Goal: Task Accomplishment & Management: Use online tool/utility

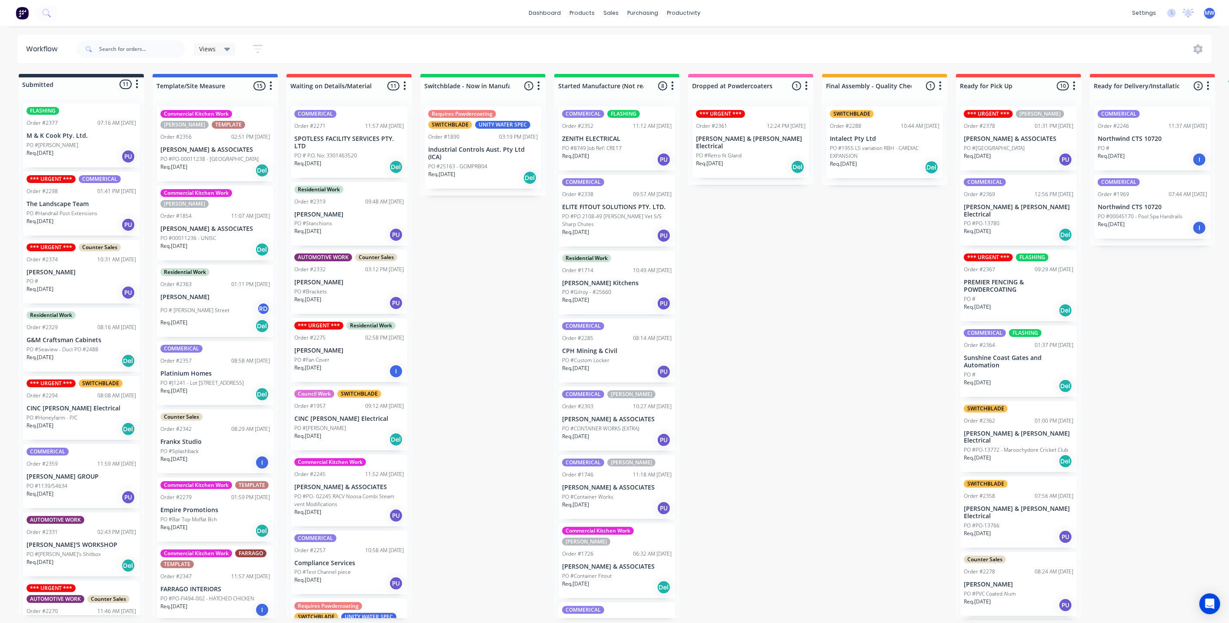
click at [504, 359] on div "Submitted 11 Status colour #273444 hex #273444 Save Cancel Summaries Total orde…" at bounding box center [718, 346] width 1450 height 544
drag, startPoint x: 214, startPoint y: 151, endPoint x: 221, endPoint y: 157, distance: 9.6
click at [221, 157] on div "Commercial Kitchen Work HILLERS TEMPLATE Order #2356 02:51 PM 29/09/25 HILLER &…" at bounding box center [215, 359] width 125 height 519
click at [445, 150] on p "Industrial Controls Aust. Pty Ltd (ICA)" at bounding box center [483, 153] width 110 height 15
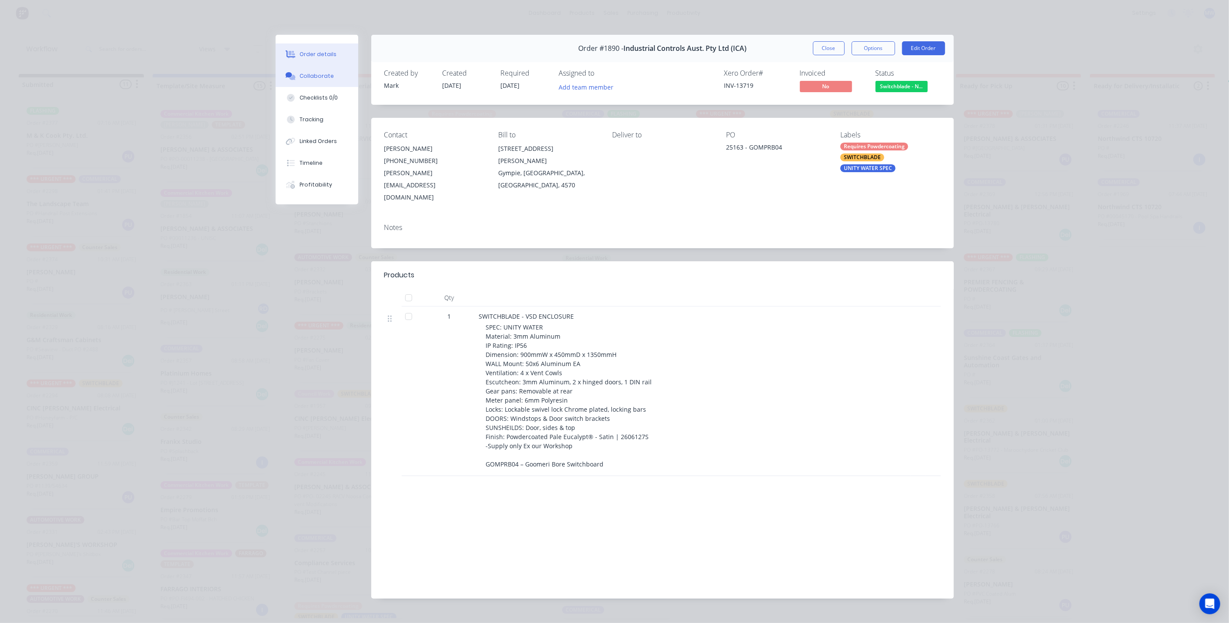
click at [324, 82] on button "Collaborate" at bounding box center [317, 76] width 83 height 22
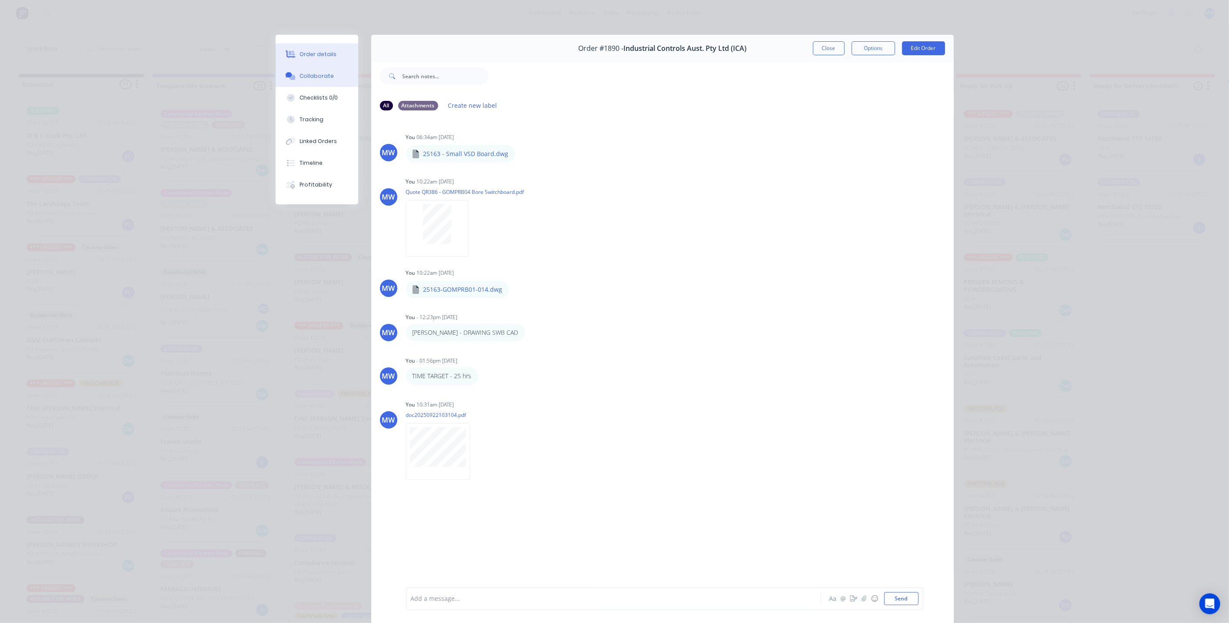
click at [329, 50] on button "Order details" at bounding box center [317, 54] width 83 height 22
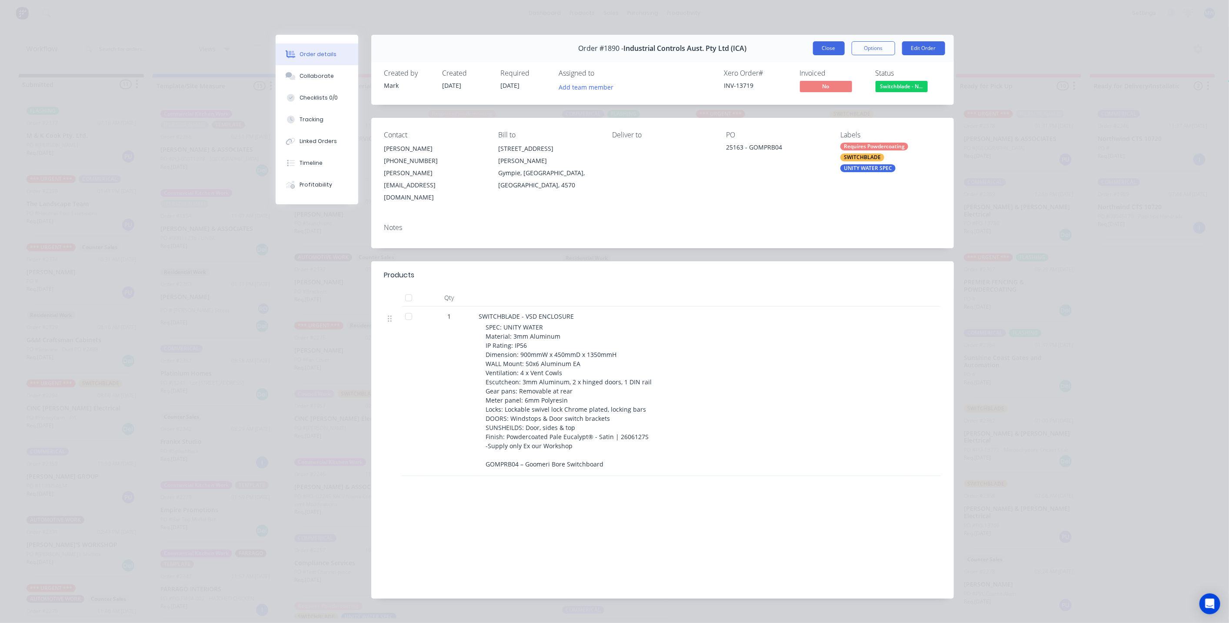
click at [823, 51] on button "Close" at bounding box center [829, 48] width 32 height 14
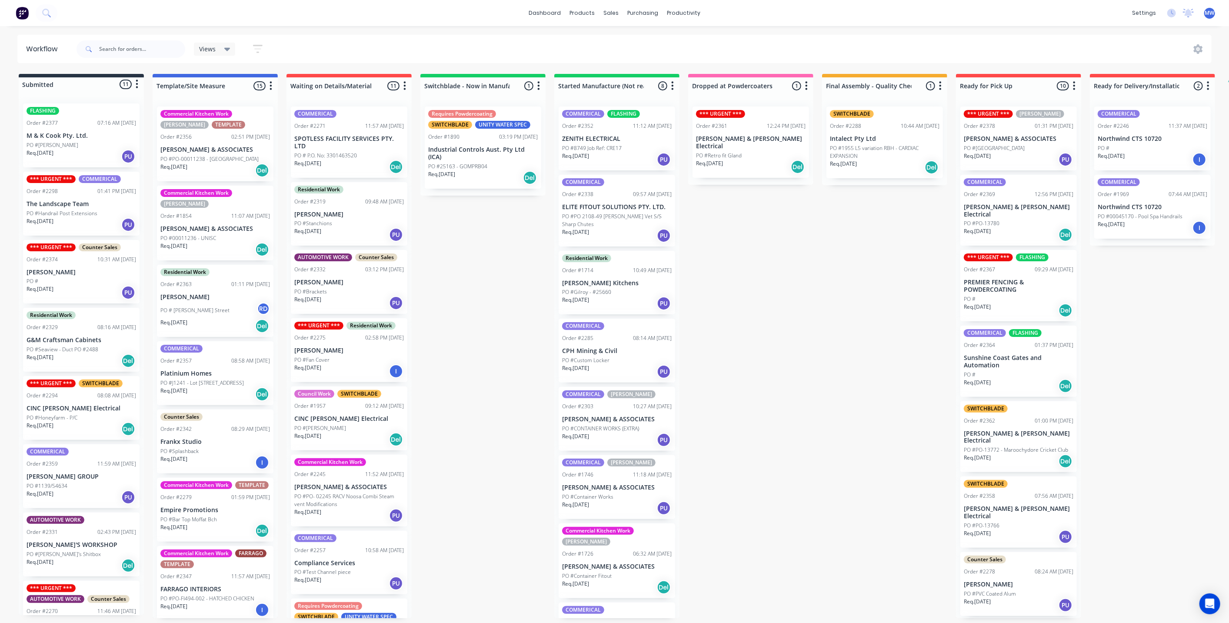
click at [463, 423] on div "Submitted 11 Status colour #273444 hex #273444 Save Cancel Summaries Total orde…" at bounding box center [718, 346] width 1450 height 544
drag, startPoint x: 754, startPoint y: 329, endPoint x: 752, endPoint y: 316, distance: 13.6
click at [753, 319] on div "Submitted 11 Status colour #273444 hex #273444 Save Cancel Summaries Total orde…" at bounding box center [718, 346] width 1450 height 544
click at [461, 370] on div "Submitted 11 Status colour #273444 hex #273444 Save Cancel Summaries Total orde…" at bounding box center [718, 346] width 1450 height 544
click at [495, 306] on div "Submitted 11 Status colour #273444 hex #273444 Save Cancel Summaries Total orde…" at bounding box center [718, 346] width 1450 height 544
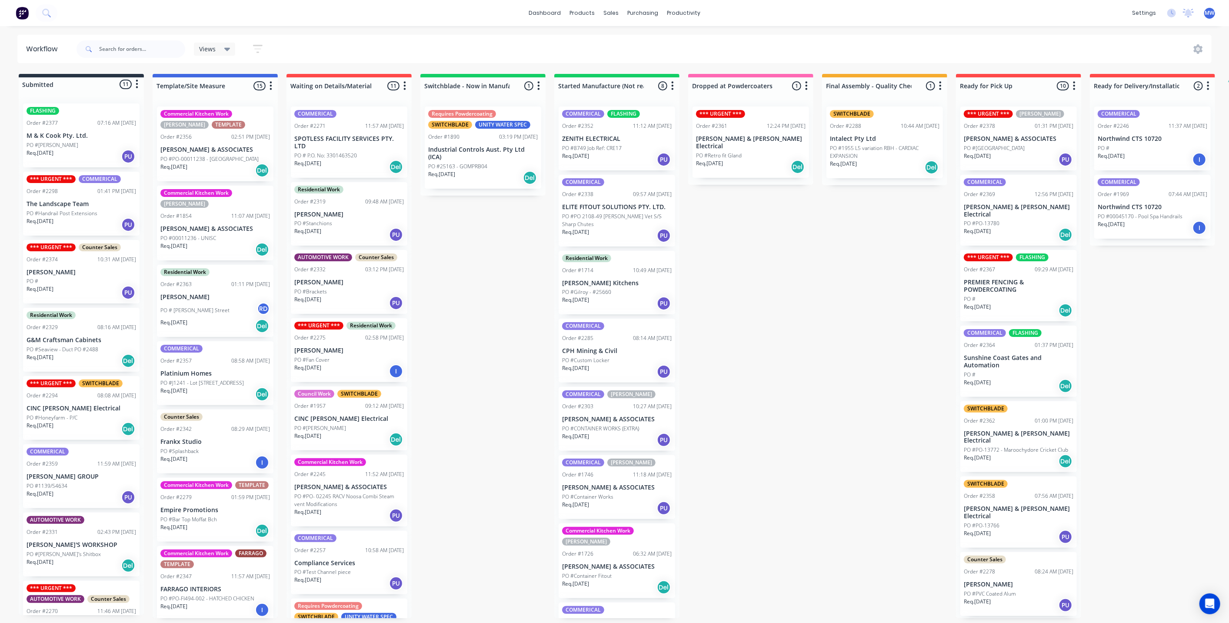
click at [495, 306] on div "Submitted 11 Status colour #273444 hex #273444 Save Cancel Summaries Total orde…" at bounding box center [718, 346] width 1450 height 544
click at [785, 330] on div "Submitted 11 Status colour #273444 hex #273444 Save Cancel Summaries Total orde…" at bounding box center [718, 346] width 1450 height 544
click at [476, 251] on div "Submitted 11 Status colour #273444 hex #273444 Save Cancel Summaries Total orde…" at bounding box center [718, 346] width 1450 height 544
click at [494, 328] on div "Submitted 11 Status colour #273444 hex #273444 Save Cancel Summaries Total orde…" at bounding box center [718, 346] width 1450 height 544
click at [810, 272] on div "Submitted 11 Status colour #273444 hex #273444 Save Cancel Summaries Total orde…" at bounding box center [718, 346] width 1450 height 544
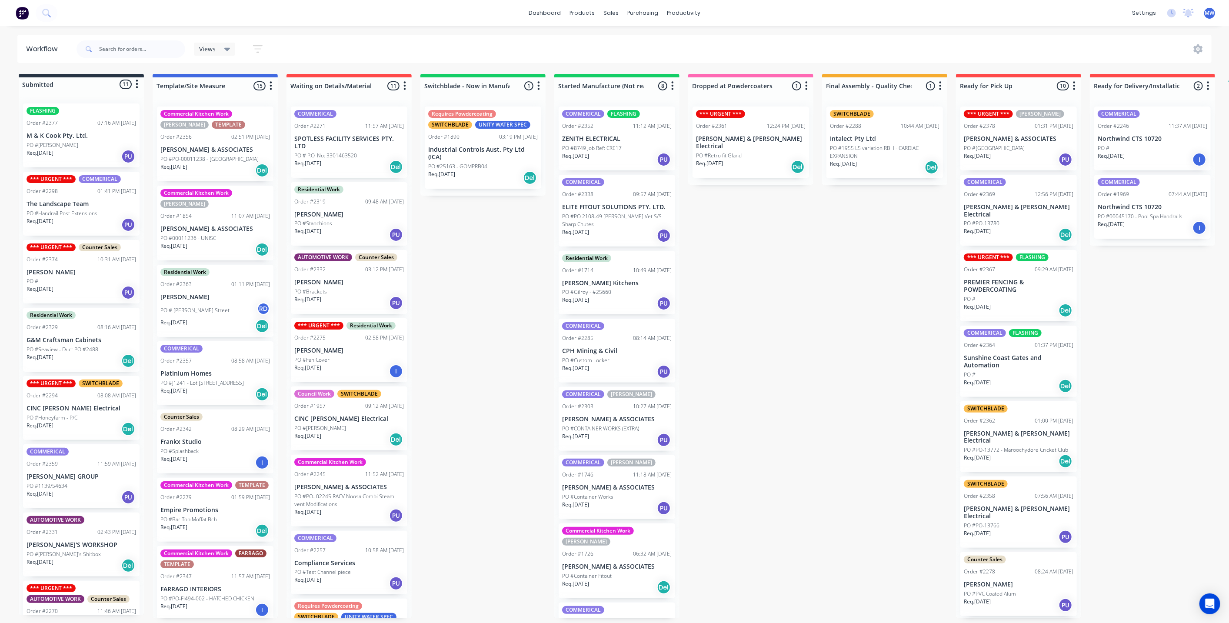
click at [1035, 289] on div "*** URGENT *** HILLERS Order #2378 01:31 PM 29/09/25 HILLER & ASSOCIATES PO #Co…" at bounding box center [1018, 359] width 125 height 519
click at [1000, 295] on div "PO #" at bounding box center [1019, 299] width 110 height 8
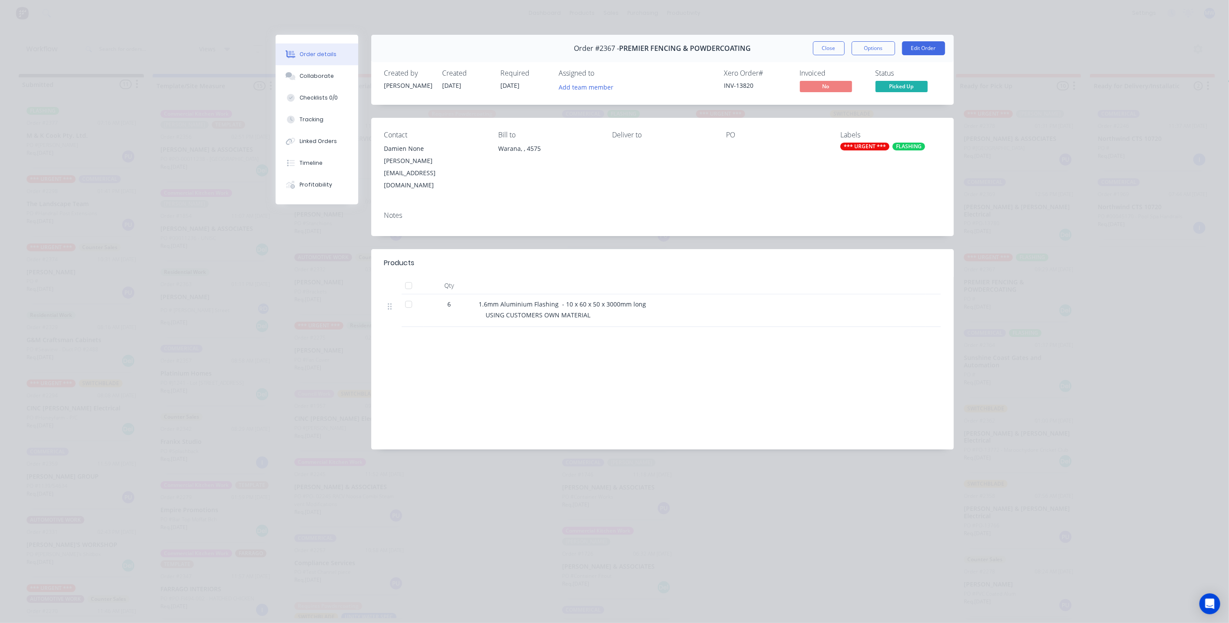
scroll to position [2, 0]
click at [644, 310] on div "USING CUSTOMERS OWN MATERIAL" at bounding box center [696, 314] width 421 height 9
click at [762, 294] on div "1.6mm Aluminium Flashing - 10 x 60 x 50 x 3000mm long USING CUSTOMERS OWN MATER…" at bounding box center [693, 310] width 435 height 33
click at [828, 49] on button "Close" at bounding box center [829, 48] width 32 height 14
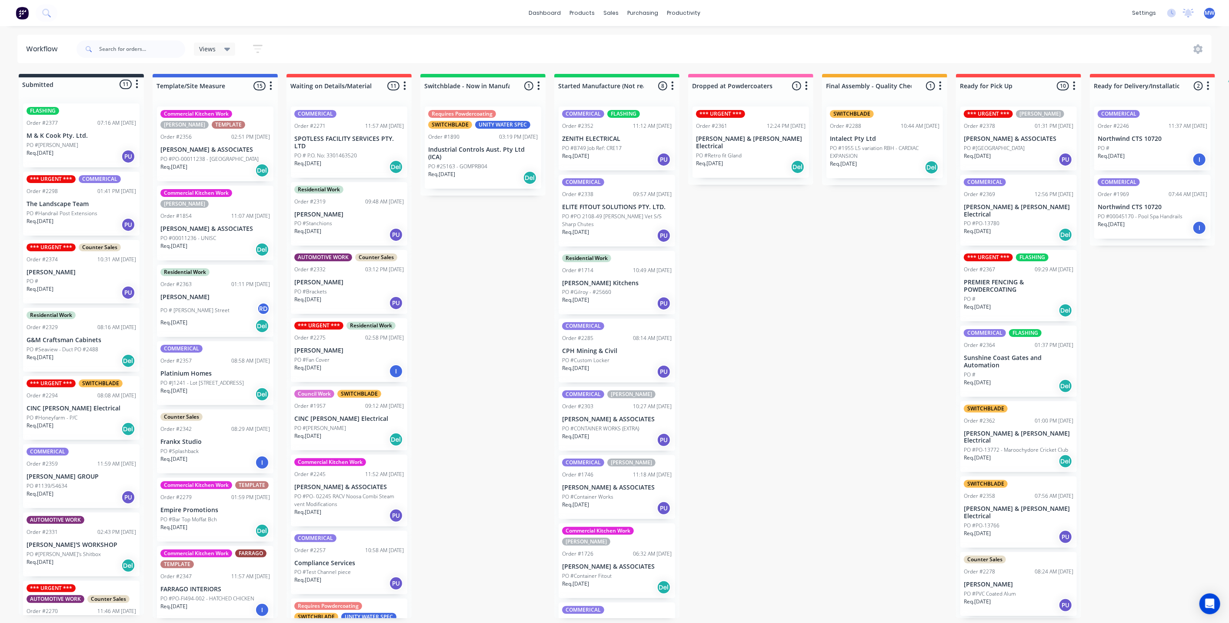
click at [774, 325] on div "Submitted 11 Status colour #273444 hex #273444 Save Cancel Summaries Total orde…" at bounding box center [718, 346] width 1450 height 544
click at [500, 306] on div "Submitted 11 Status colour #273444 hex #273444 Save Cancel Summaries Total orde…" at bounding box center [718, 346] width 1450 height 544
drag, startPoint x: 499, startPoint y: 290, endPoint x: 497, endPoint y: 281, distance: 8.4
click at [498, 286] on div "Submitted 11 Status colour #273444 hex #273444 Save Cancel Summaries Total orde…" at bounding box center [718, 346] width 1450 height 544
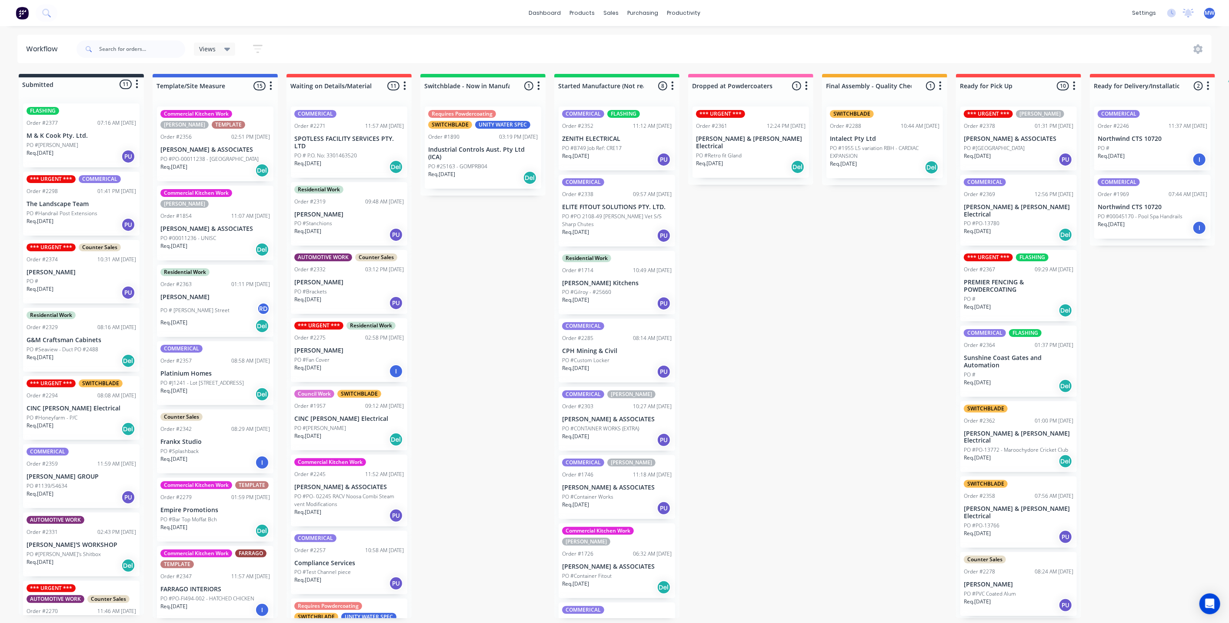
click at [499, 234] on div "Submitted 11 Status colour #273444 hex #273444 Save Cancel Summaries Total orde…" at bounding box center [718, 346] width 1450 height 544
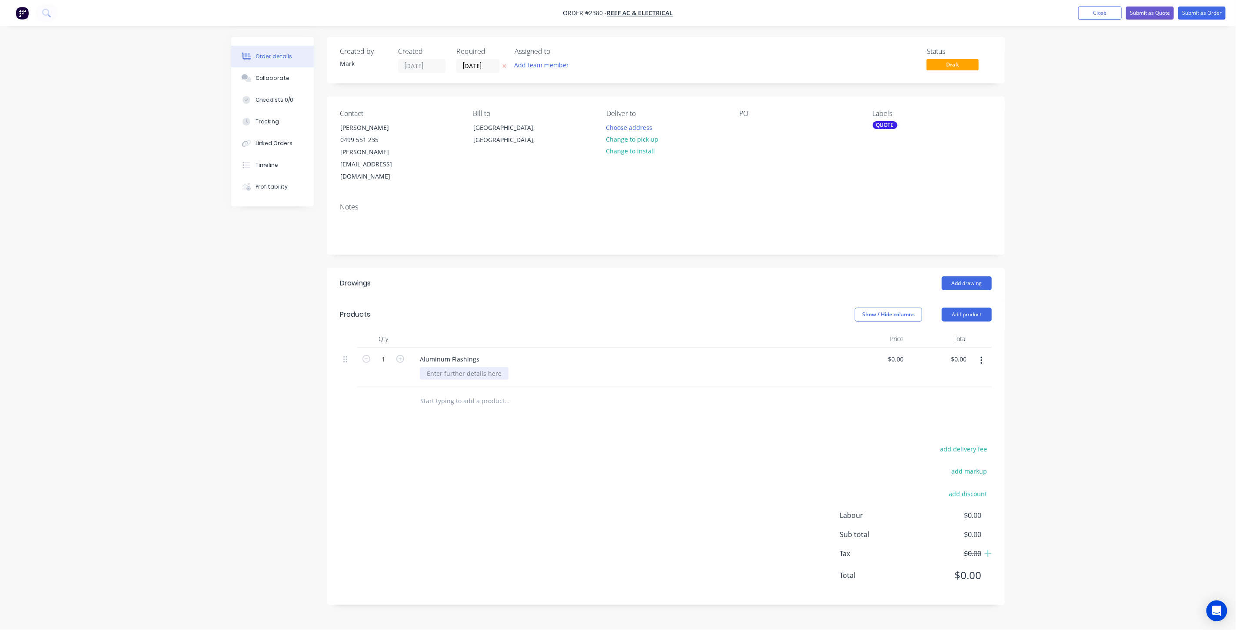
click at [448, 367] on div at bounding box center [464, 373] width 89 height 13
click at [1127, 193] on div "Order details Collaborate Checklists 0/0 Tracking Linked Orders Timeline Profit…" at bounding box center [618, 315] width 1236 height 630
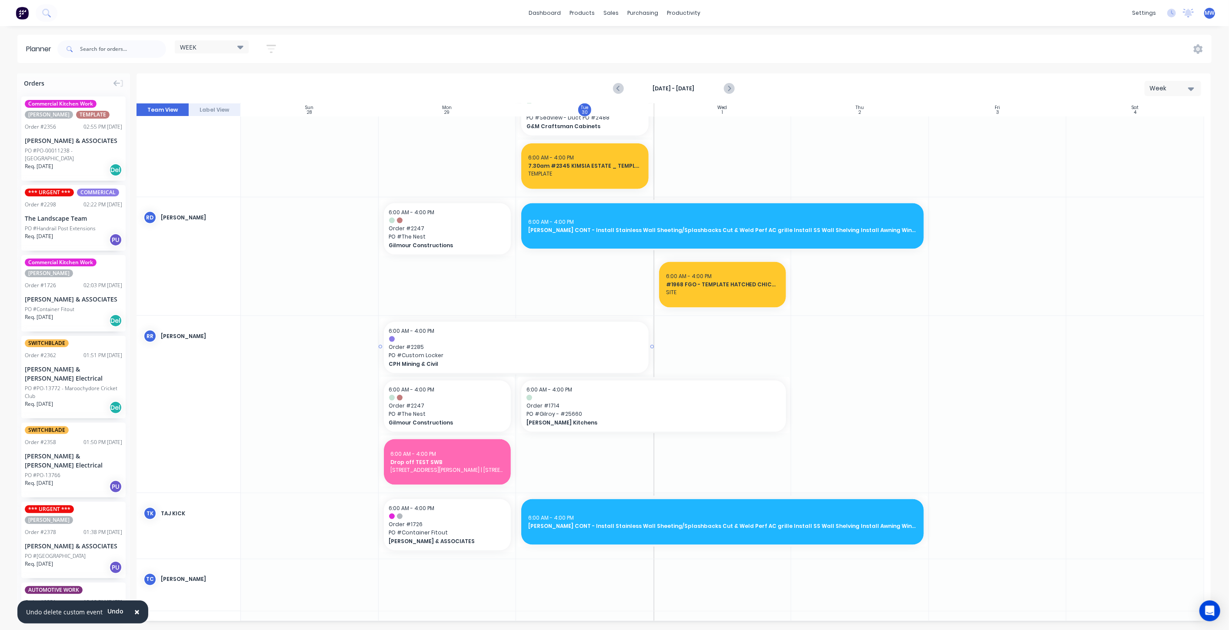
scroll to position [1062, 0]
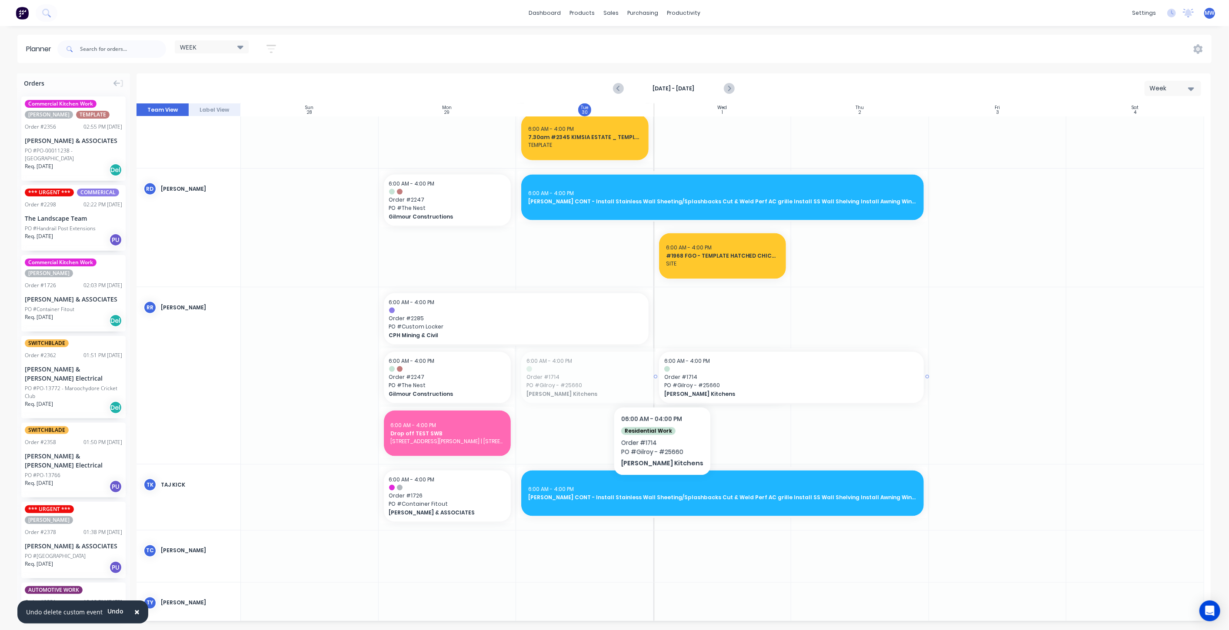
drag, startPoint x: 581, startPoint y: 376, endPoint x: 718, endPoint y: 371, distance: 136.6
click at [586, 389] on div at bounding box center [585, 375] width 138 height 177
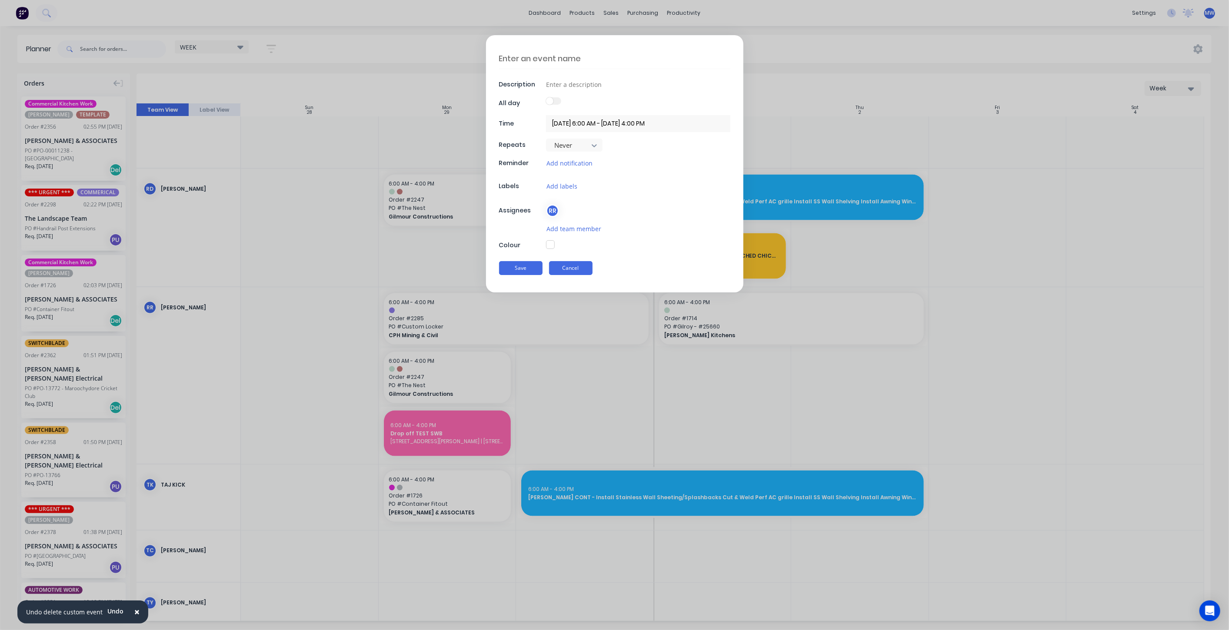
click at [570, 267] on button "Cancel" at bounding box center [570, 268] width 43 height 14
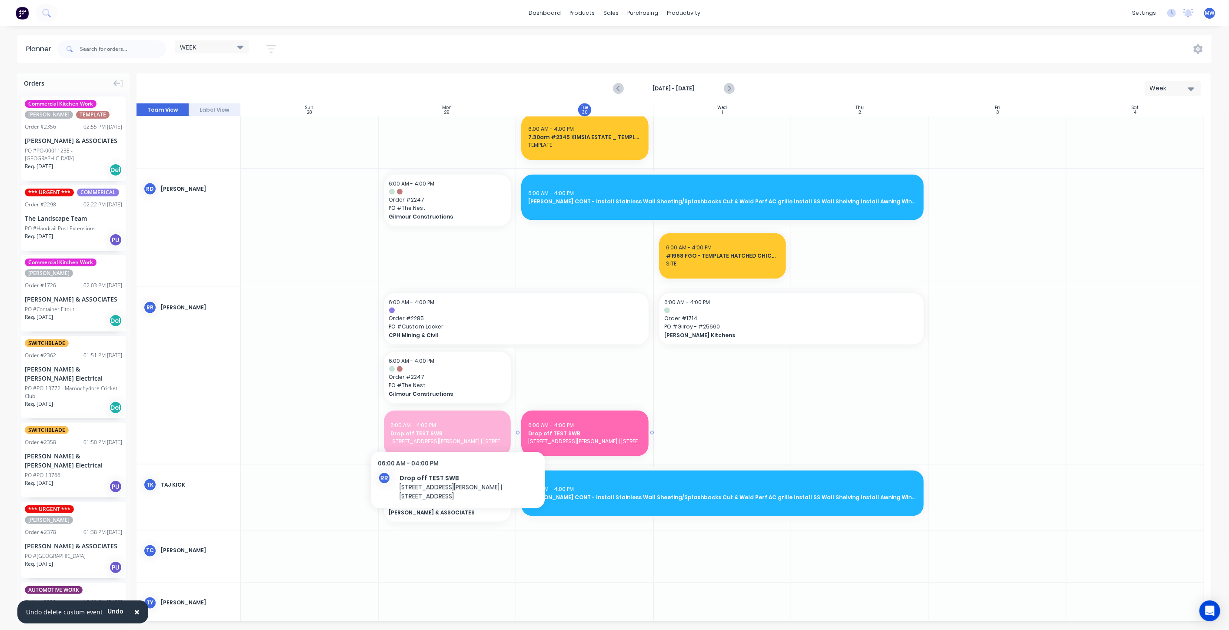
drag, startPoint x: 439, startPoint y: 431, endPoint x: 587, endPoint y: 399, distance: 151.3
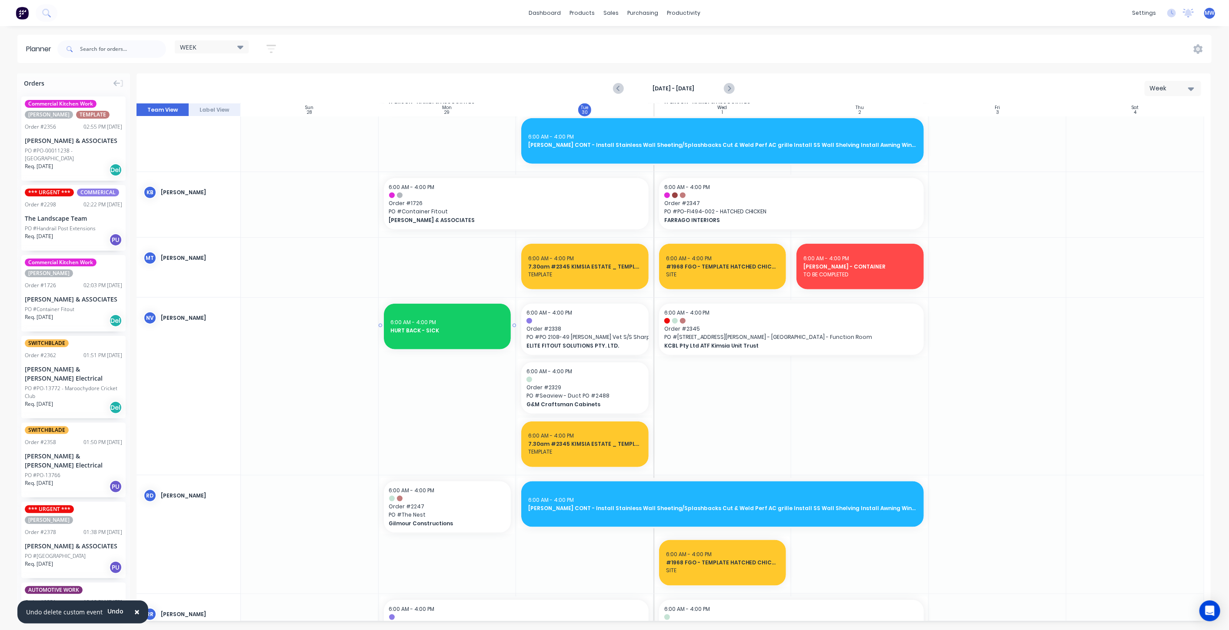
scroll to position [628, 0]
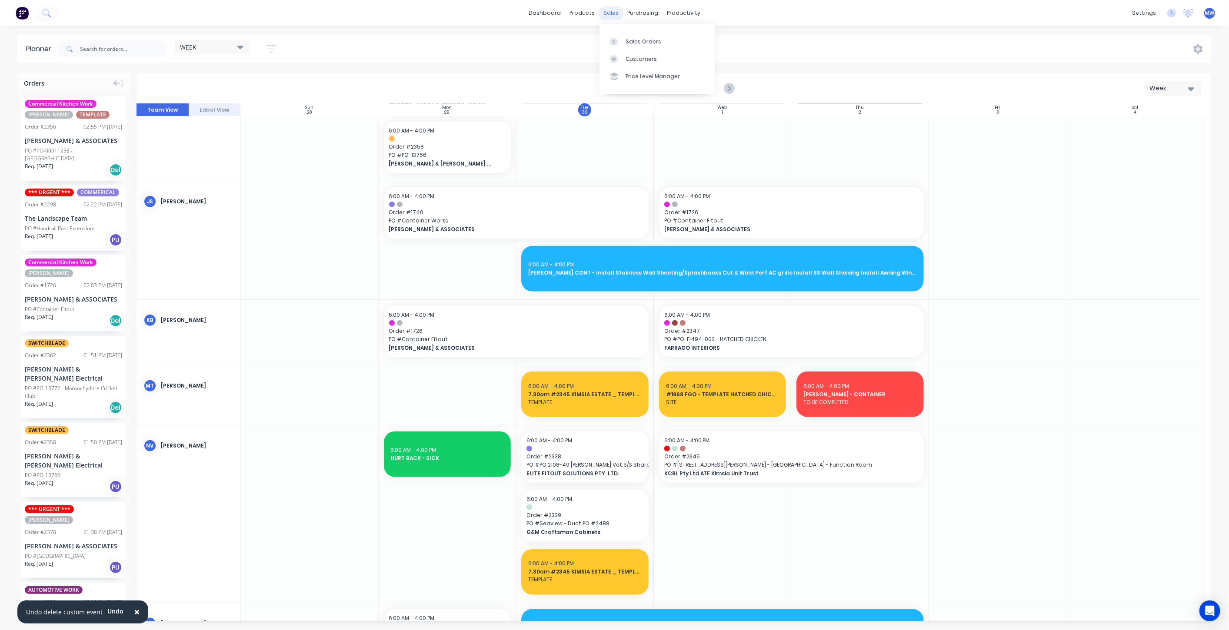
click at [611, 15] on div "sales" at bounding box center [611, 13] width 24 height 13
click at [641, 44] on div "Sales Orders" at bounding box center [644, 42] width 36 height 8
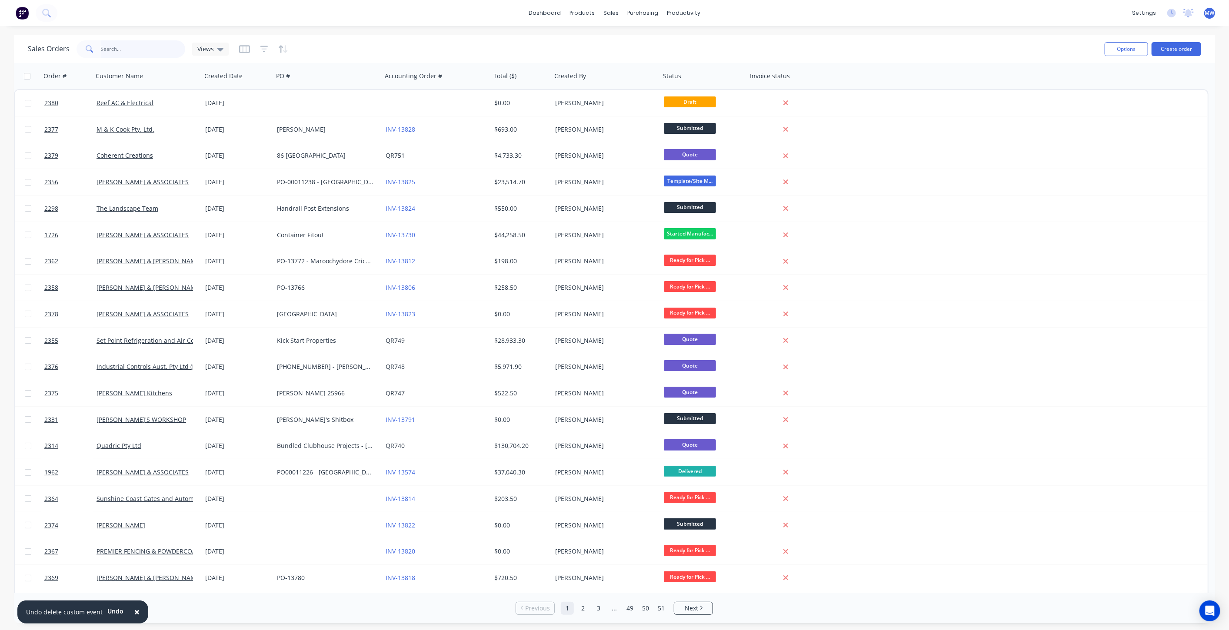
click at [119, 51] on input "text" at bounding box center [143, 48] width 85 height 17
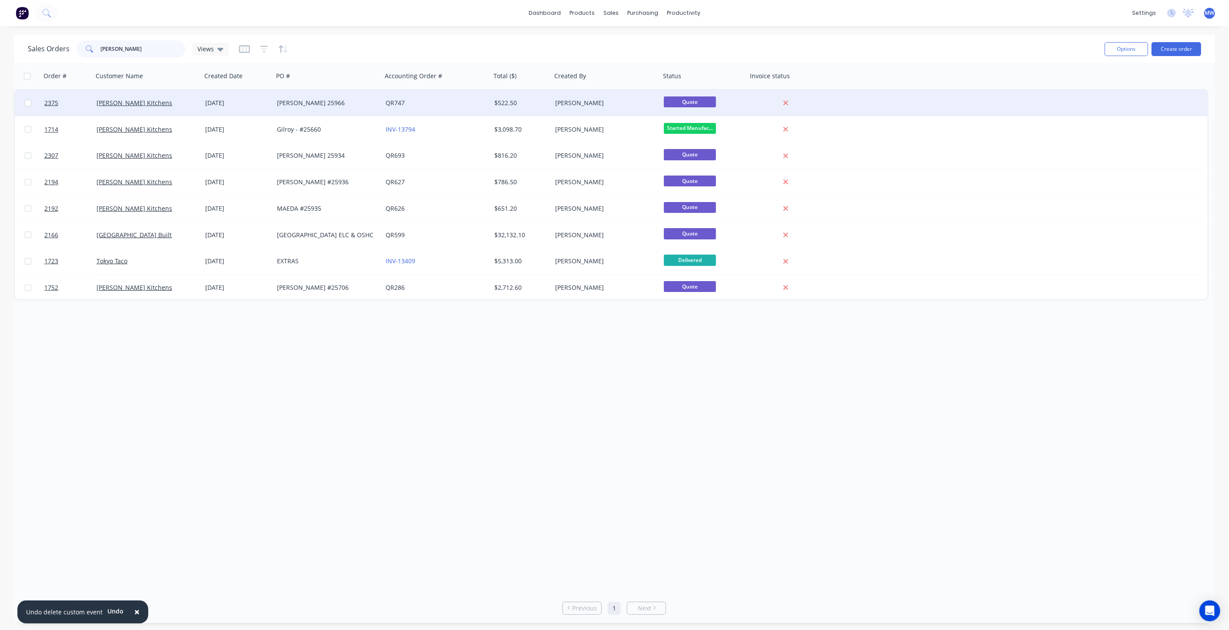
type input "bain"
click at [329, 101] on div "[PERSON_NAME] 25966" at bounding box center [325, 103] width 97 height 9
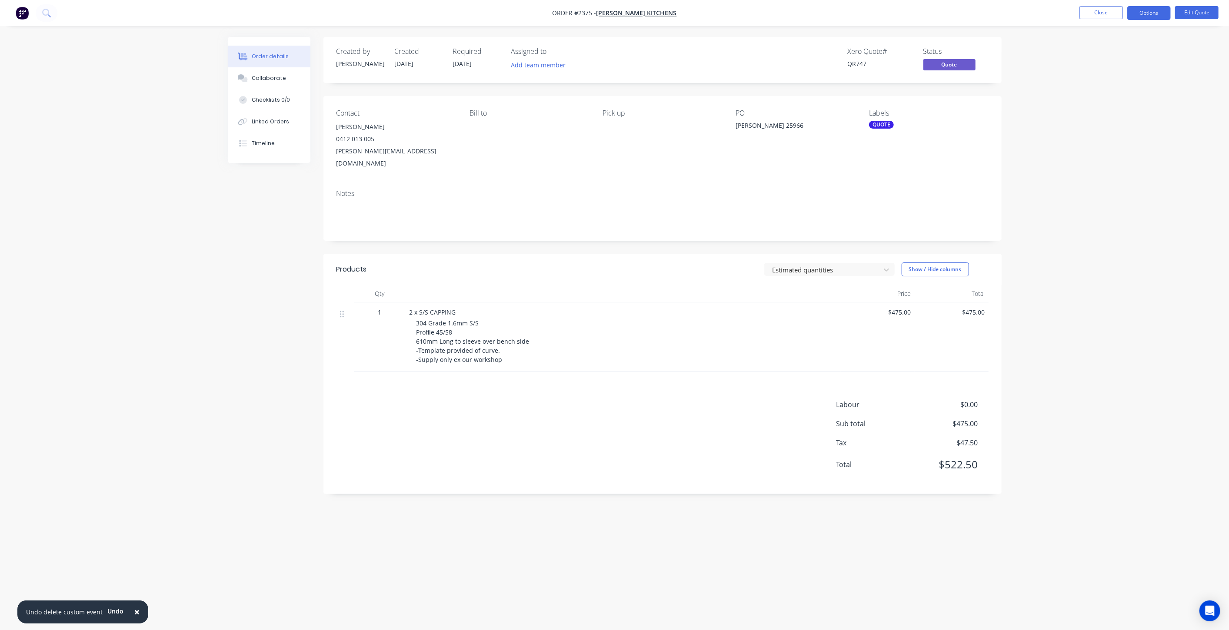
click at [1177, 81] on div "Order details Collaborate Checklists 0/0 Linked Orders Timeline Order details C…" at bounding box center [614, 315] width 1229 height 630
click at [1194, 13] on button "Edit Quote" at bounding box center [1196, 12] width 43 height 13
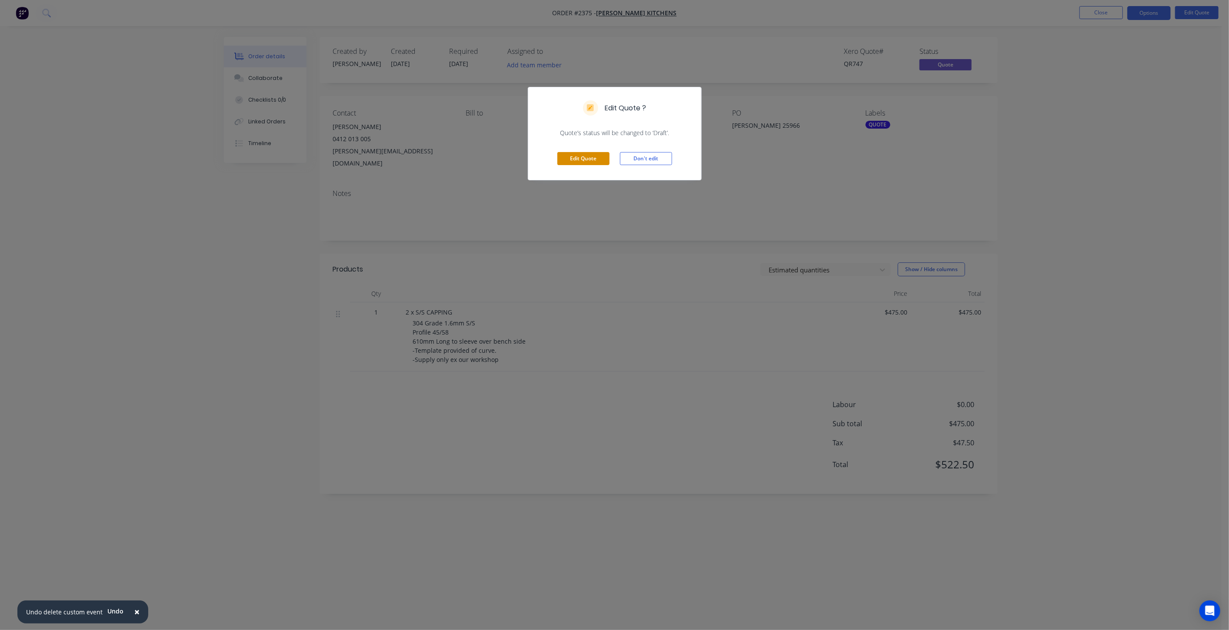
click at [584, 159] on button "Edit Quote" at bounding box center [583, 158] width 52 height 13
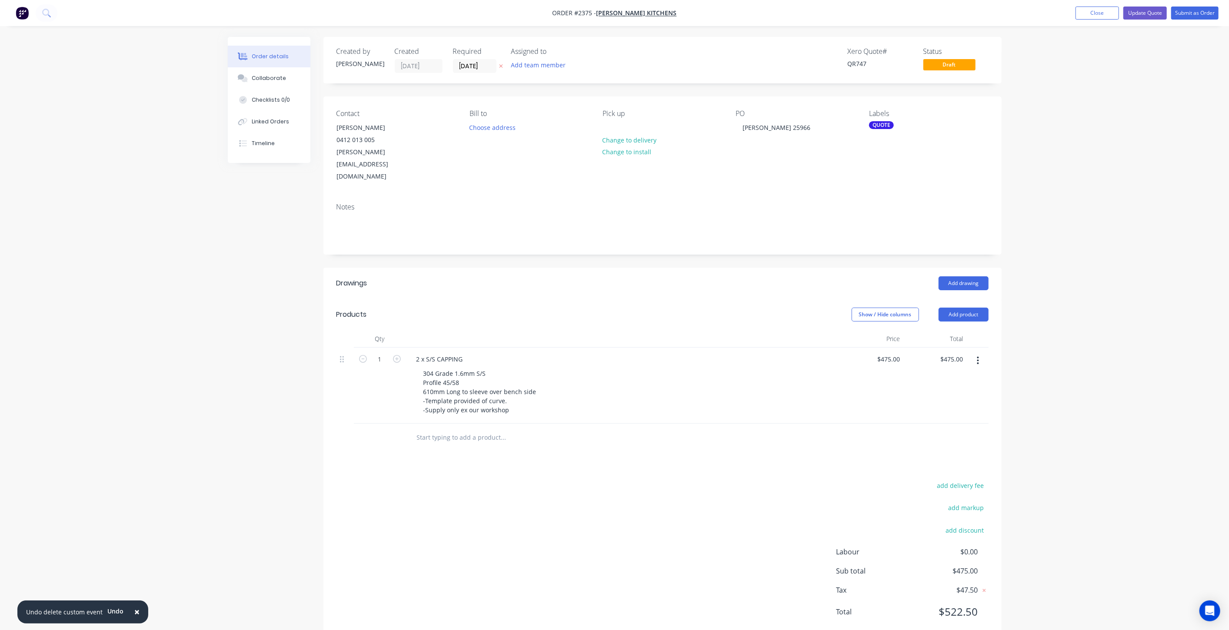
click at [457, 429] on input "text" at bounding box center [503, 437] width 174 height 17
type input "S/S FLAT PIECE"
click at [488, 457] on button "Add S/S FLAT PIECE to order" at bounding box center [550, 471] width 261 height 28
click at [460, 443] on div at bounding box center [460, 449] width 89 height 13
click at [424, 443] on div "1190mm x 105mm" at bounding box center [449, 449] width 67 height 13
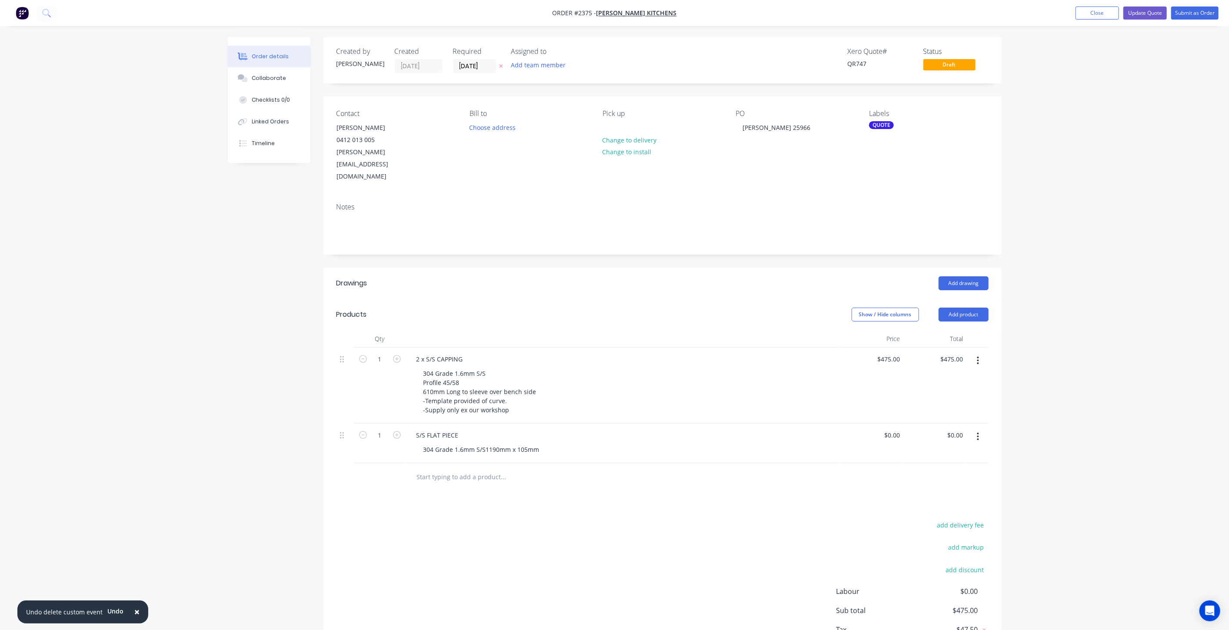
drag, startPoint x: 423, startPoint y: 424, endPoint x: 1042, endPoint y: 445, distance: 620.2
click at [1049, 446] on div "Order details Collaborate Checklists 0/0 Linked Orders Timeline Order details C…" at bounding box center [614, 347] width 1229 height 694
click at [899, 429] on input "0" at bounding box center [899, 435] width 10 height 13
type input "$45.00"
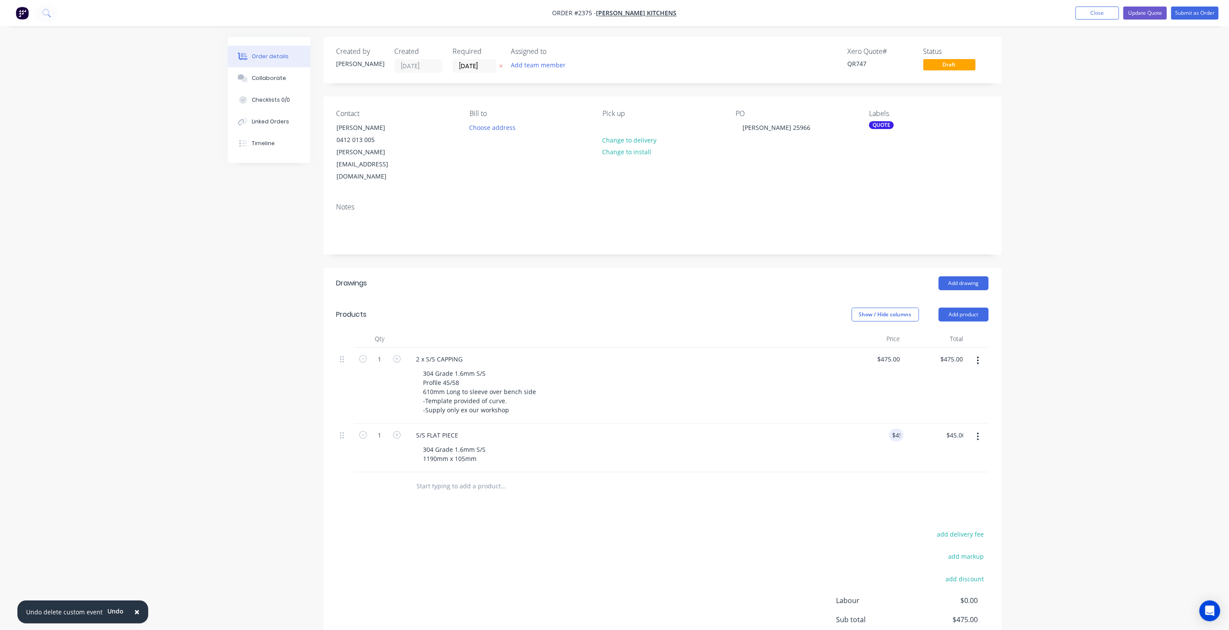
click at [1038, 405] on div "Order details Collaborate Checklists 0/0 Linked Orders Timeline Order details C…" at bounding box center [614, 351] width 1229 height 703
click at [1149, 14] on button "Update Quote" at bounding box center [1144, 13] width 43 height 13
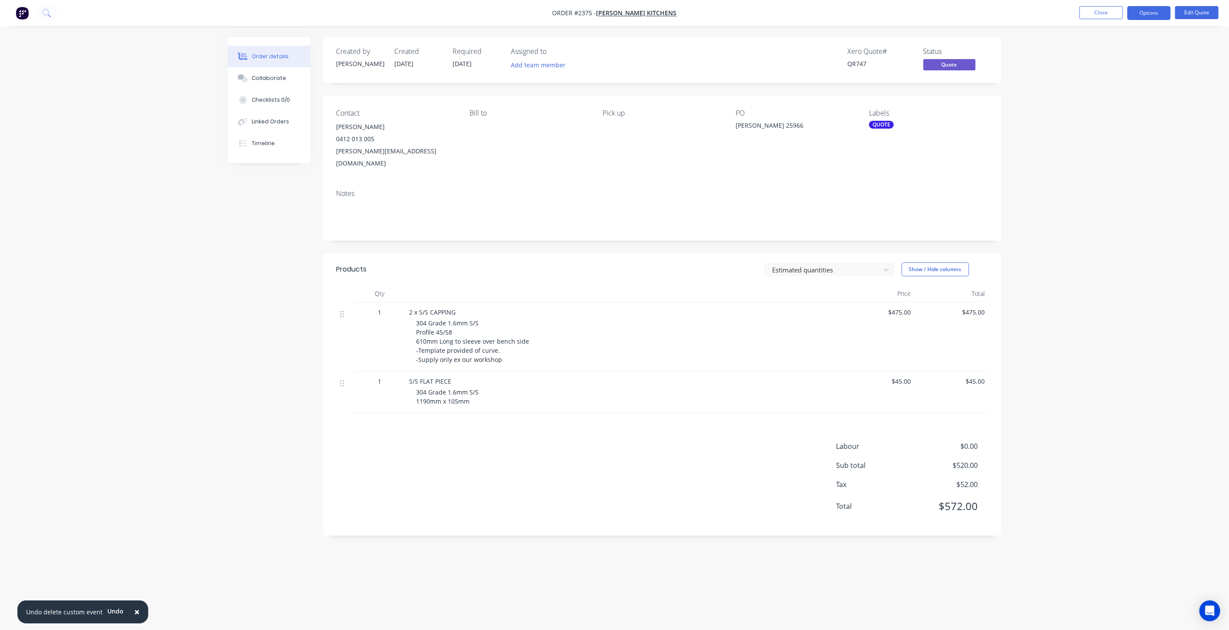
click at [1065, 209] on div "Order details Collaborate Checklists 0/0 Linked Orders Timeline Order details C…" at bounding box center [614, 315] width 1229 height 630
click at [1107, 16] on button "Close" at bounding box center [1100, 12] width 43 height 13
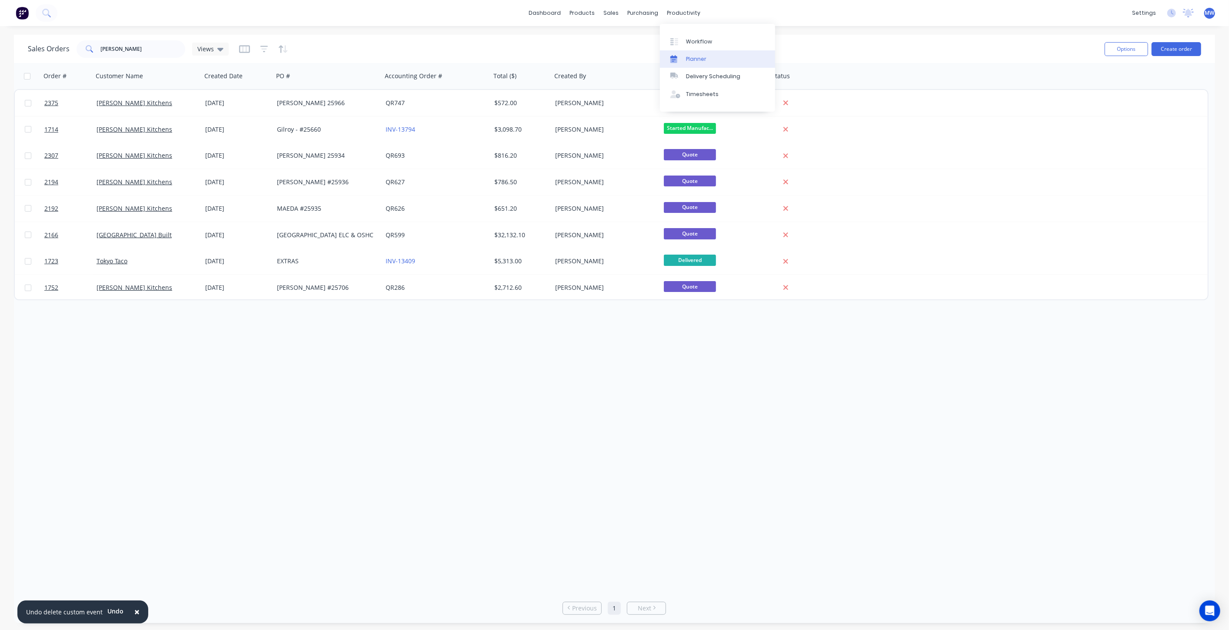
click at [707, 58] on link "Planner" at bounding box center [717, 58] width 115 height 17
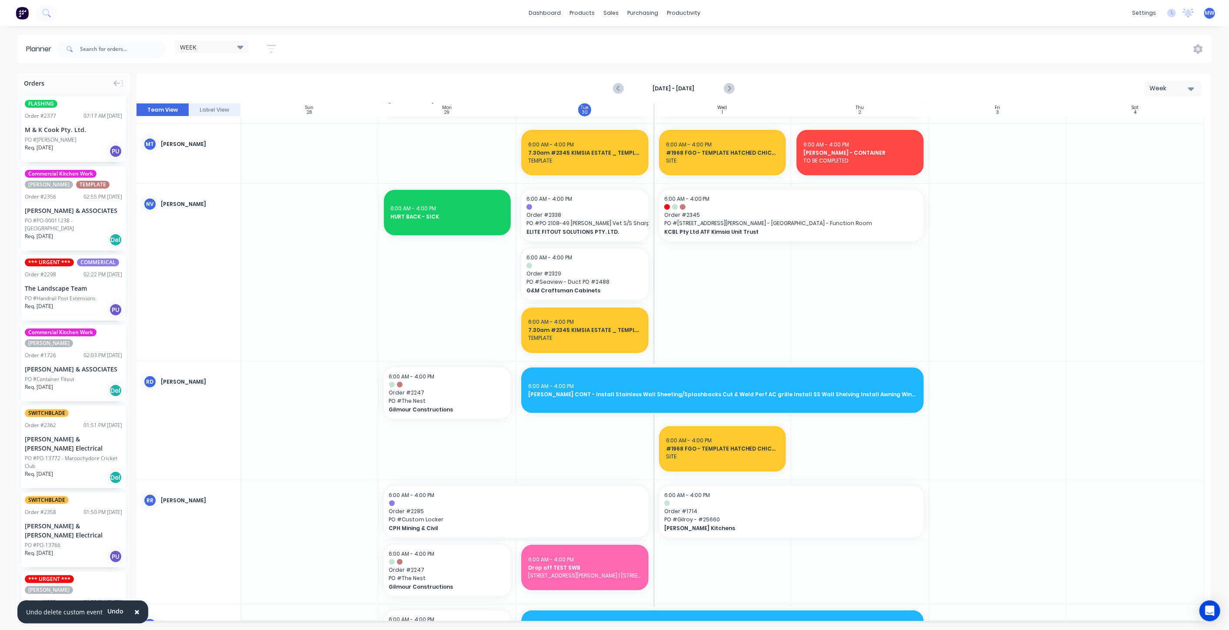
scroll to position [1062, 0]
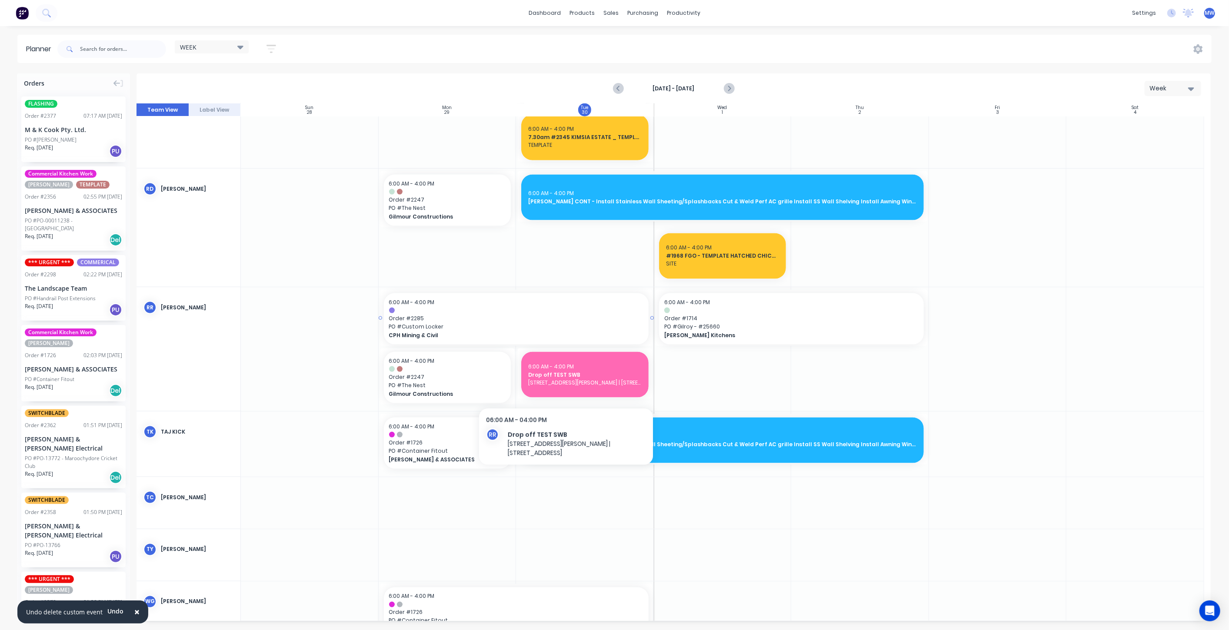
click at [580, 338] on span "CPH Mining & Civil" at bounding box center [503, 336] width 229 height 8
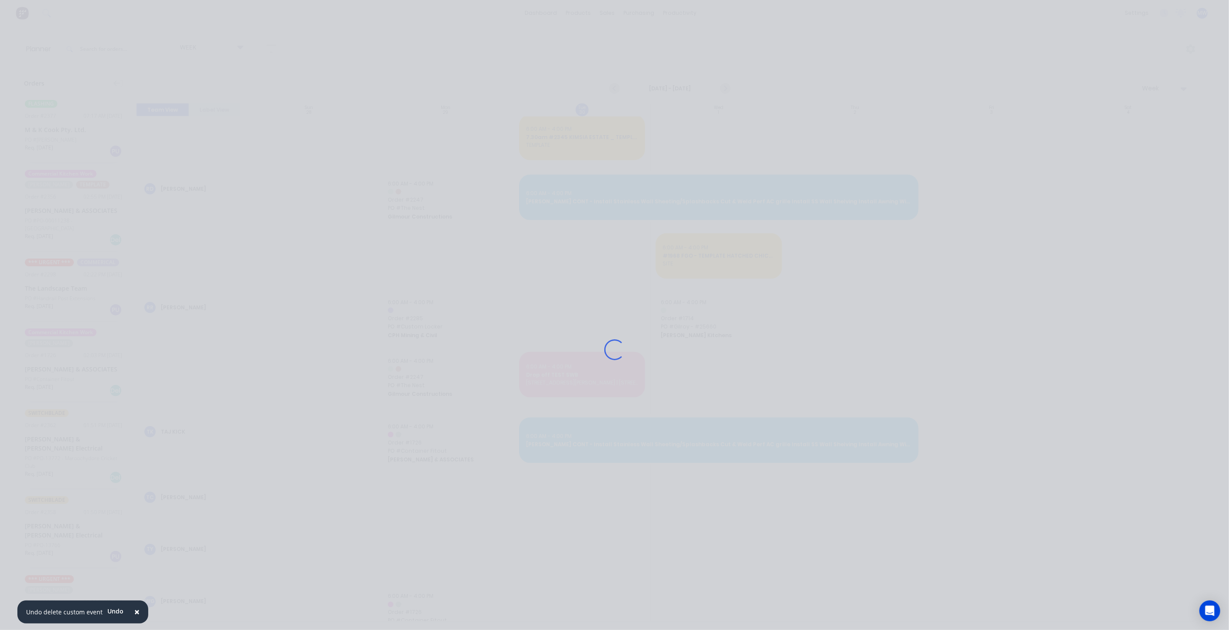
click at [572, 393] on div "Loading..." at bounding box center [614, 350] width 695 height 630
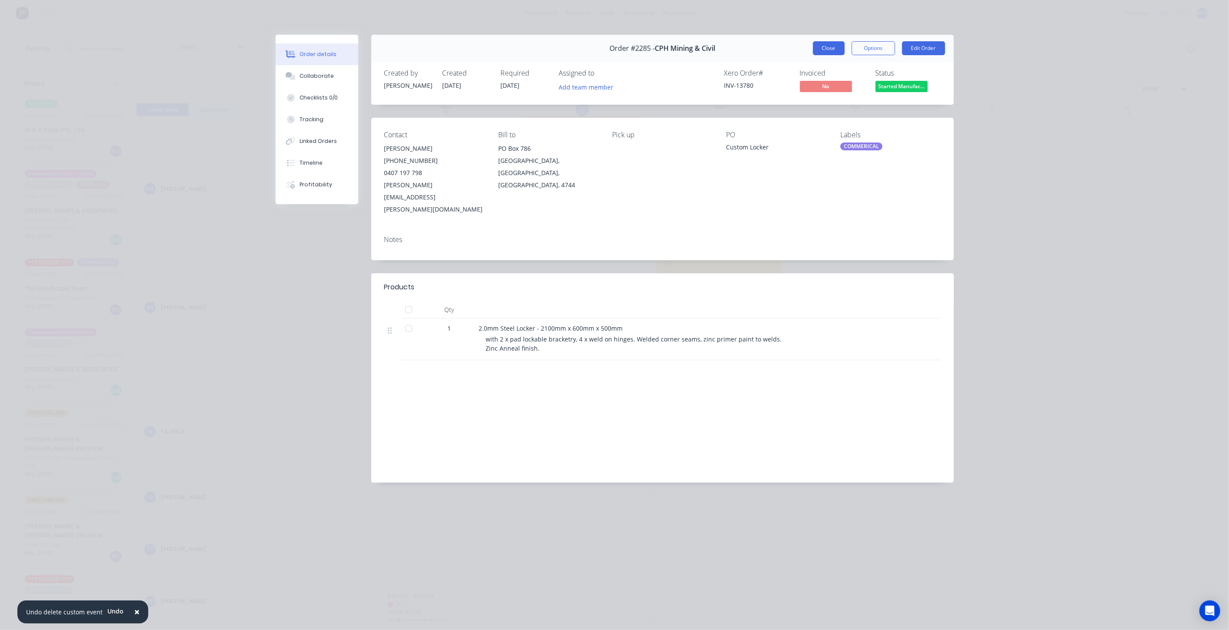
click at [832, 43] on button "Close" at bounding box center [829, 48] width 32 height 14
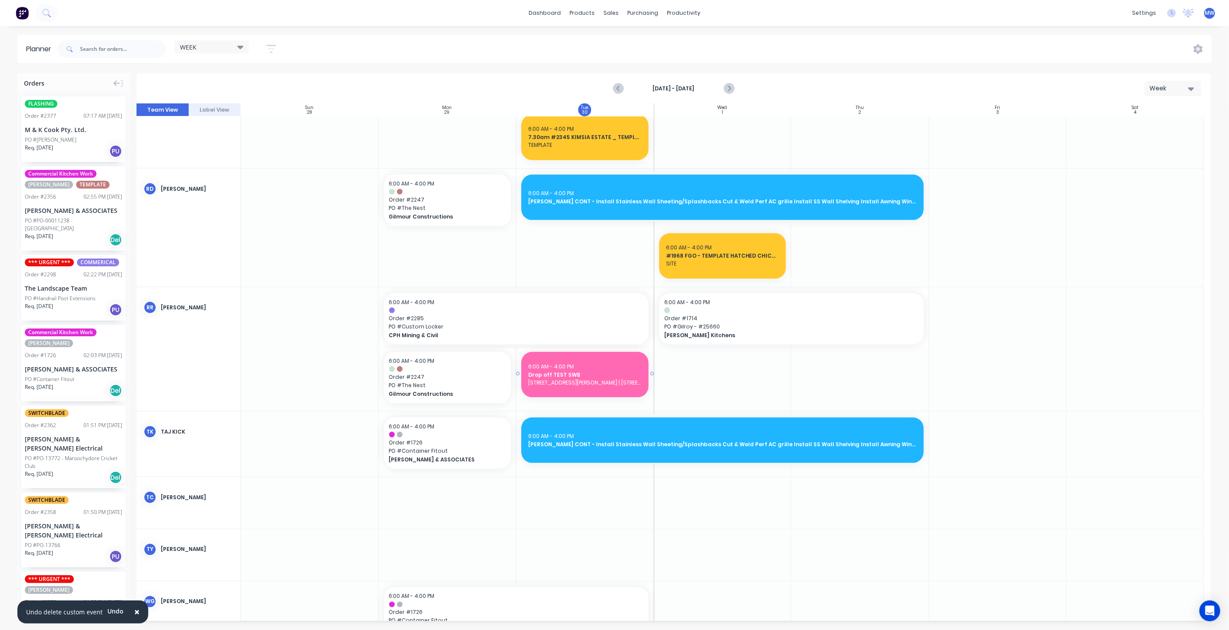
click at [565, 376] on span "Drop off TEST SWB" at bounding box center [584, 375] width 113 height 8
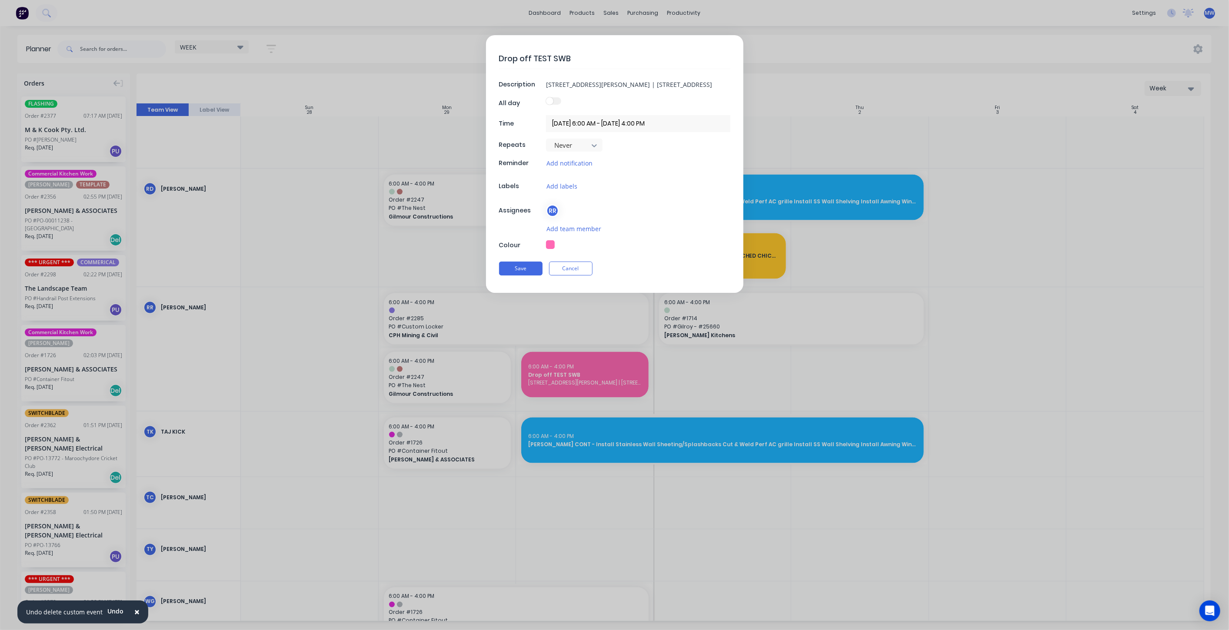
drag, startPoint x: 664, startPoint y: 185, endPoint x: 635, endPoint y: 201, distance: 33.7
click at [635, 201] on div "Drop off TEST SWB Description 2 Robert Smith Street, Redbank QLD 4301 | PO Box …" at bounding box center [614, 164] width 257 height 258
click at [630, 237] on div "Drop off TEST SWB Description 2 Robert Smith Street, Redbank QLD 4301 | PO Box …" at bounding box center [614, 164] width 257 height 258
click at [658, 200] on div "Drop off TEST SWB Description 2 Robert Smith Street, Redbank QLD 4301 | PO Box …" at bounding box center [614, 164] width 257 height 258
click at [580, 266] on button "Cancel" at bounding box center [570, 269] width 43 height 14
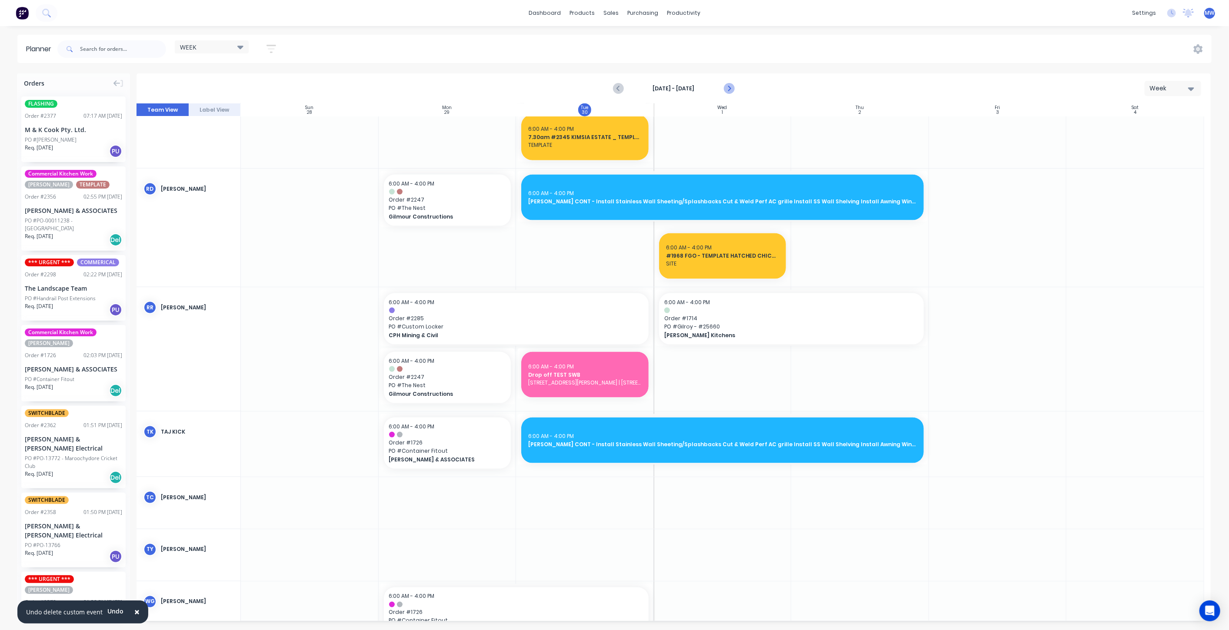
click at [729, 86] on icon "Next page" at bounding box center [728, 88] width 10 height 10
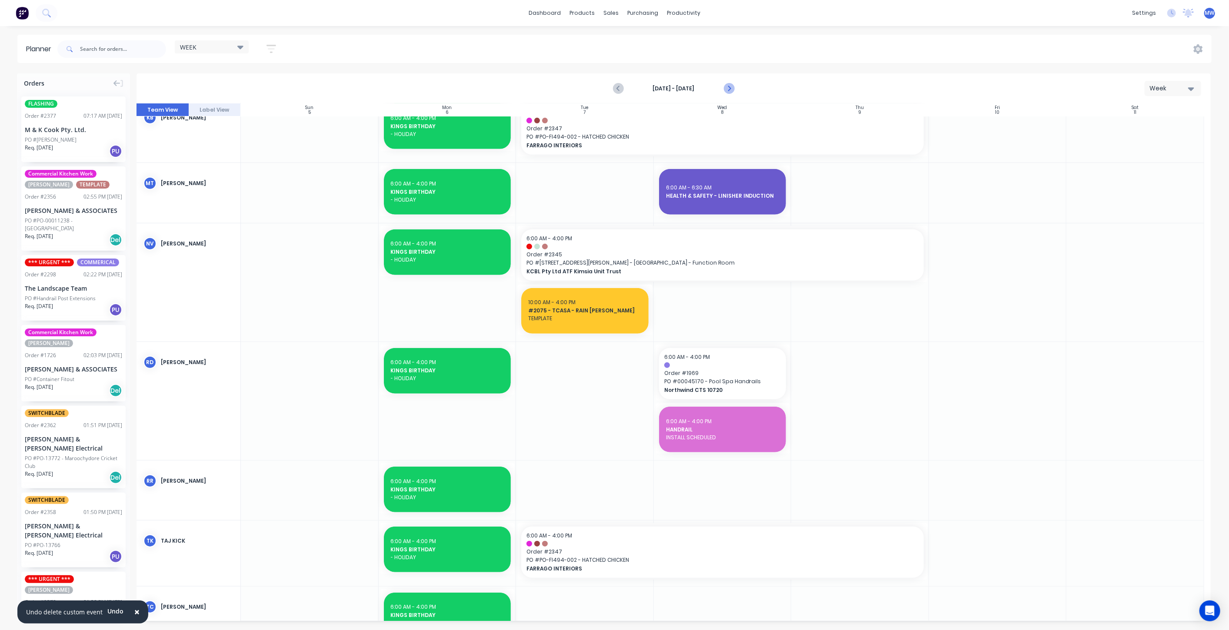
click at [729, 86] on icon "Next page" at bounding box center [728, 88] width 10 height 10
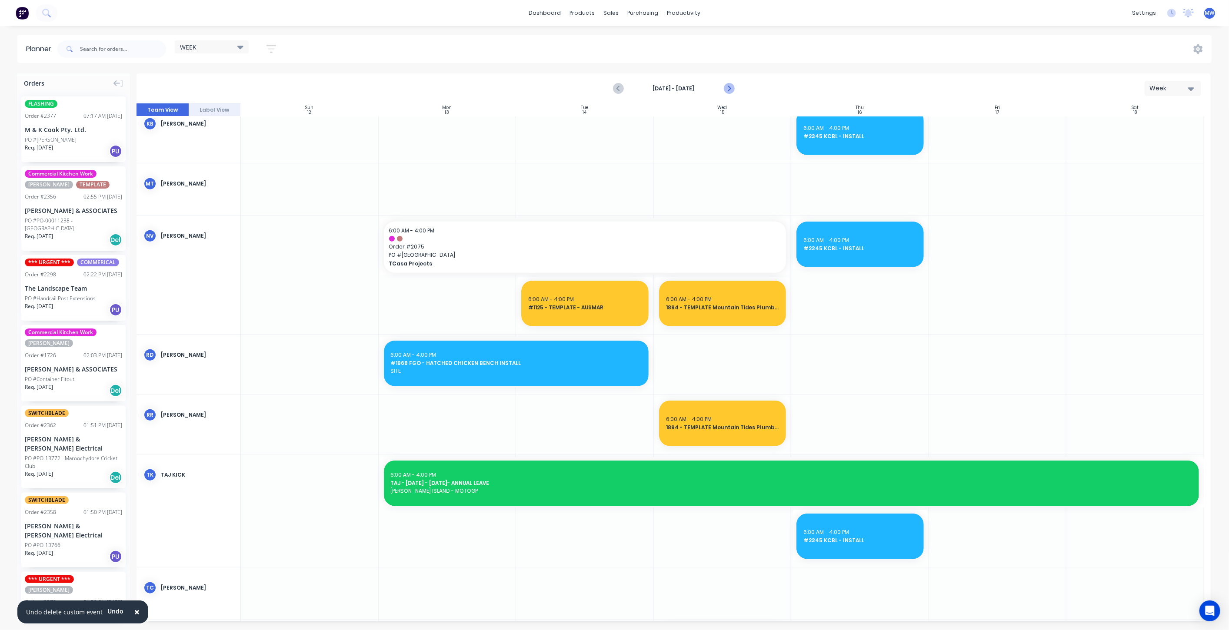
click at [729, 86] on icon "Next page" at bounding box center [728, 88] width 10 height 10
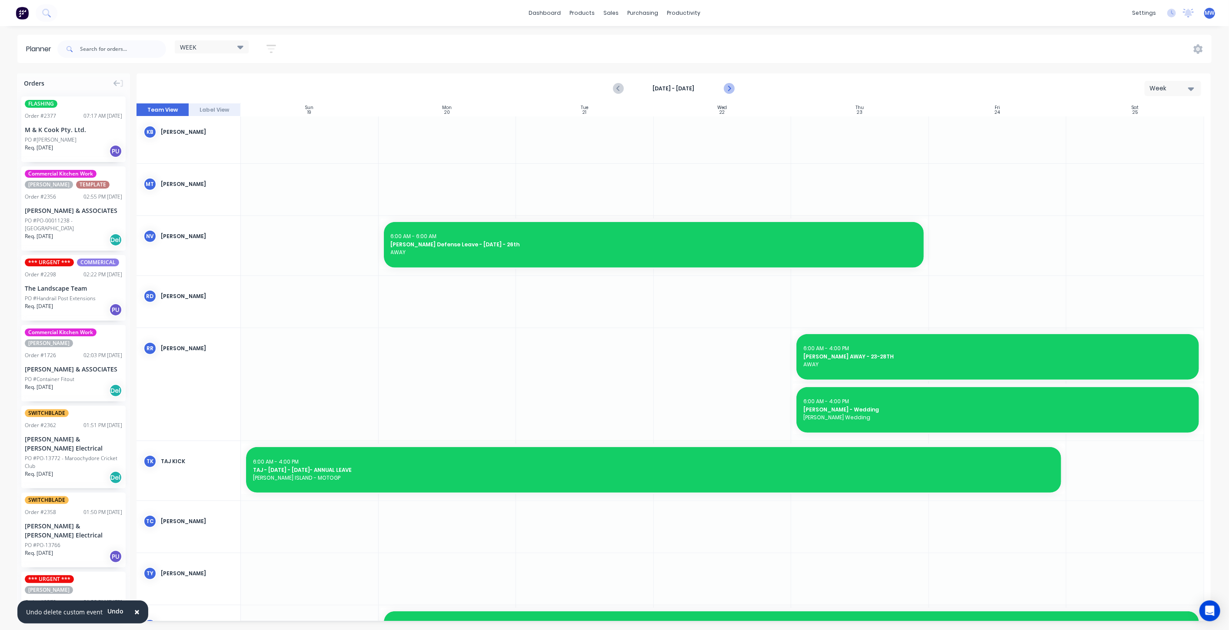
click at [729, 86] on icon "Next page" at bounding box center [728, 88] width 10 height 10
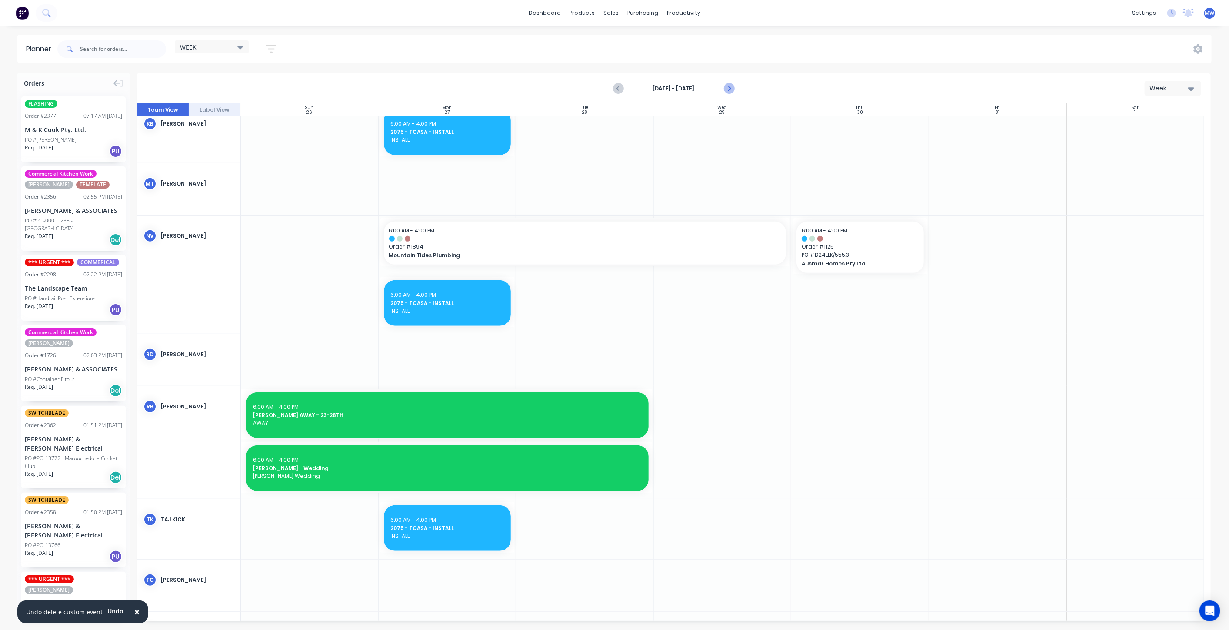
click at [729, 86] on icon "Next page" at bounding box center [728, 88] width 10 height 10
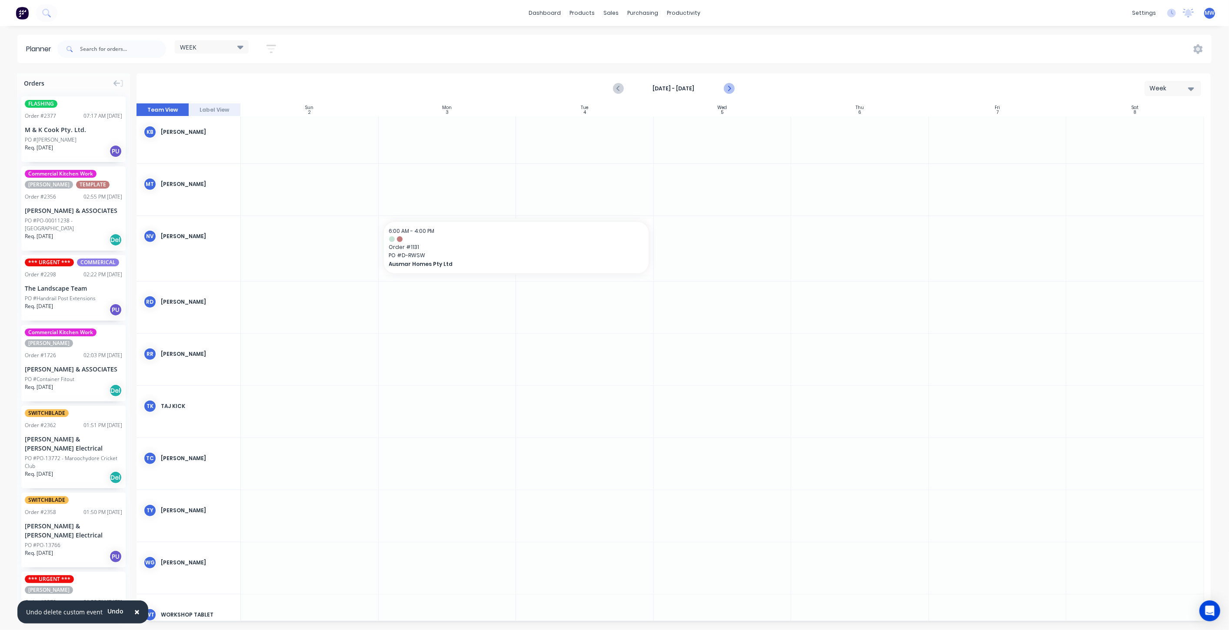
click at [729, 86] on icon "Next page" at bounding box center [728, 88] width 10 height 10
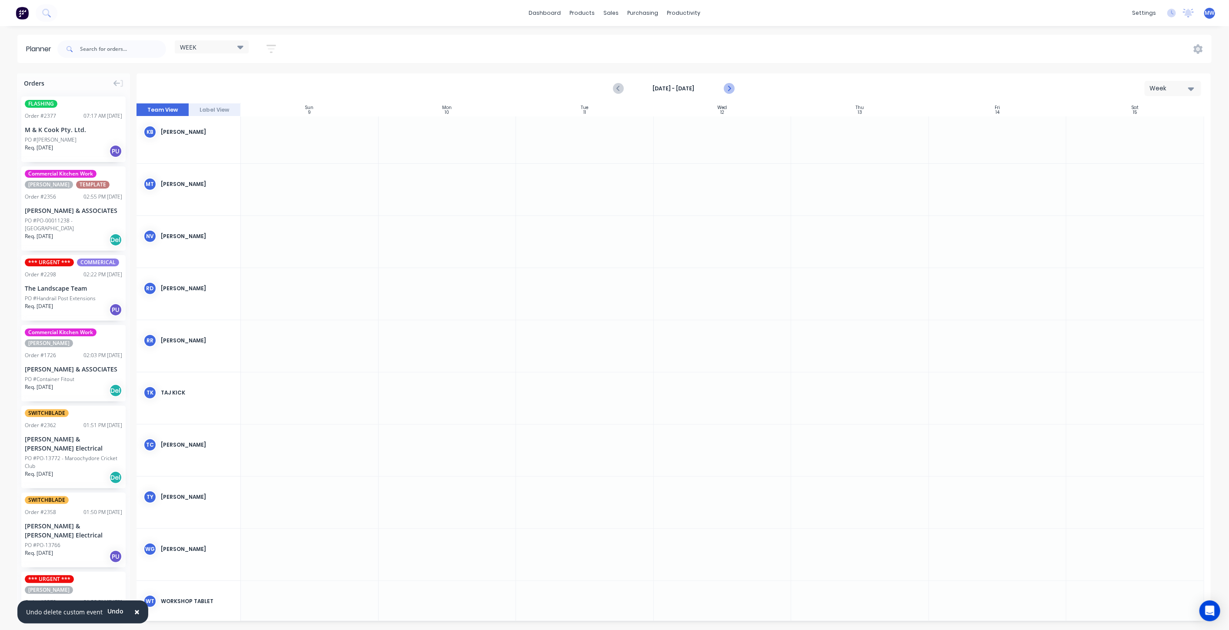
click at [729, 86] on icon "Next page" at bounding box center [728, 88] width 10 height 10
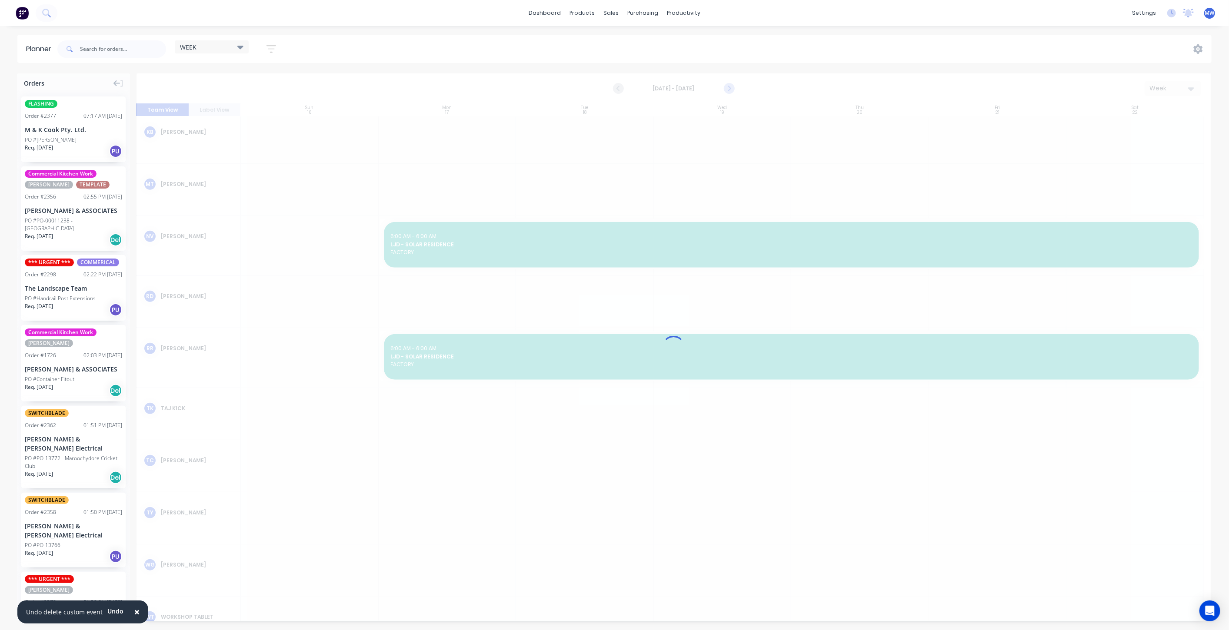
scroll to position [473, 0]
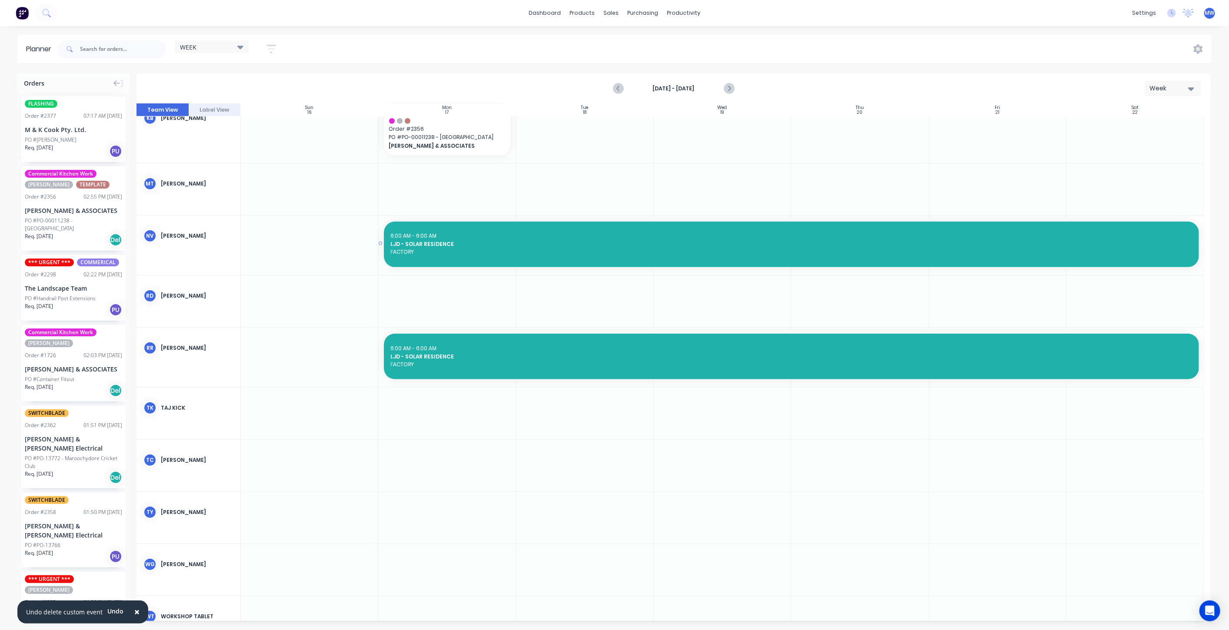
click at [452, 254] on span "FACTORY" at bounding box center [791, 252] width 801 height 8
type textarea "x"
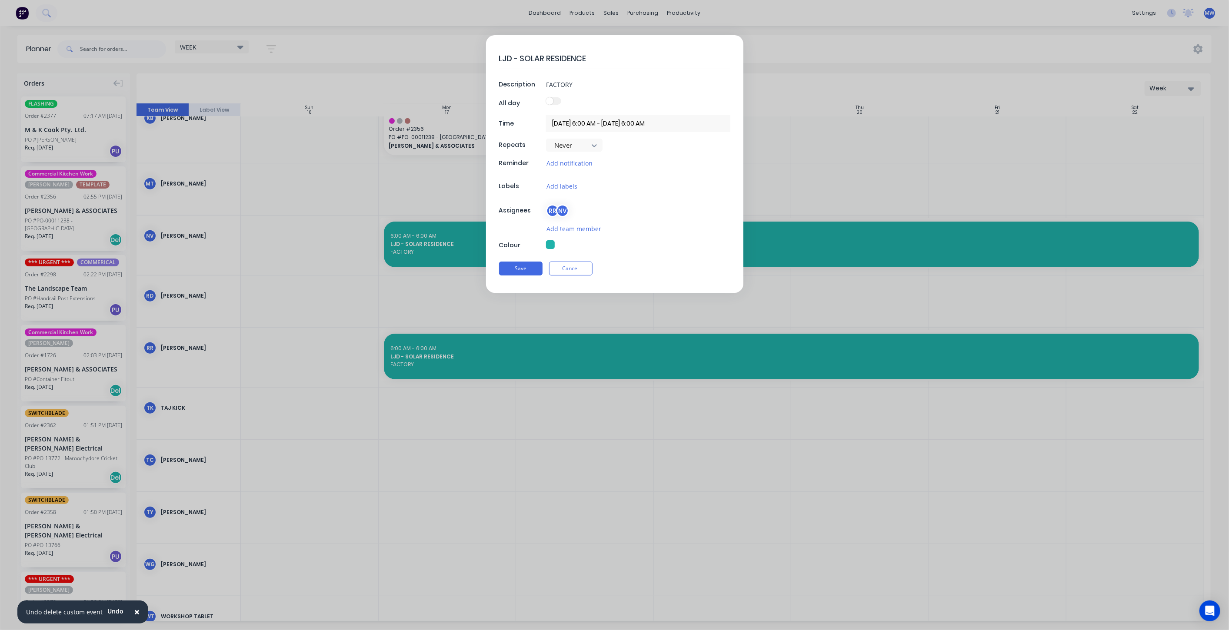
click at [576, 120] on input "17/11/2025 6:00 AM - 01/12/2025 6:00 AM" at bounding box center [638, 123] width 184 height 17
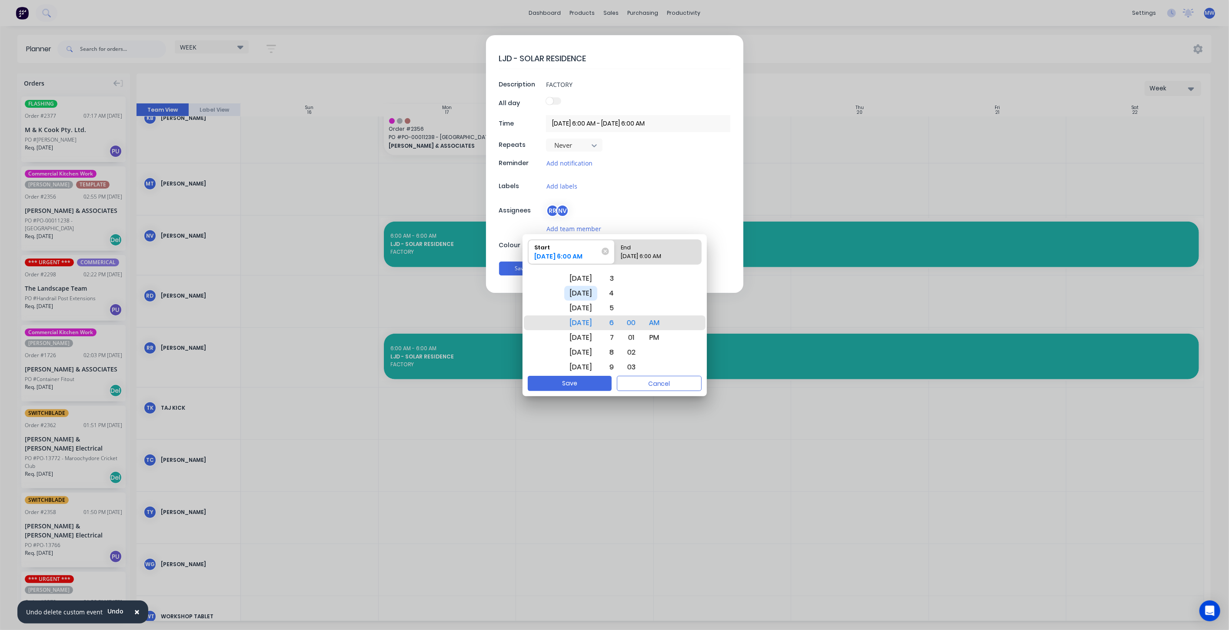
click at [586, 295] on div "Mon Nov 3" at bounding box center [580, 293] width 33 height 15
click at [668, 250] on div "End" at bounding box center [653, 246] width 72 height 12
click at [615, 250] on input "End 01/12/2025 6:00 AM" at bounding box center [615, 252] width 0 height 24
radio input "true"
click at [588, 293] on div "Mon Nov 24" at bounding box center [580, 293] width 33 height 15
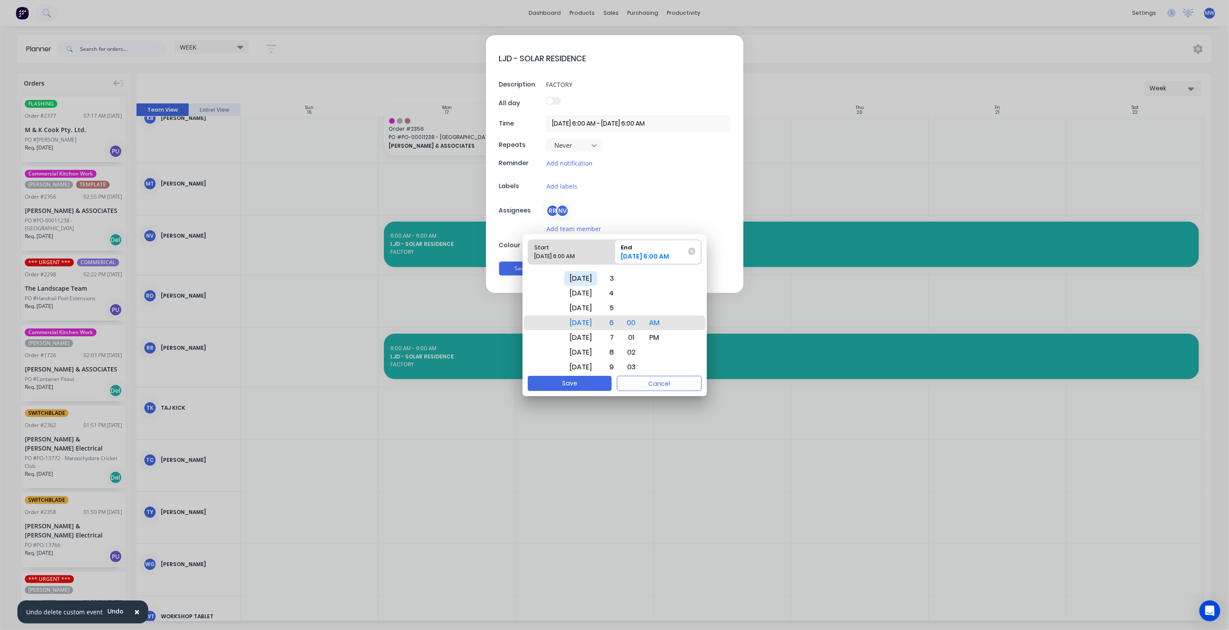
click at [587, 280] on div "Thu Nov 20" at bounding box center [580, 278] width 33 height 15
click at [657, 339] on div "PM" at bounding box center [654, 337] width 21 height 15
click at [619, 296] on div "4" at bounding box center [609, 293] width 19 height 15
click at [589, 383] on button "Save" at bounding box center [570, 383] width 84 height 15
type textarea "x"
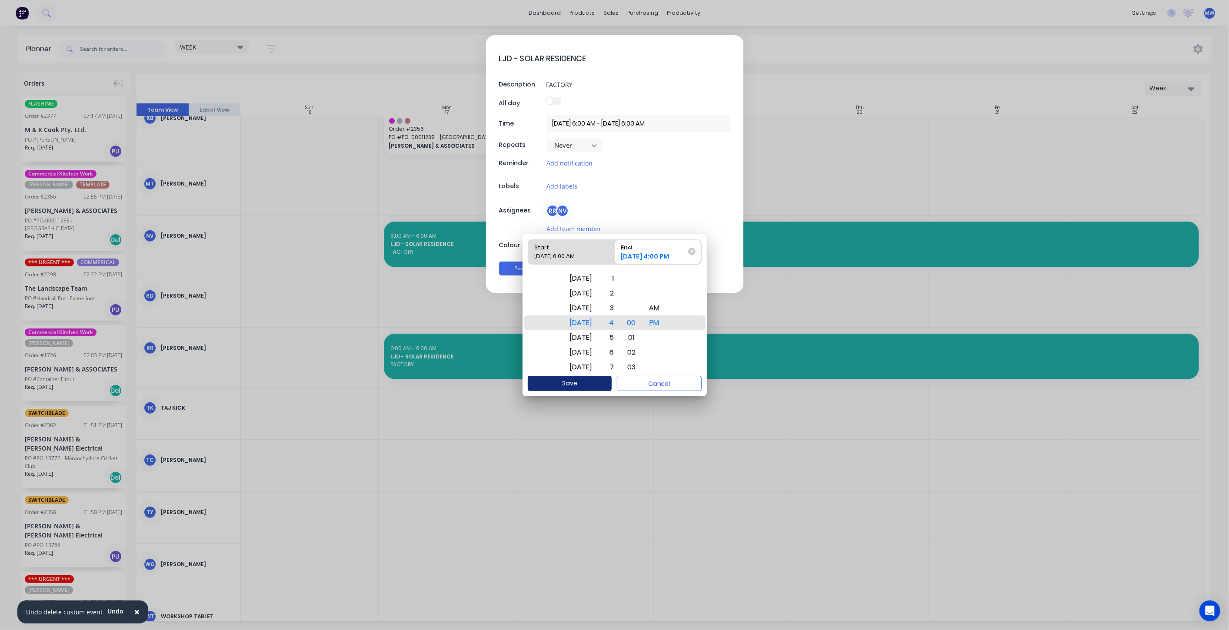
type input "03/11/2025 6:00 AM - 20/11/2025 4:00 PM"
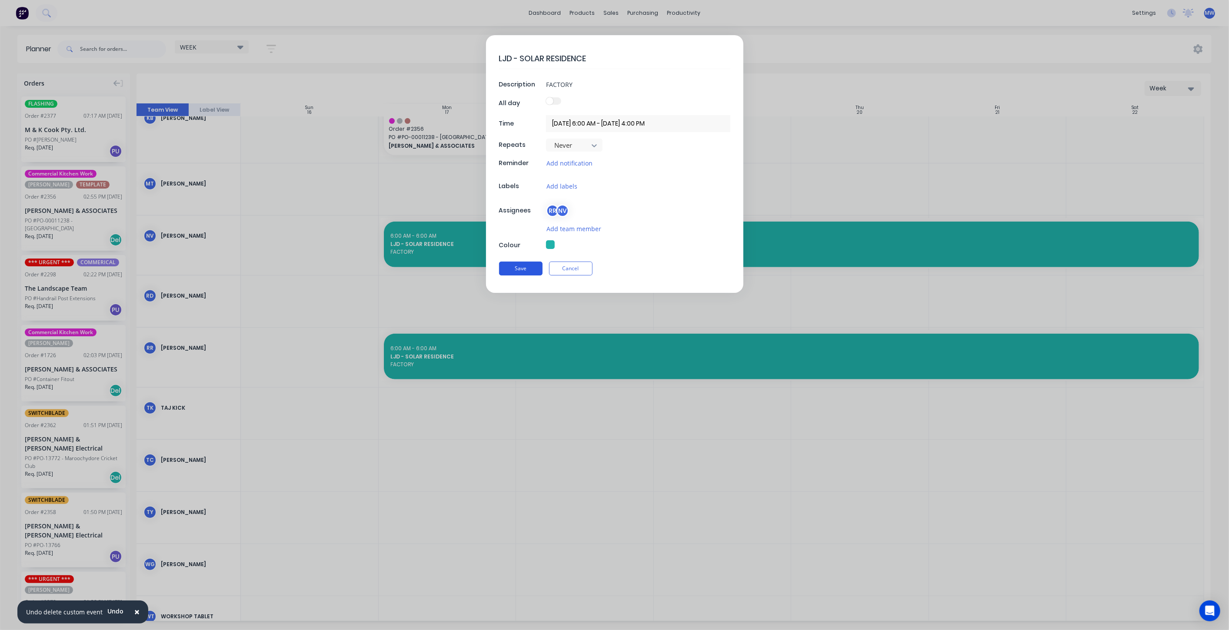
click at [509, 265] on button "Save" at bounding box center [520, 269] width 43 height 14
type textarea "x"
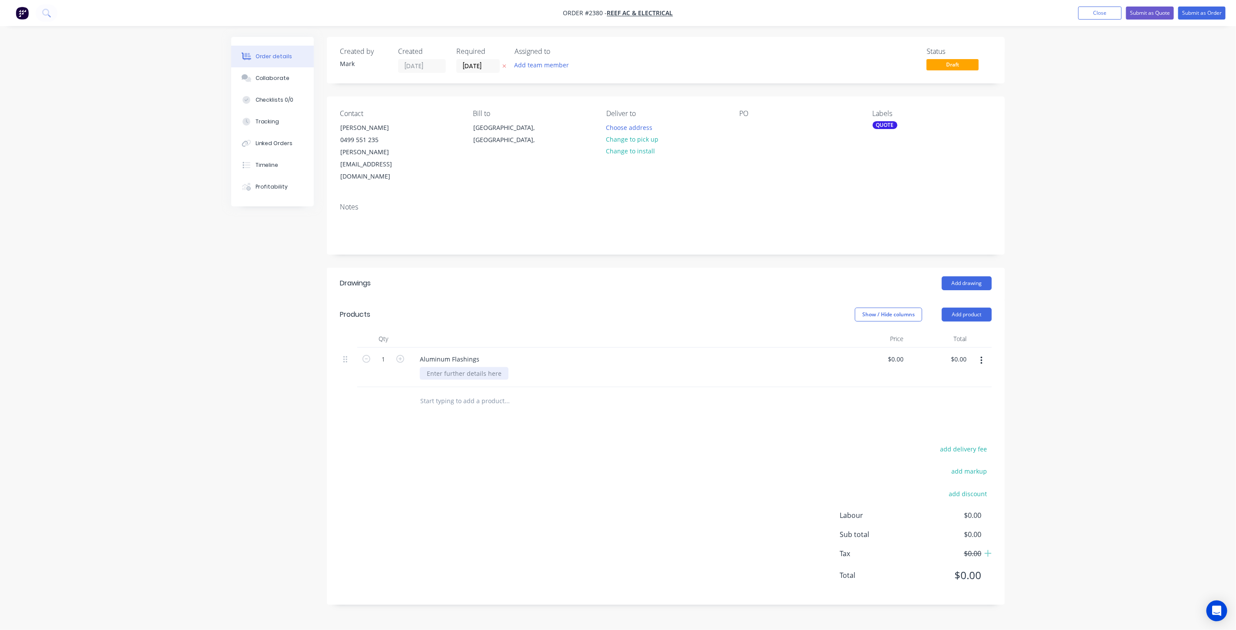
click at [470, 367] on div at bounding box center [464, 373] width 89 height 13
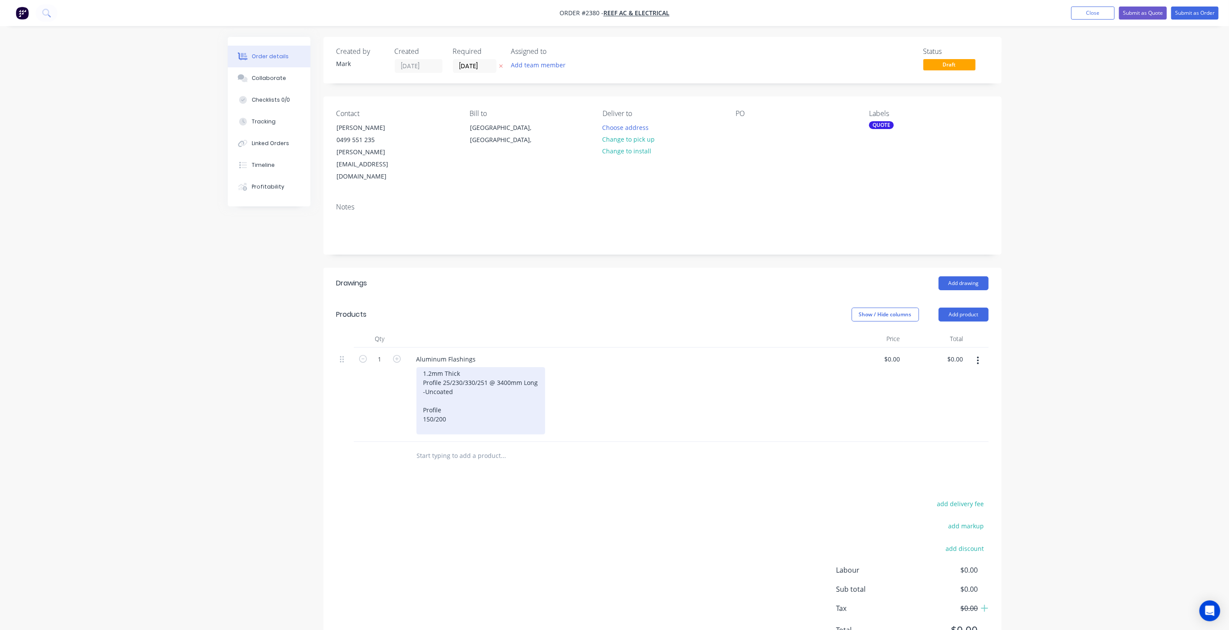
drag, startPoint x: 487, startPoint y: 358, endPoint x: 417, endPoint y: 359, distance: 70.0
click at [417, 367] on div "1.2mm Thick Profile 25/230/330/25 1 @ 3400mm Long -Uncoated Profile 150/200" at bounding box center [480, 400] width 129 height 67
click at [489, 368] on div "1.2mm Thick 230x330mm with 25mm Flange 1 @ 3400mm Long -Uncoated Profile 150/200" at bounding box center [495, 400] width 158 height 67
drag, startPoint x: 464, startPoint y: 405, endPoint x: 436, endPoint y: 405, distance: 28.7
click at [436, 405] on div "1.2mm Thick 230x330mm with 25mm Flange 1 @ 3400mm Long -Uncoated Profile 150/200" at bounding box center [495, 400] width 158 height 67
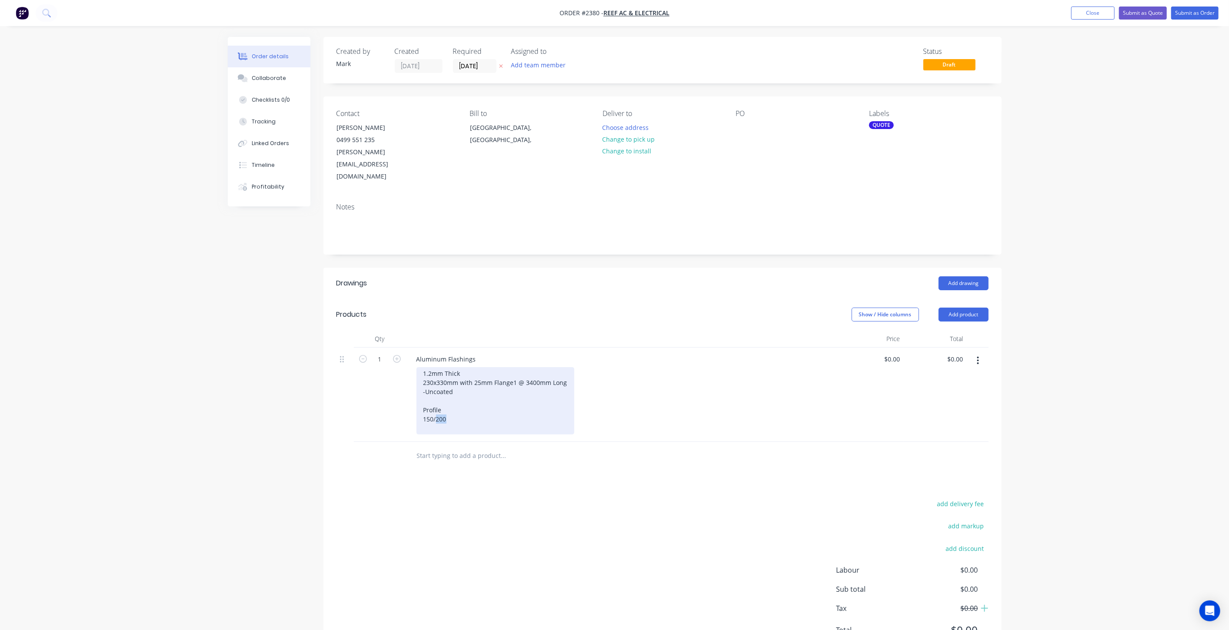
click at [445, 404] on div "1.2mm Thick 230x330mm with 25mm Flange 1 @ 3400mm Long -Uncoated Profile 150/200" at bounding box center [495, 400] width 158 height 67
drag, startPoint x: 437, startPoint y: 399, endPoint x: 423, endPoint y: 395, distance: 14.6
click at [423, 395] on div "1.2mm Thick 230x330mm with 25mm Flange 1 @ 3400mm Long -Uncoated Profile 150/200" at bounding box center [495, 400] width 158 height 67
drag, startPoint x: 422, startPoint y: 356, endPoint x: 443, endPoint y: 384, distance: 35.6
click at [423, 367] on div "1.2mm Thick 230x330mm with 25mm Flange 1 @ 3400mm Long -Uncoated Profile 150/200" at bounding box center [495, 400] width 158 height 67
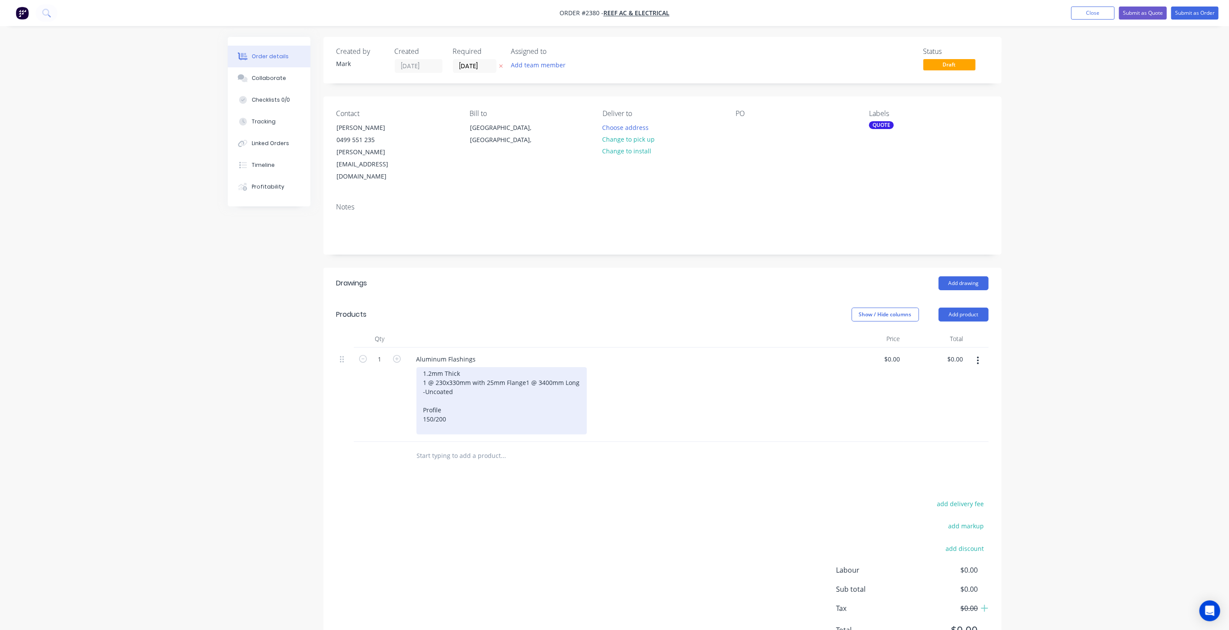
click at [473, 367] on div "1.2mm Thick 1 @ 230x330mm with 25mm Flange 1 @ 3400mm Long -Uncoated Profile 15…" at bounding box center [501, 400] width 170 height 67
drag, startPoint x: 429, startPoint y: 369, endPoint x: 419, endPoint y: 369, distance: 9.6
click at [419, 369] on div "1.2mm Thick 1 @ 230x330mm with 25mm Flange 1 @ 3400mm Long -Uncoated Profile 15…" at bounding box center [501, 400] width 170 height 67
click at [466, 379] on div "1.2mm Thick 1 @ 230x330mm with 25mm Flange 1 @ 3400mm Long -Uncoated Profile 15…" at bounding box center [501, 400] width 170 height 67
click at [473, 367] on div "1.2mm Thick 1 @ 230x330mm with 25mm Flange 1 @ 3400mm Long -Uncoated Profile 15…" at bounding box center [501, 400] width 170 height 67
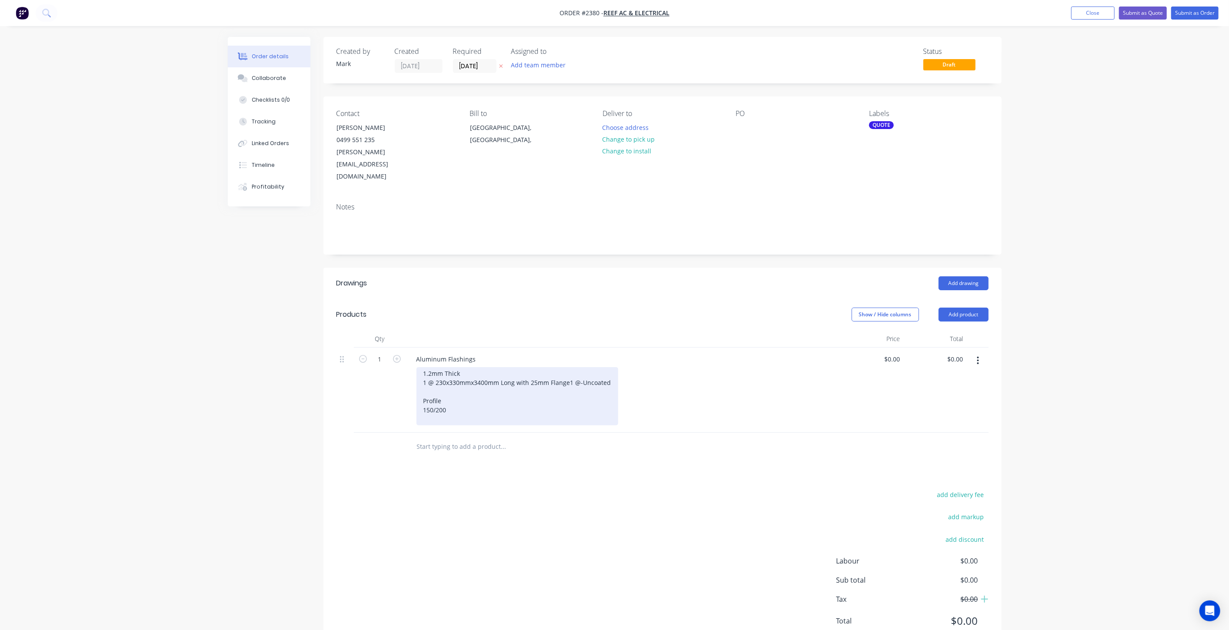
click at [426, 367] on div "1.2mm Thick 1 @ 230x330mmx3400mm Long with 25mm Flange 1 @ -Uncoated Profile 15…" at bounding box center [517, 396] width 202 height 58
click at [423, 367] on div "1.2mm Thick 1 @ 230x330mmx3400mm Long with 25mm Flange 1 @ -Uncoated Profile 15…" at bounding box center [517, 396] width 202 height 58
click at [425, 367] on div "1.2mm Thick A) 1 @ 230x330mmx3400mm Long with 25mm Flange 1 @ -Uncoated Profile…" at bounding box center [520, 396] width 209 height 58
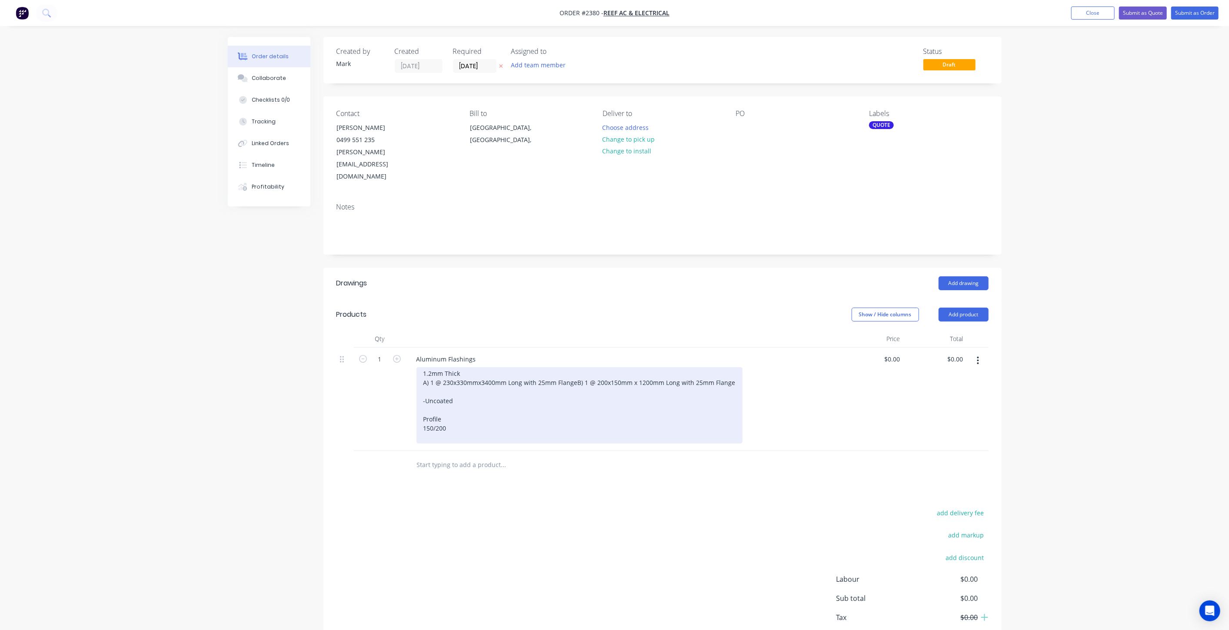
click at [477, 367] on div "1.2mm Thick A) 1 @ 230x330mmx3400mm Long with 25mm Flange B) 1 @ 200x150mm x 12…" at bounding box center [579, 405] width 326 height 77
click at [482, 367] on div "1.2mm Thick A) 1 @ 230x330mm x3400mm Long with 25mm Flange B) 1 @ 200x150mm x 1…" at bounding box center [580, 405] width 328 height 77
click at [497, 378] on div "1.2mm Thick A) 1 @ 230x330mm x 3400mm Long with 25mm Flange B) 1 @ 200x150mm x …" at bounding box center [580, 405] width 329 height 77
drag, startPoint x: 575, startPoint y: 365, endPoint x: 431, endPoint y: 368, distance: 143.9
click at [431, 368] on div "1.2mm Thick A) 1 @ 230x330mm x 3400mm Long with 25mm Flange B) 1 @ 200x150mm x …" at bounding box center [580, 410] width 329 height 86
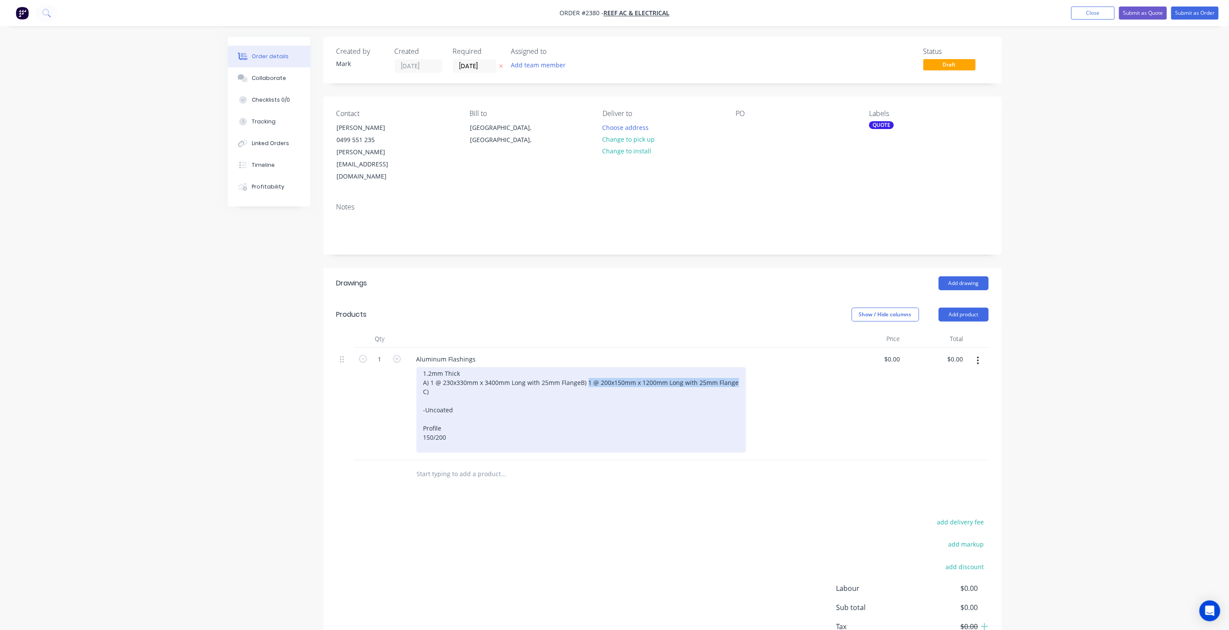
copy div "1 @ 200x150mm x 1200mm Long with 25mm Flange"
click at [443, 374] on div "1.2mm Thick A) 1 @ 230x330mm x 3400mm Long with 25mm Flange B) 1 @ 200x150mm x …" at bounding box center [580, 410] width 329 height 86
click at [584, 376] on div "1.2mm Thick A) 1 @ 230x330mm x 3400mm Long with 25mm Flange B) 1 @ 200x150mm x …" at bounding box center [580, 410] width 329 height 86
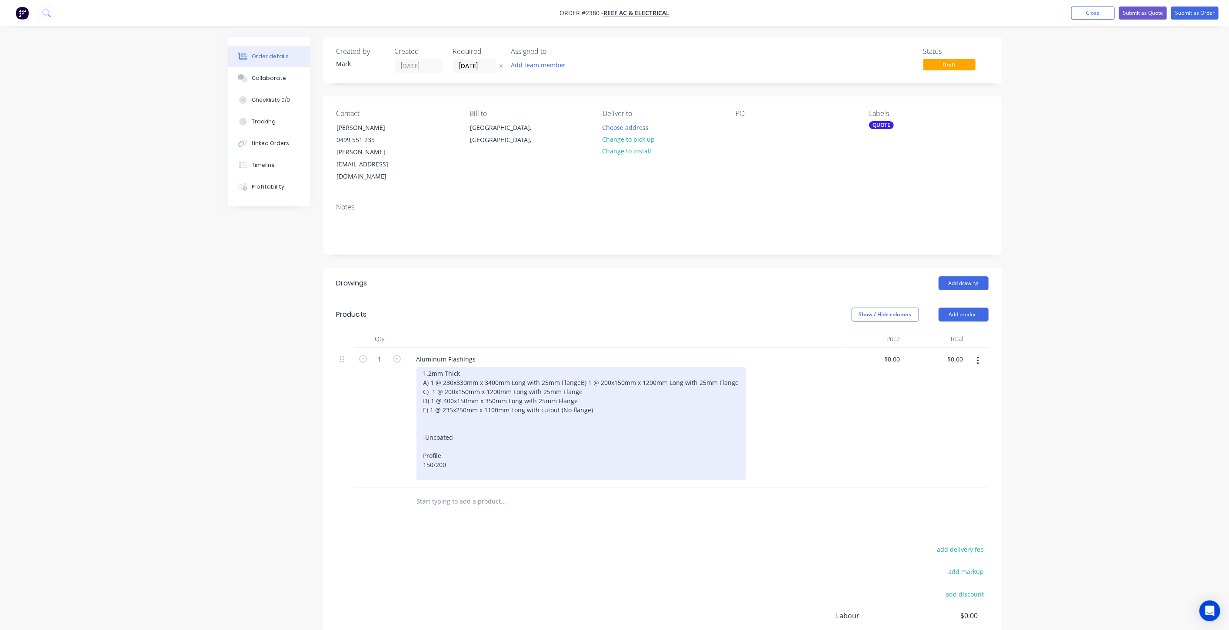
click at [539, 394] on div "1.2mm Thick A) 1 @ 230x330mm x 3400mm Long with 25mm Flange B) 1 @ 200x150mm x …" at bounding box center [580, 423] width 329 height 113
click at [687, 403] on div "1.2mm Thick A) 1 @ 230x330mm x 3400mm Long with 25mm Flange B) 1 @ 200x150mm x …" at bounding box center [593, 419] width 354 height 104
click at [448, 415] on div "1.2mm Thick A) 1 @ 230x330mm x 3400mm Long with 25mm Flange B) 1 @ 200x150mm x …" at bounding box center [594, 419] width 356 height 104
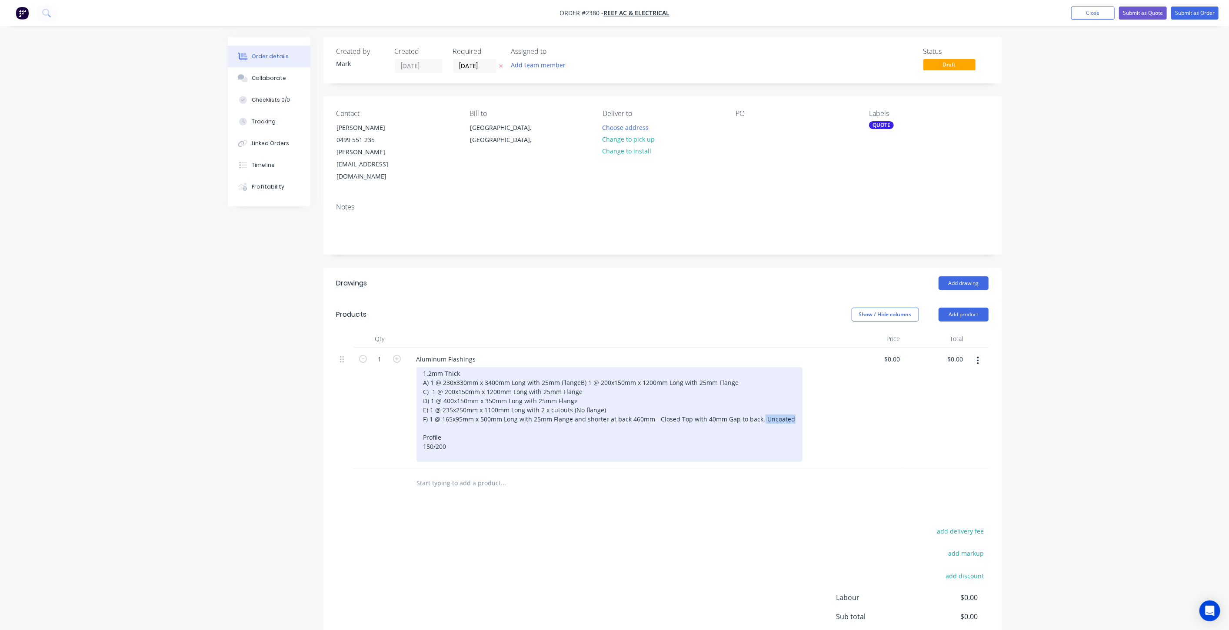
drag, startPoint x: 465, startPoint y: 412, endPoint x: 407, endPoint y: 413, distance: 57.4
click at [407, 413] on div "Aluminum Flashings 1.2mm Thick A) 1 @ 230x330mm x 3400mm Long with 25mm Flange …" at bounding box center [623, 409] width 435 height 122
drag, startPoint x: 490, startPoint y: 413, endPoint x: 482, endPoint y: 415, distance: 8.5
click at [489, 413] on div "1.2mm Thick A) 1 @ 230x330mm x 3400mm Long with 25mm Flange B) 1 @ 200x150mm x …" at bounding box center [609, 414] width 386 height 95
click at [463, 413] on div "1.2mm Thick A) 1 @ 230x330mm x 3400mm Long with 25mm Flange B) 1 @ 200x150mm x …" at bounding box center [609, 414] width 386 height 95
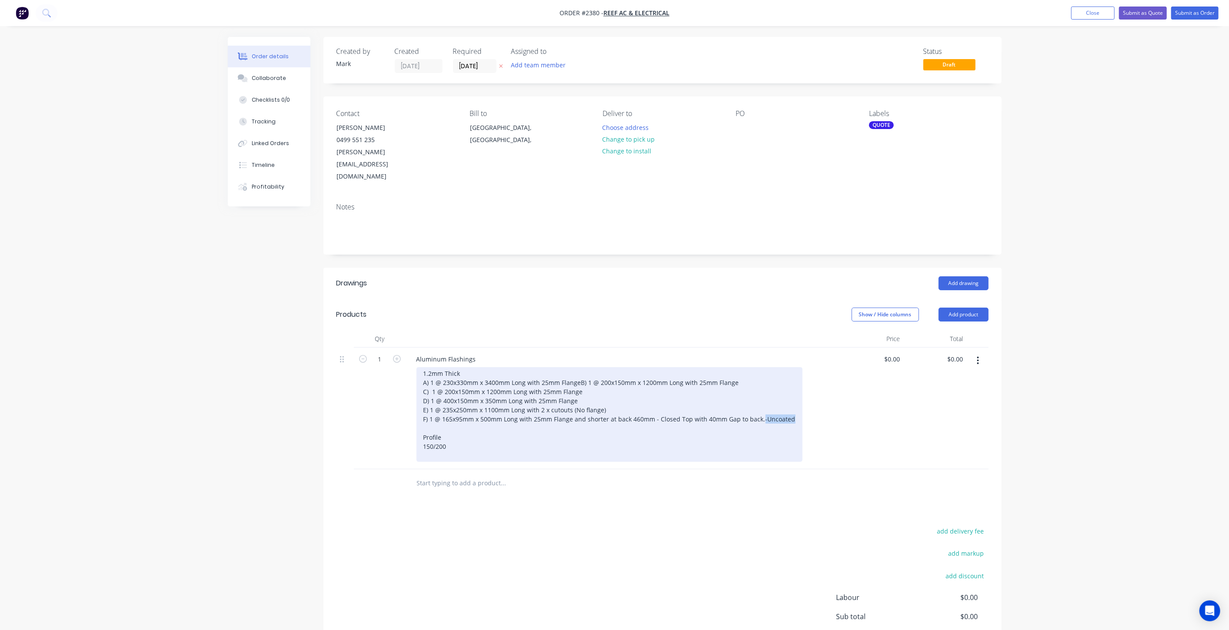
drag, startPoint x: 459, startPoint y: 413, endPoint x: 417, endPoint y: 415, distance: 41.3
click at [417, 415] on div "1.2mm Thick A) 1 @ 230x330mm x 3400mm Long with 25mm Flange B) 1 @ 200x150mm x …" at bounding box center [609, 414] width 386 height 95
click at [421, 403] on div "1.2mm Thick A) 1 @ 230x330mm x 3400mm Long with 25mm Flange B) 1 @ 200x150mm x …" at bounding box center [594, 414] width 356 height 95
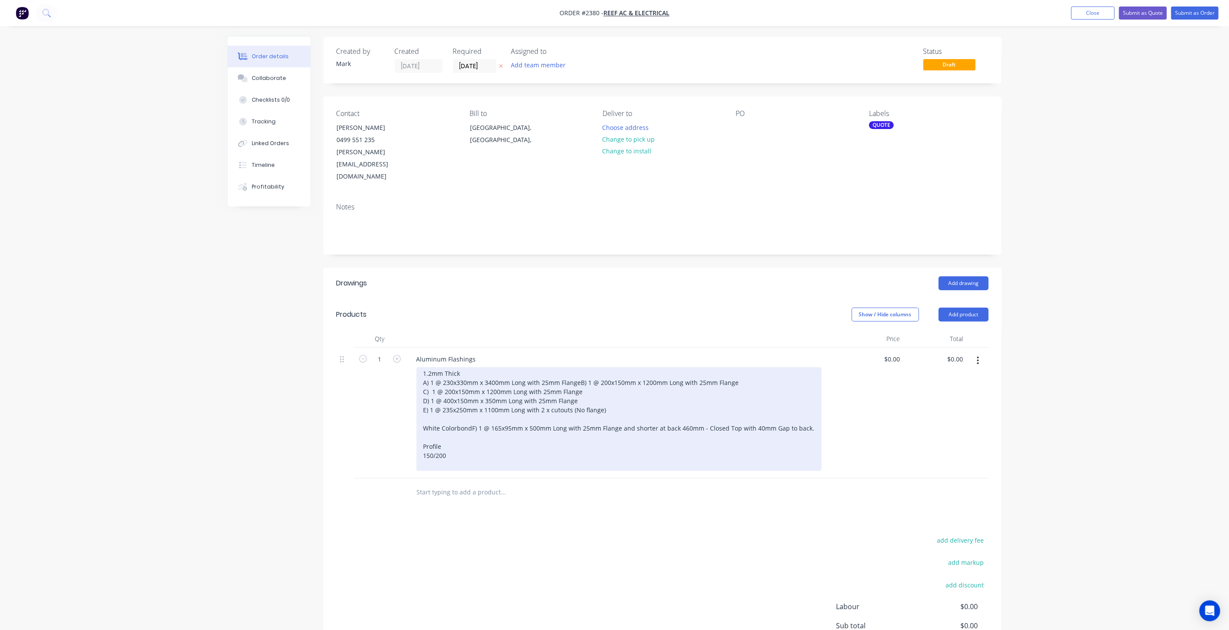
click at [484, 410] on div "1.2mm Thick A) 1 @ 230x330mm x 3400mm Long with 25mm Flange B) 1 @ 200x150mm x …" at bounding box center [618, 419] width 405 height 104
click at [422, 367] on div "1.2mm Thick A) 1 @ 230x330mm x 3400mm Long with 25mm Flange B) 1 @ 200x150mm x …" at bounding box center [618, 419] width 405 height 104
click at [484, 367] on div "1.2mm Thick A) 1 @ 230x330mm x 3400mm Long with 25mm Flange B) 1 @ 200x150mm x …" at bounding box center [618, 419] width 405 height 104
click at [446, 433] on div "1.2mm Thick - Uncoated A) 1 @ 230x330mm x 3400mm Long with 25mm Flange B) 1 @ 2…" at bounding box center [618, 419] width 405 height 104
drag, startPoint x: 454, startPoint y: 461, endPoint x: 423, endPoint y: 442, distance: 36.7
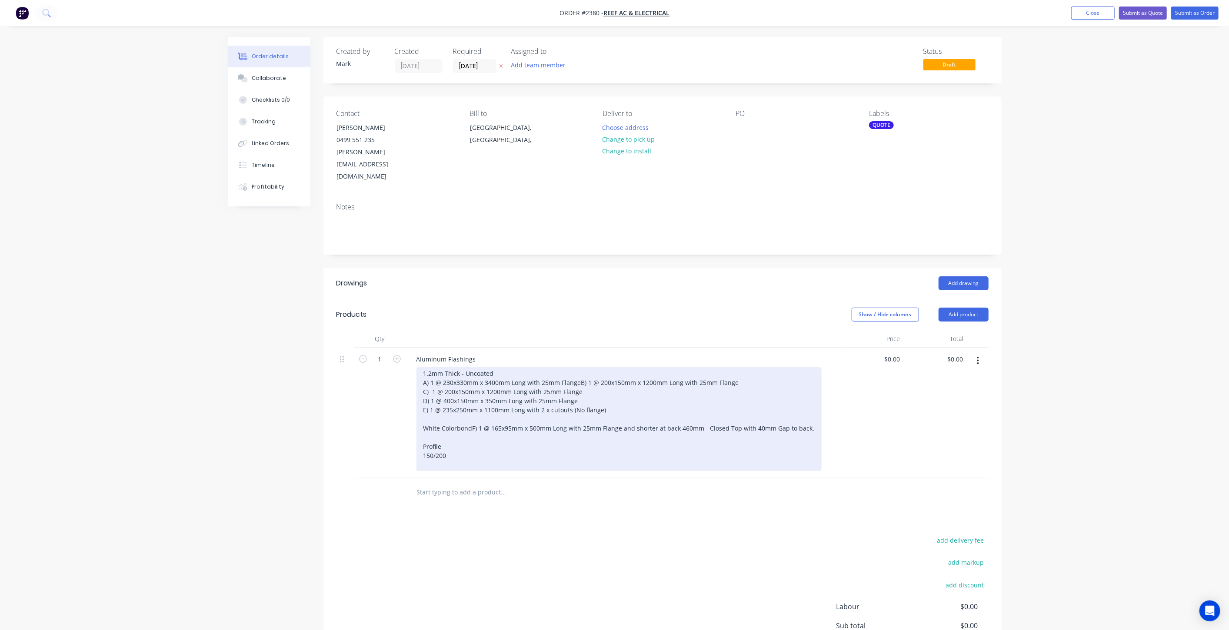
click at [423, 442] on div "1.2mm Thick - Uncoated A) 1 @ 230x330mm x 3400mm Long with 25mm Flange B) 1 @ 2…" at bounding box center [618, 419] width 405 height 104
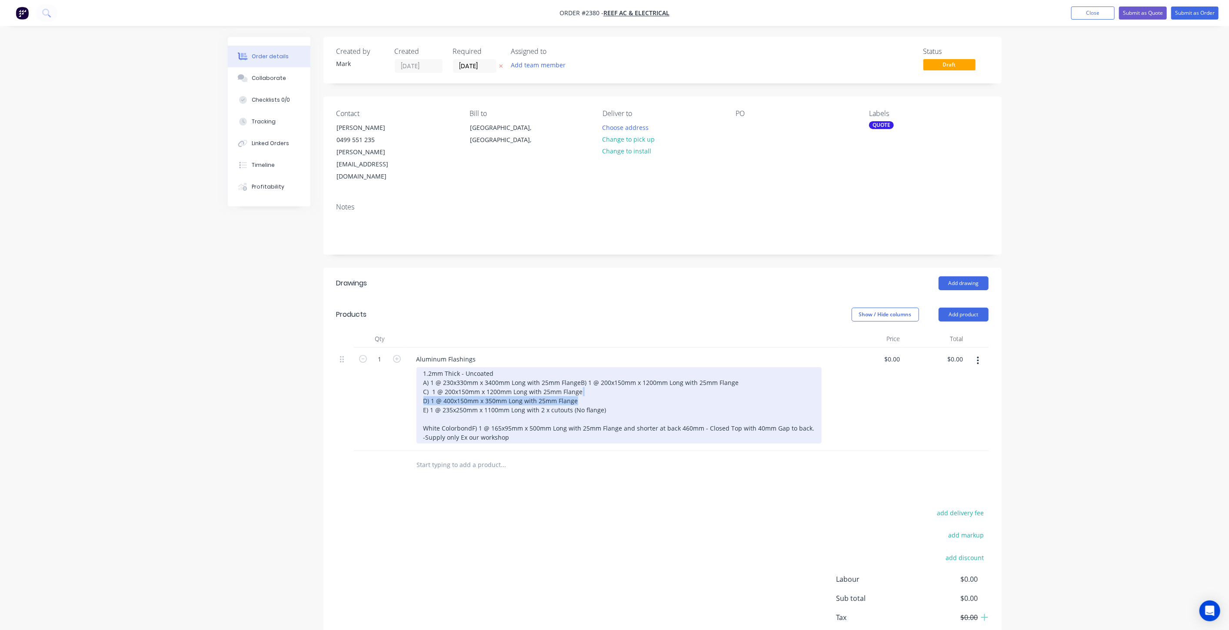
click at [632, 381] on div "1.2mm Thick - Uncoated A) 1 @ 230x330mm x 3400mm Long with 25mm Flange B) 1 @ 2…" at bounding box center [618, 405] width 405 height 77
click at [628, 403] on div "1.2mm Thick - Uncoated A) 1 @ 230x330mm x 3400mm Long with 25mm Flange B) 1 @ 2…" at bounding box center [618, 405] width 405 height 77
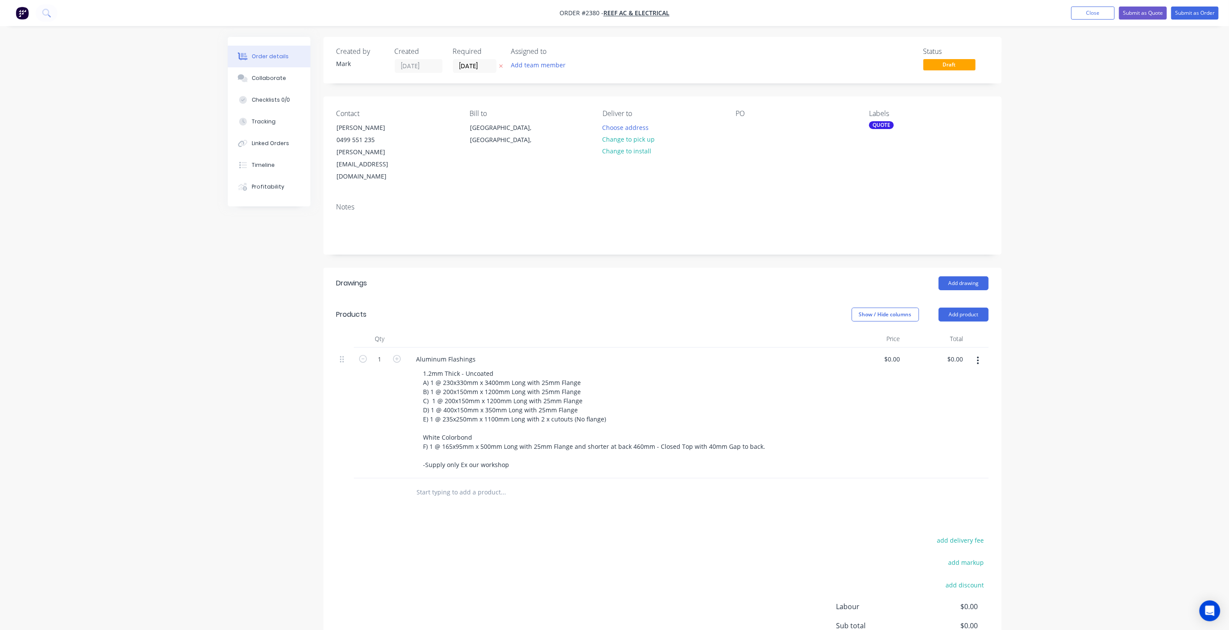
click at [250, 416] on div "Created by [PERSON_NAME] Created [DATE] Required [DATE] Assigned to Add team me…" at bounding box center [615, 373] width 774 height 672
click at [893, 353] on input "0" at bounding box center [894, 359] width 20 height 13
click at [742, 123] on div at bounding box center [743, 127] width 14 height 13
click at [1154, 285] on div "Order details Collaborate Checklists 0/0 Tracking Linked Orders Timeline Profit…" at bounding box center [614, 354] width 1229 height 709
click at [745, 125] on div at bounding box center [743, 127] width 14 height 13
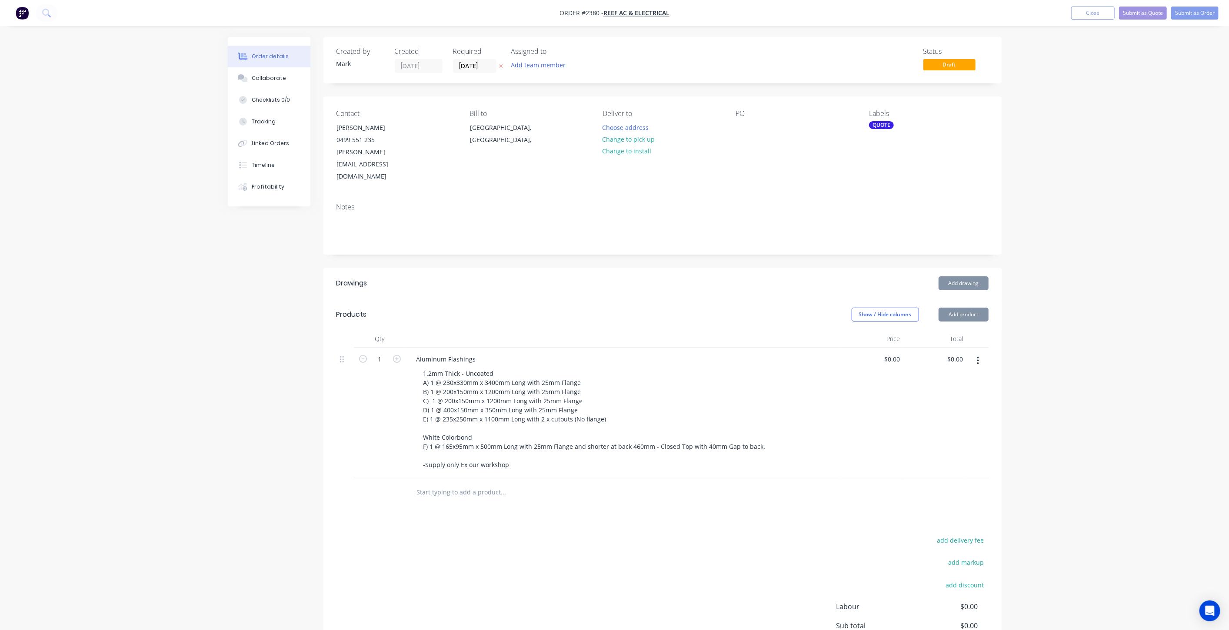
click at [1090, 134] on div "Order details Collaborate Checklists 0/0 Tracking Linked Orders Timeline Profit…" at bounding box center [614, 354] width 1229 height 709
click at [742, 131] on div at bounding box center [743, 127] width 14 height 13
drag, startPoint x: 1011, startPoint y: 349, endPoint x: 915, endPoint y: 338, distance: 96.7
click at [1008, 349] on div "Order details Collaborate Checklists 0/0 Tracking Linked Orders Timeline Profit…" at bounding box center [614, 354] width 1229 height 709
click at [896, 353] on input "0" at bounding box center [899, 359] width 10 height 13
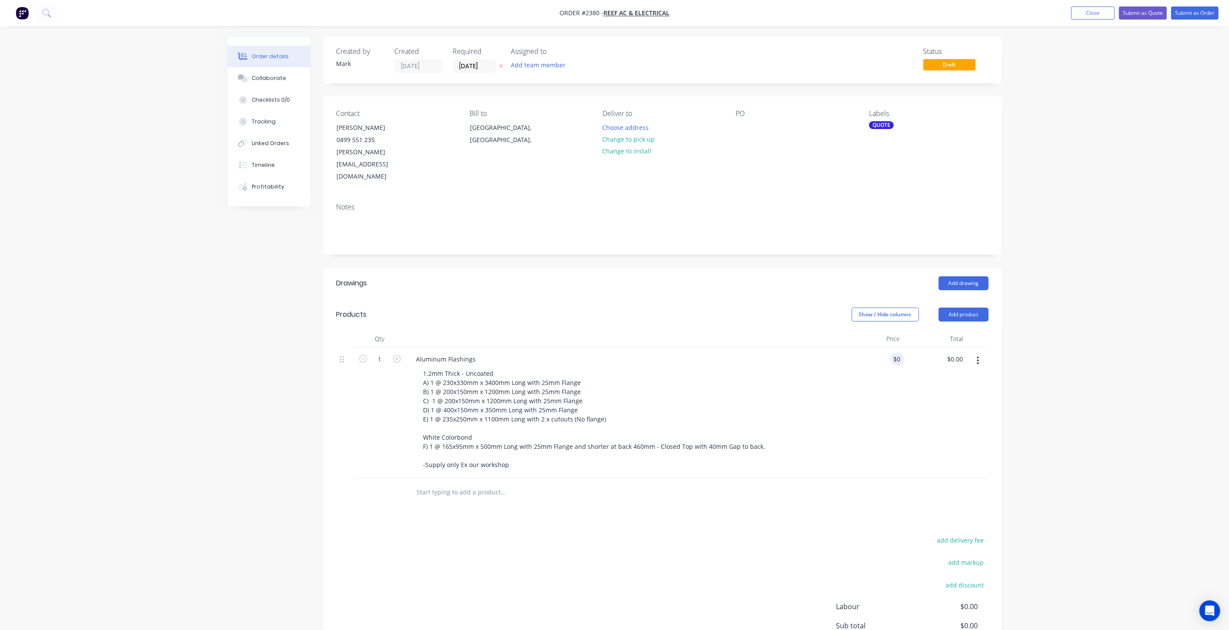
click at [1087, 273] on div "Order details Collaborate Checklists 0/0 Tracking Linked Orders Timeline Profit…" at bounding box center [614, 354] width 1229 height 709
click at [889, 348] on div "0 $0.00" at bounding box center [872, 413] width 63 height 131
type input "$1,200.00"
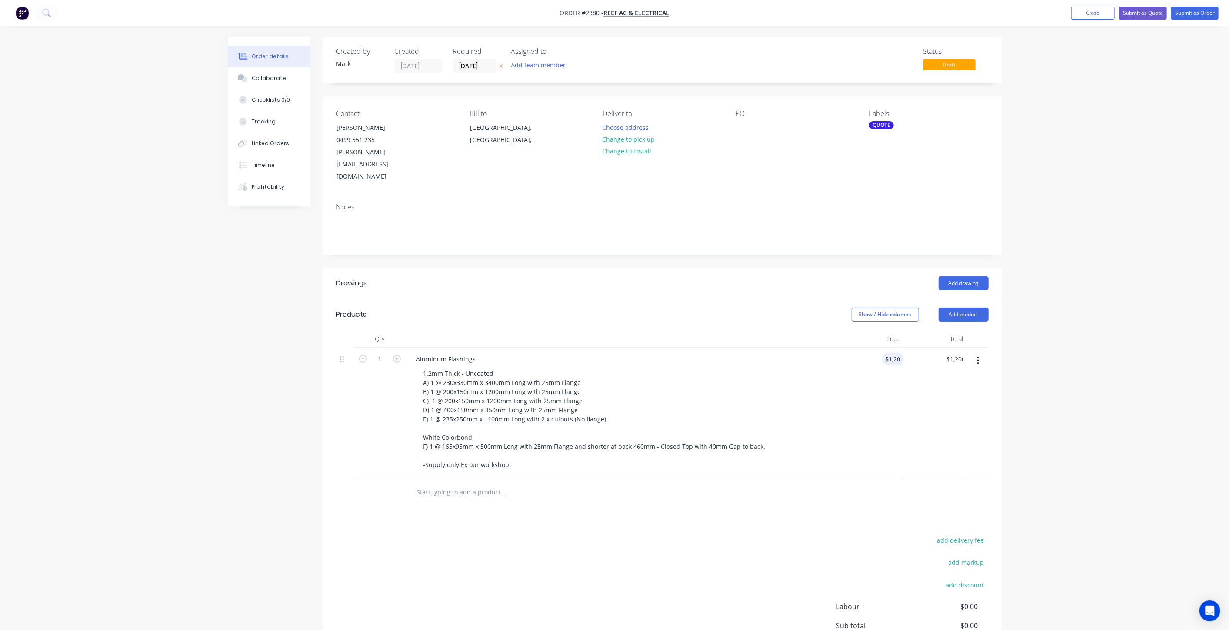
drag, startPoint x: 1162, startPoint y: 328, endPoint x: 1165, endPoint y: 319, distance: 8.7
click at [1165, 325] on div "Order details Collaborate Checklists 0/0 Tracking Linked Orders Timeline Profit…" at bounding box center [614, 354] width 1229 height 709
click at [1096, 339] on div "Order details Collaborate Checklists 0/0 Tracking Linked Orders Timeline Profit…" at bounding box center [614, 354] width 1229 height 709
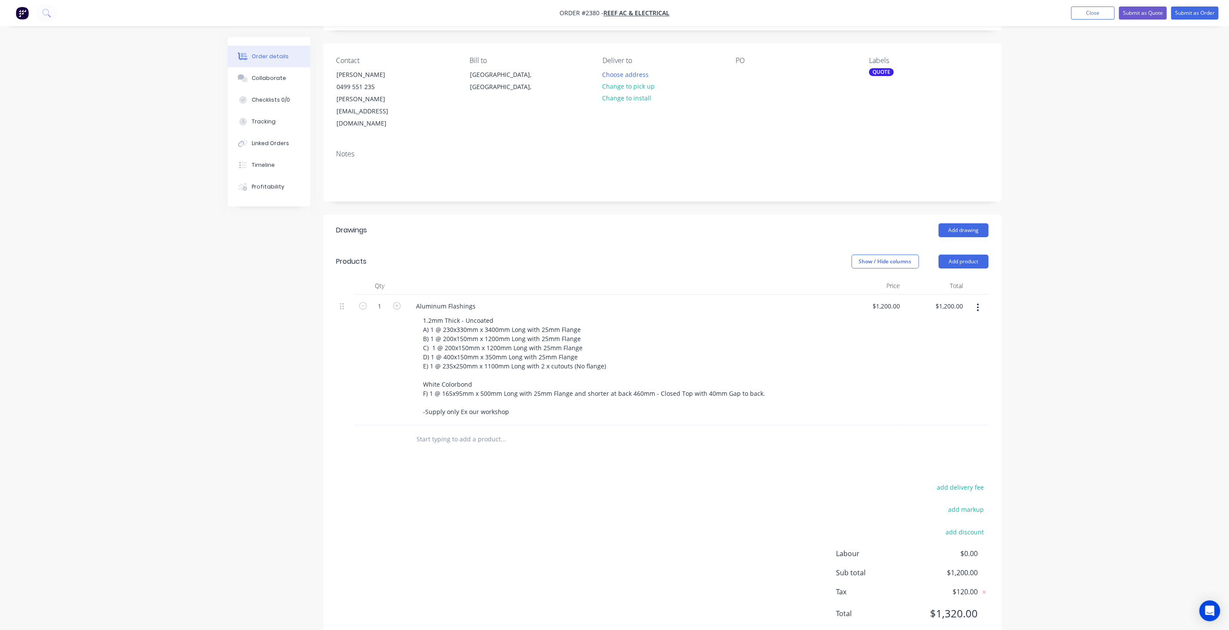
scroll to position [53, 0]
click at [1056, 373] on div "Order details Collaborate Checklists 0/0 Tracking Linked Orders Timeline Profit…" at bounding box center [614, 301] width 1229 height 709
click at [1055, 373] on div "Order details Collaborate Checklists 0/0 Tracking Linked Orders Timeline Profit…" at bounding box center [614, 301] width 1229 height 709
click at [1062, 359] on div "Order details Collaborate Checklists 0/0 Tracking Linked Orders Timeline Profit…" at bounding box center [614, 301] width 1229 height 709
click at [1068, 363] on div "Order details Collaborate Checklists 0/0 Tracking Linked Orders Timeline Profit…" at bounding box center [614, 301] width 1229 height 709
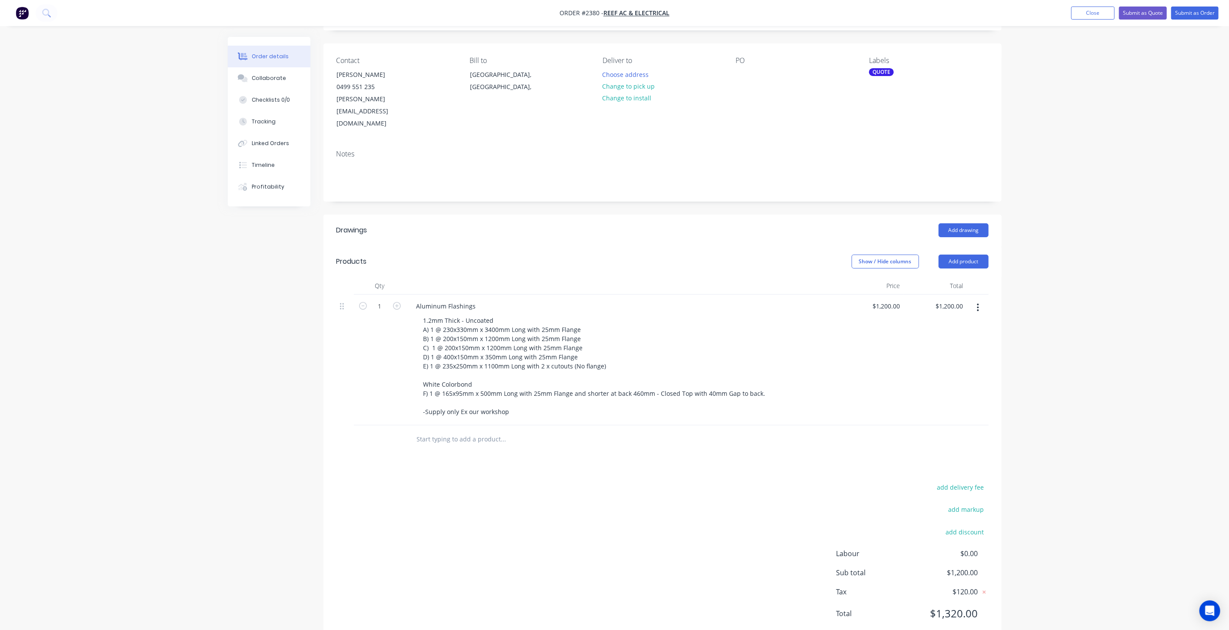
click at [1069, 363] on div "Order details Collaborate Checklists 0/0 Tracking Linked Orders Timeline Profit…" at bounding box center [614, 301] width 1229 height 709
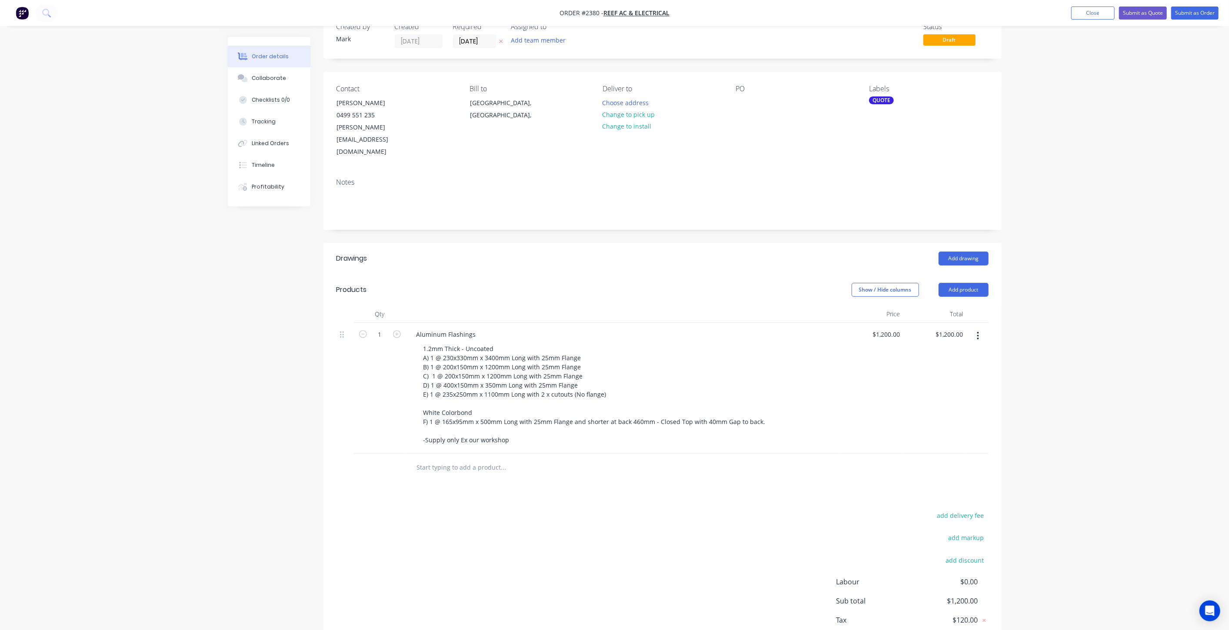
scroll to position [0, 0]
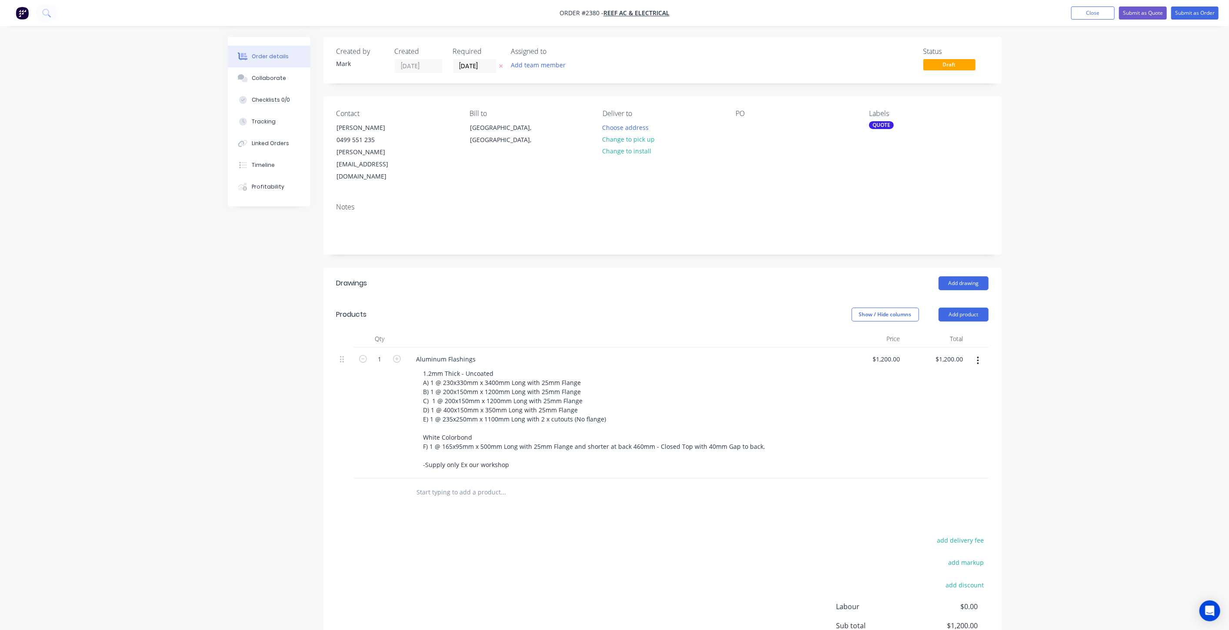
click at [1069, 361] on div "Order details Collaborate Checklists 0/0 Tracking Linked Orders Timeline Profit…" at bounding box center [614, 354] width 1229 height 709
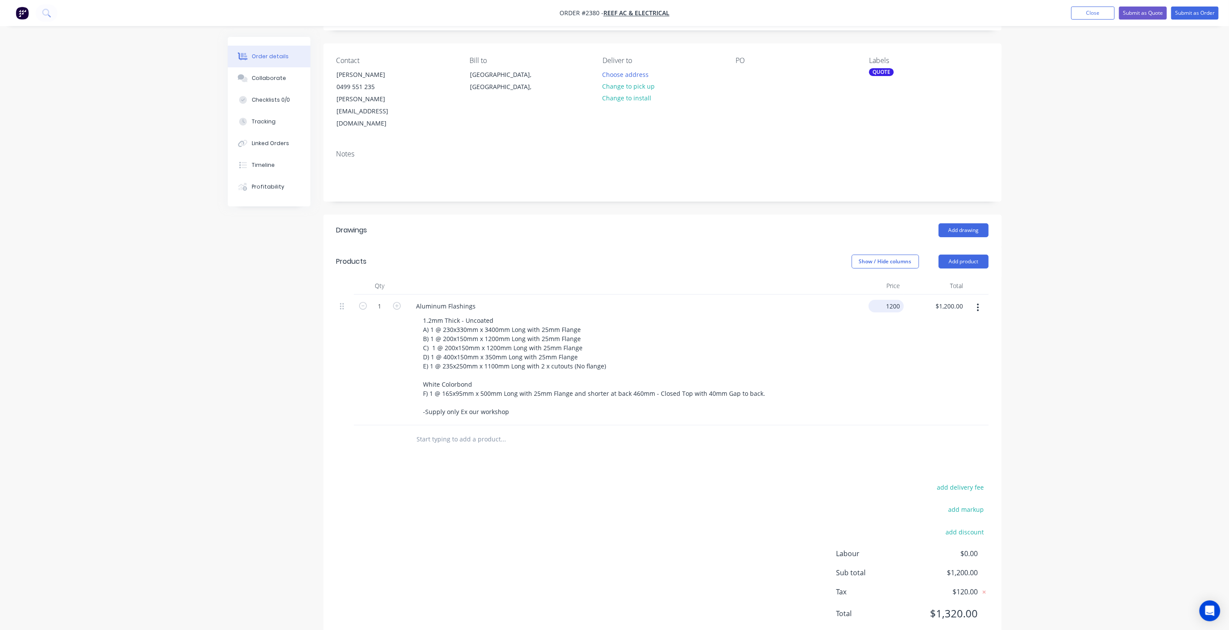
click at [895, 300] on input "1200" at bounding box center [888, 306] width 32 height 13
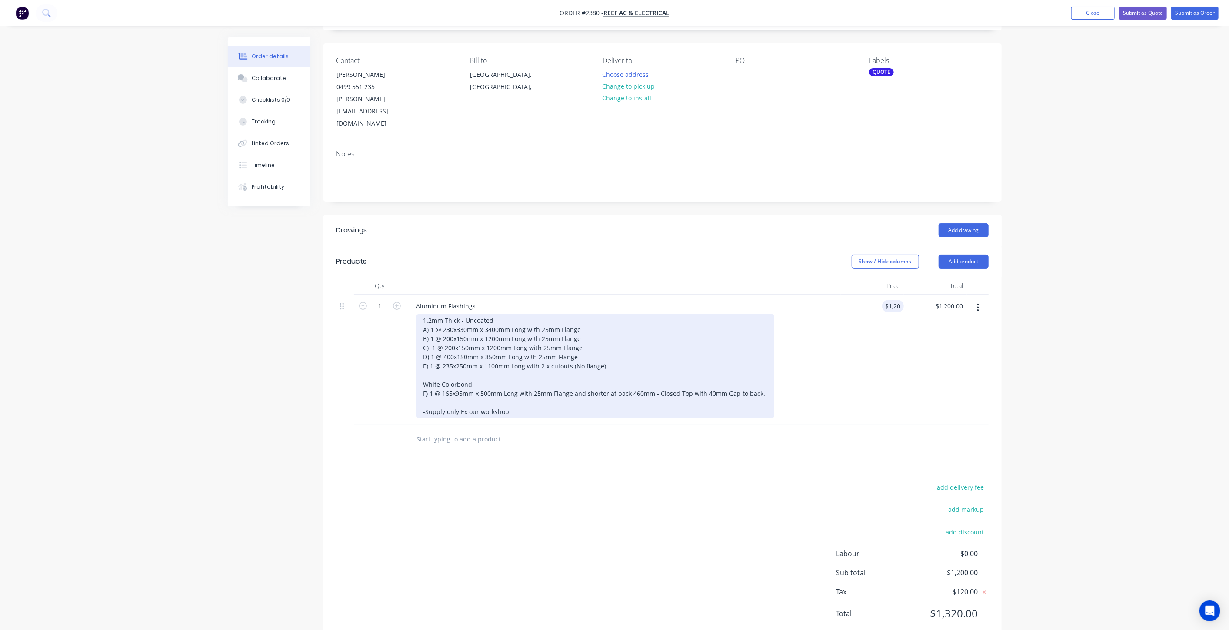
click at [585, 330] on div "1.2mm Thick - Uncoated A) 1 @ 230x330mm x 3400mm Long with 25mm Flange B) 1 @ 2…" at bounding box center [595, 366] width 358 height 104
click at [629, 341] on div "1.2mm Thick - Uncoated A) 1 @ 230x330mm x 3400mm Long with 25mm Flange B) 1 @ 2…" at bounding box center [595, 366] width 358 height 104
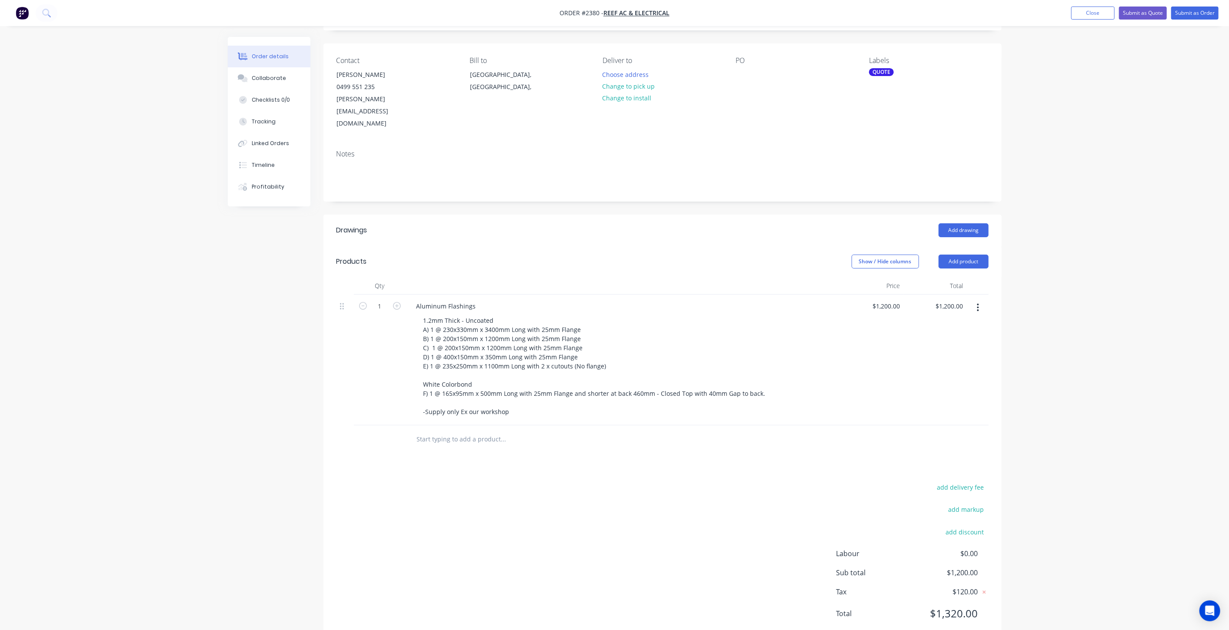
click at [920, 333] on div "$1,200.00 $1,200.00" at bounding box center [935, 360] width 63 height 131
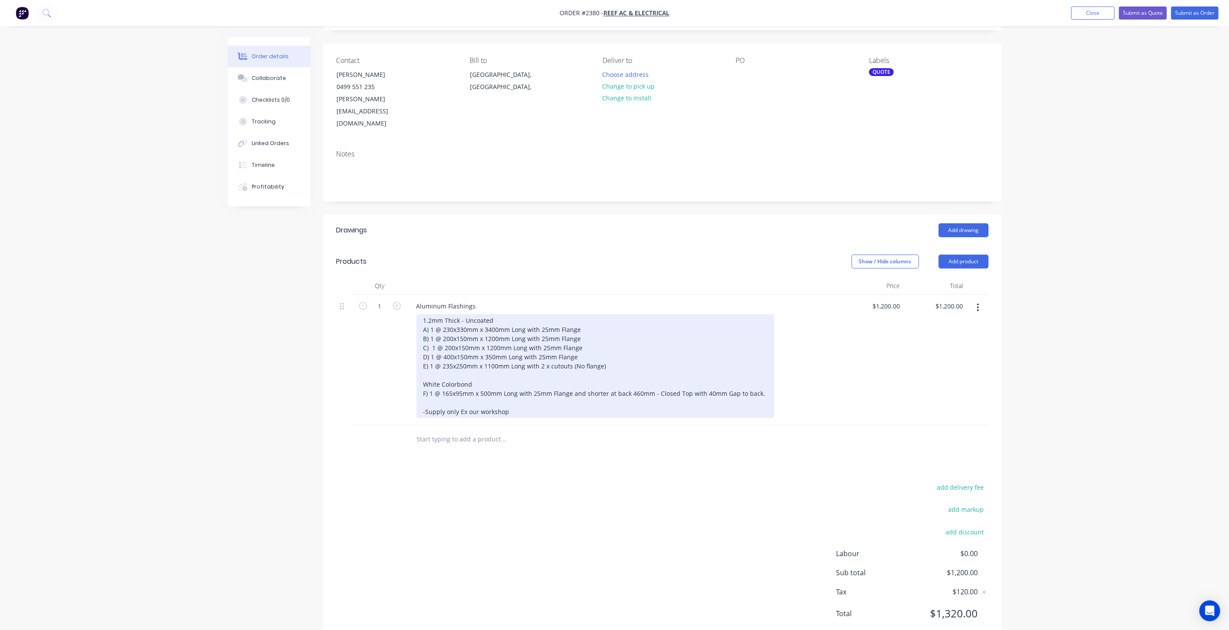
drag, startPoint x: 617, startPoint y: 322, endPoint x: 705, endPoint y: 312, distance: 88.3
click at [617, 322] on div "1.2mm Thick - Uncoated A) 1 @ 230x330mm x 3400mm Long with 25mm Flange B) 1 @ 2…" at bounding box center [595, 366] width 358 height 104
click at [596, 325] on div "1.2mm Thick - Uncoated A) 1 @ 230x330mm x 3400mm Long with 25mm Flange B) 1 @ 2…" at bounding box center [595, 366] width 358 height 104
click at [595, 333] on div "1.2mm Thick - Uncoated A) 1 @ 230x330mm x 3400mm Long with 25mm Flange B) 1 @ 2…" at bounding box center [595, 366] width 358 height 104
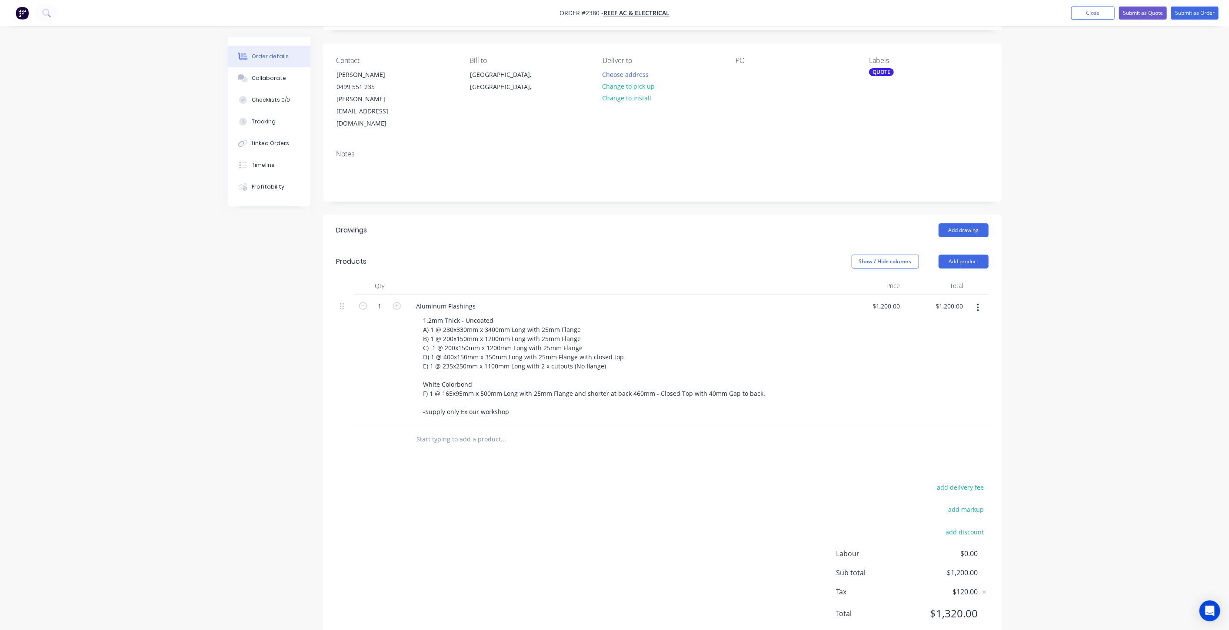
click at [988, 312] on div at bounding box center [978, 360] width 22 height 131
click at [1016, 353] on div "Order details Collaborate Checklists 0/0 Tracking Linked Orders Timeline Profit…" at bounding box center [614, 301] width 1229 height 709
click at [1022, 332] on div "Order details Collaborate Checklists 0/0 Tracking Linked Orders Timeline Profit…" at bounding box center [614, 301] width 1229 height 709
click at [887, 300] on input "1200" at bounding box center [888, 306] width 32 height 13
type input "$1,345.00"
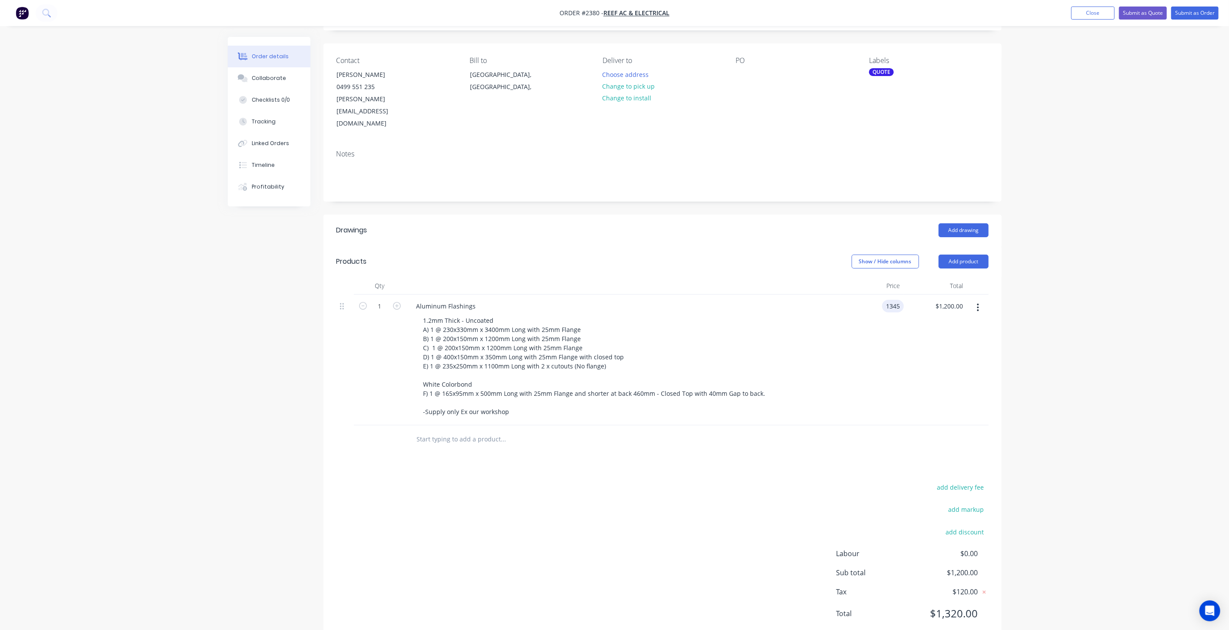
type input "$1,345.00"
click at [1132, 324] on div "Order details Collaborate Checklists 0/0 Tracking Linked Orders Timeline Profit…" at bounding box center [614, 301] width 1229 height 709
drag, startPoint x: 1164, startPoint y: 212, endPoint x: 1151, endPoint y: 176, distance: 38.2
click at [1160, 208] on div "Order details Collaborate Checklists 0/0 Tracking Linked Orders Timeline Profit…" at bounding box center [614, 301] width 1229 height 709
click at [1144, 17] on button "Submit as Quote" at bounding box center [1143, 13] width 48 height 13
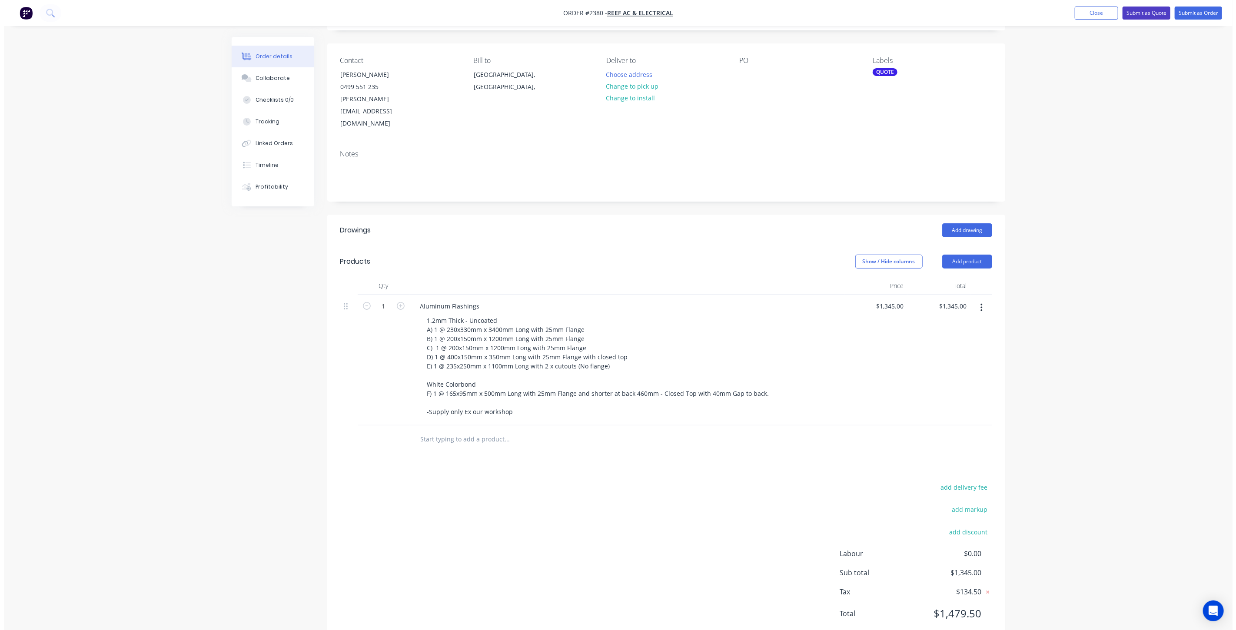
scroll to position [0, 0]
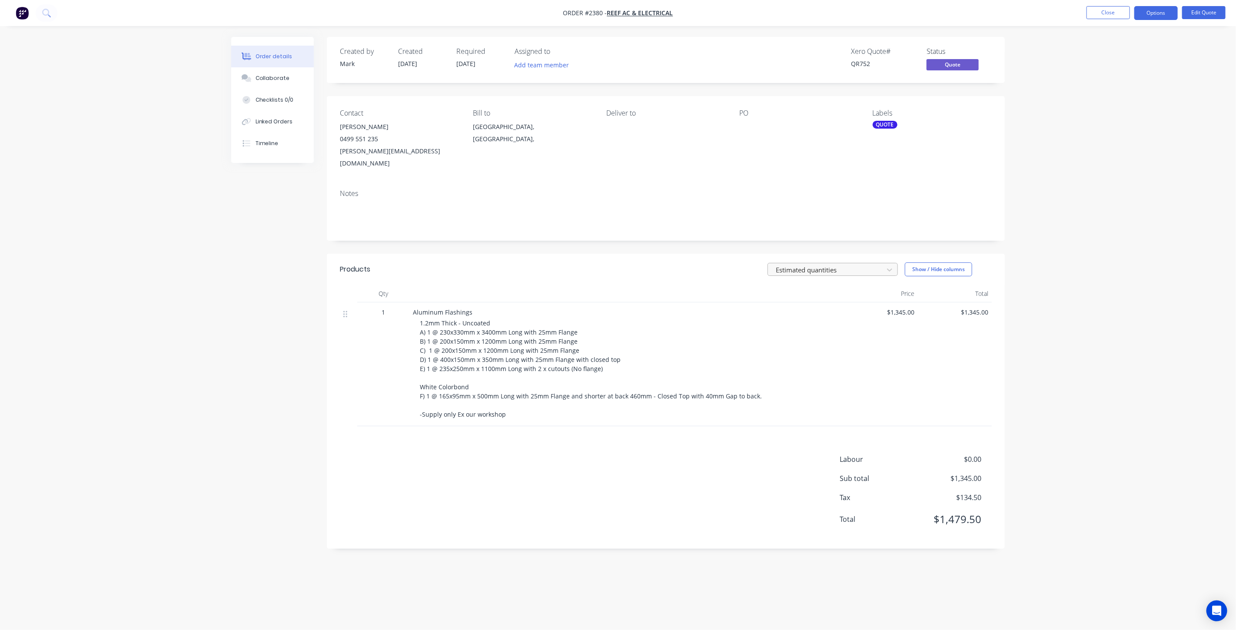
click at [816, 264] on div at bounding box center [827, 269] width 104 height 11
click at [1125, 301] on div "Order details Collaborate Checklists 0/0 Linked Orders Timeline Order details C…" at bounding box center [618, 315] width 1236 height 630
click at [283, 315] on div "Created by Mark Created 30/09/25 Required 30/09/25 Assigned to Add team member …" at bounding box center [618, 299] width 774 height 525
click at [1109, 13] on button "Close" at bounding box center [1108, 12] width 43 height 13
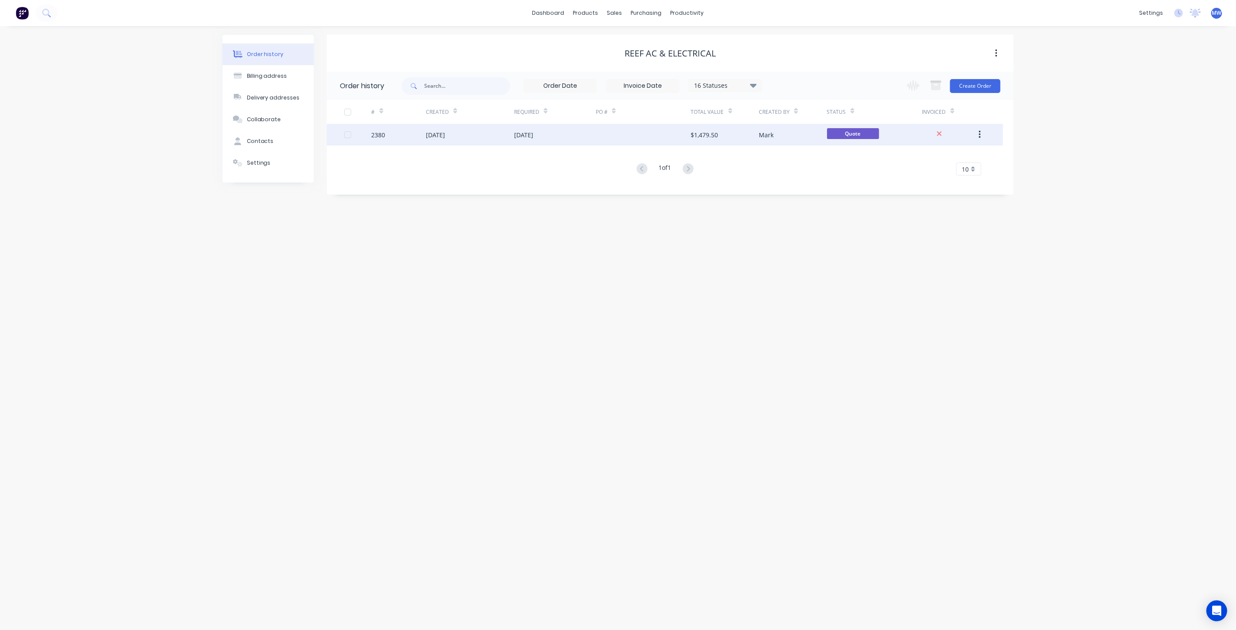
drag, startPoint x: 840, startPoint y: 260, endPoint x: 678, endPoint y: 125, distance: 211.1
click at [839, 260] on div "Order history Billing address Delivery addresses Collaborate Contacts Settings …" at bounding box center [618, 328] width 1236 height 604
click at [616, 15] on div "sales" at bounding box center [615, 13] width 24 height 13
click at [641, 39] on div "Sales Orders" at bounding box center [647, 42] width 36 height 8
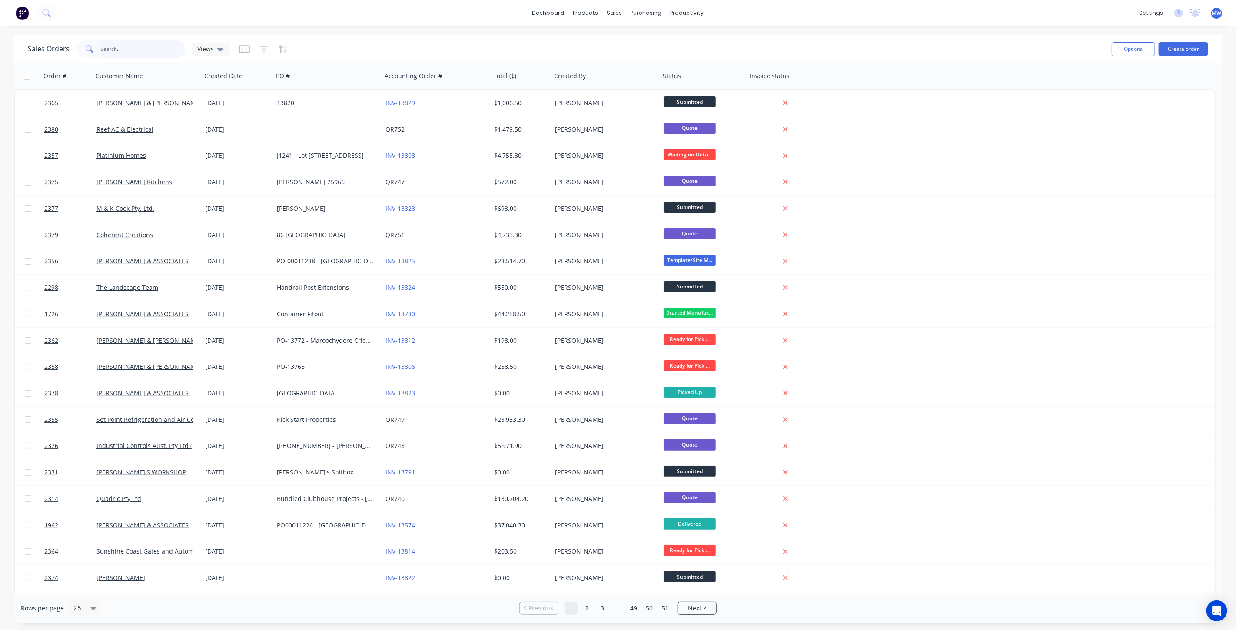
click at [136, 49] on input "text" at bounding box center [143, 48] width 85 height 17
type input "2365"
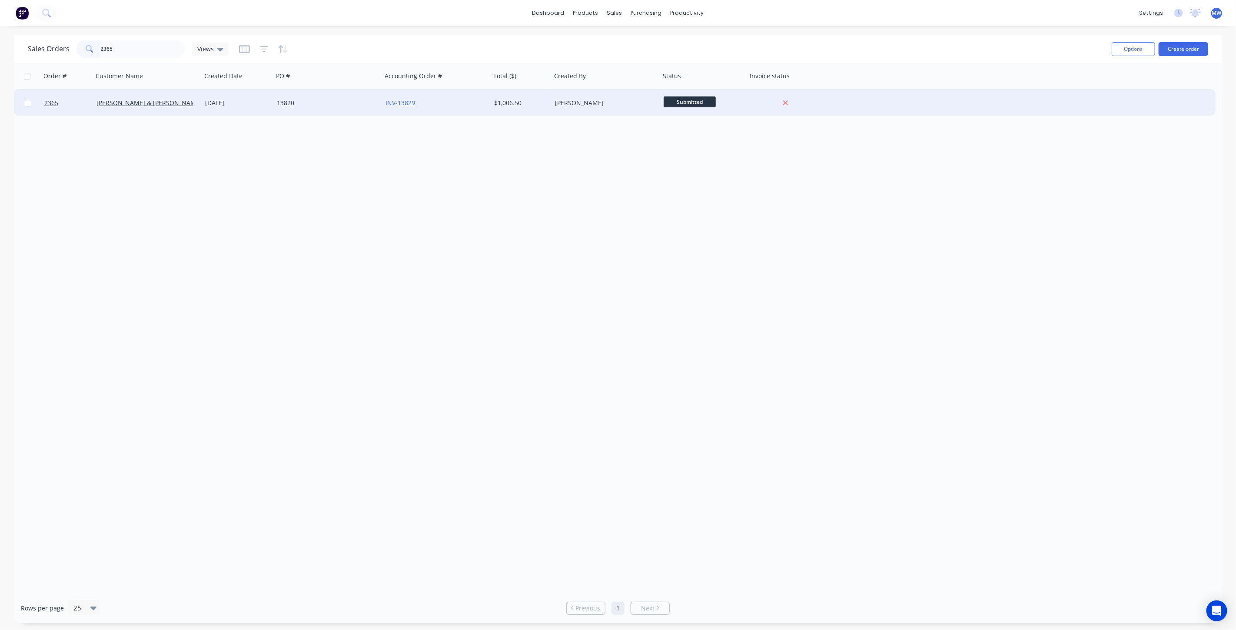
click at [296, 99] on div "13820" at bounding box center [325, 103] width 97 height 9
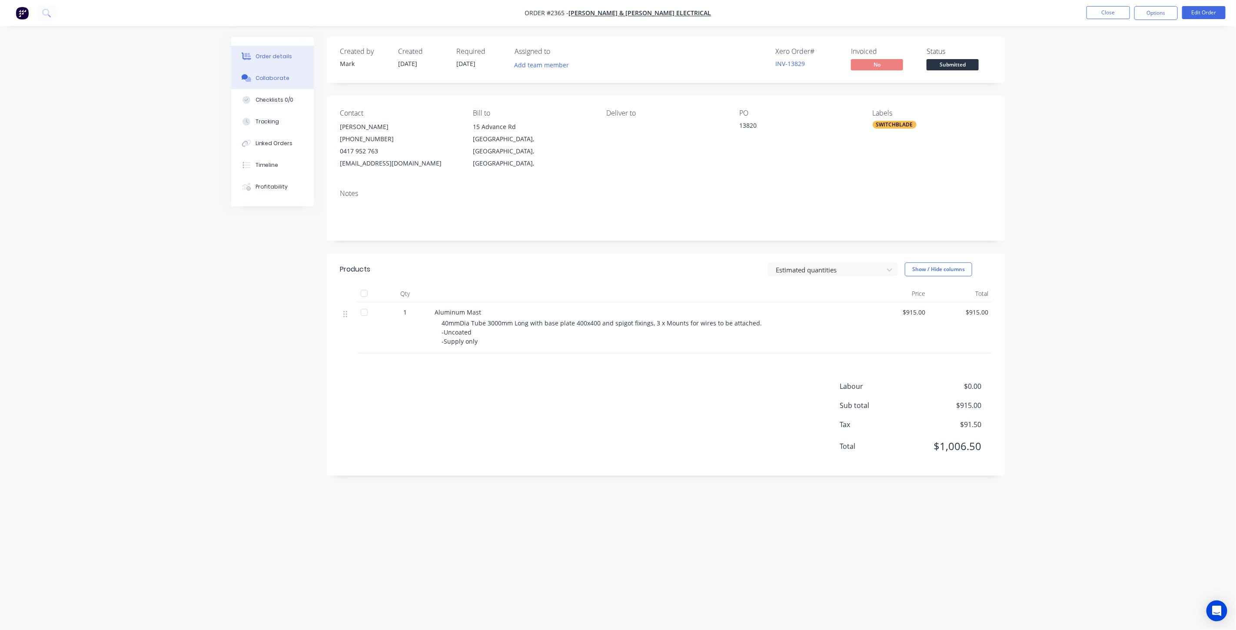
click at [276, 86] on button "Collaborate" at bounding box center [272, 78] width 83 height 22
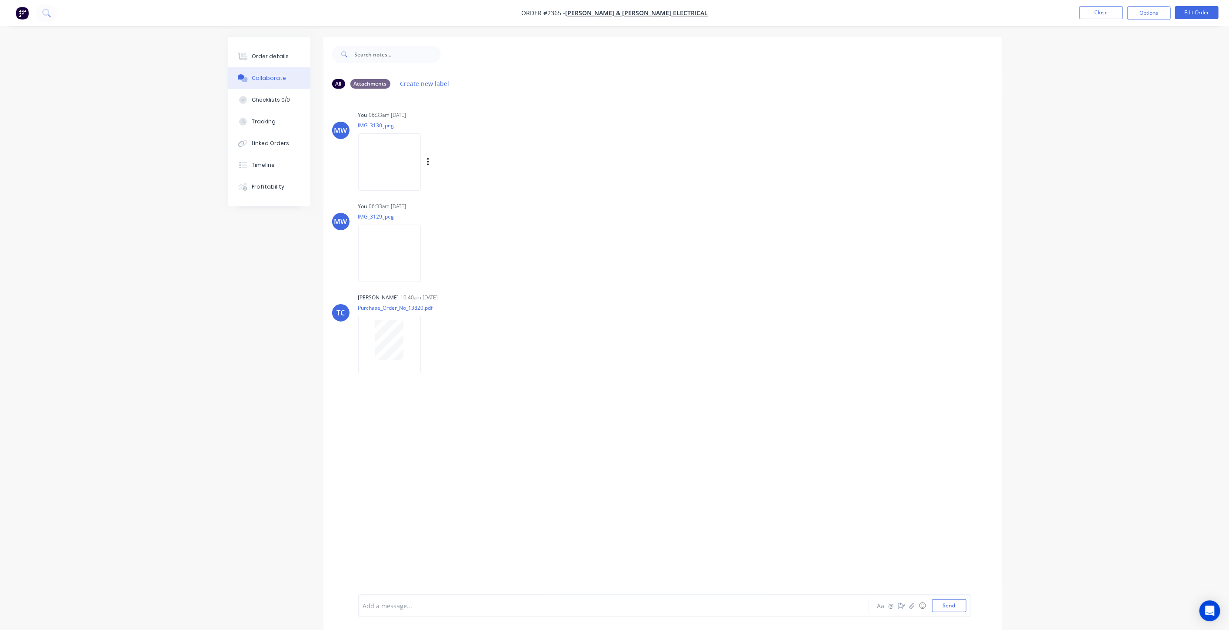
click at [392, 171] on img at bounding box center [389, 161] width 63 height 57
click at [257, 57] on div "Order details" at bounding box center [270, 57] width 37 height 8
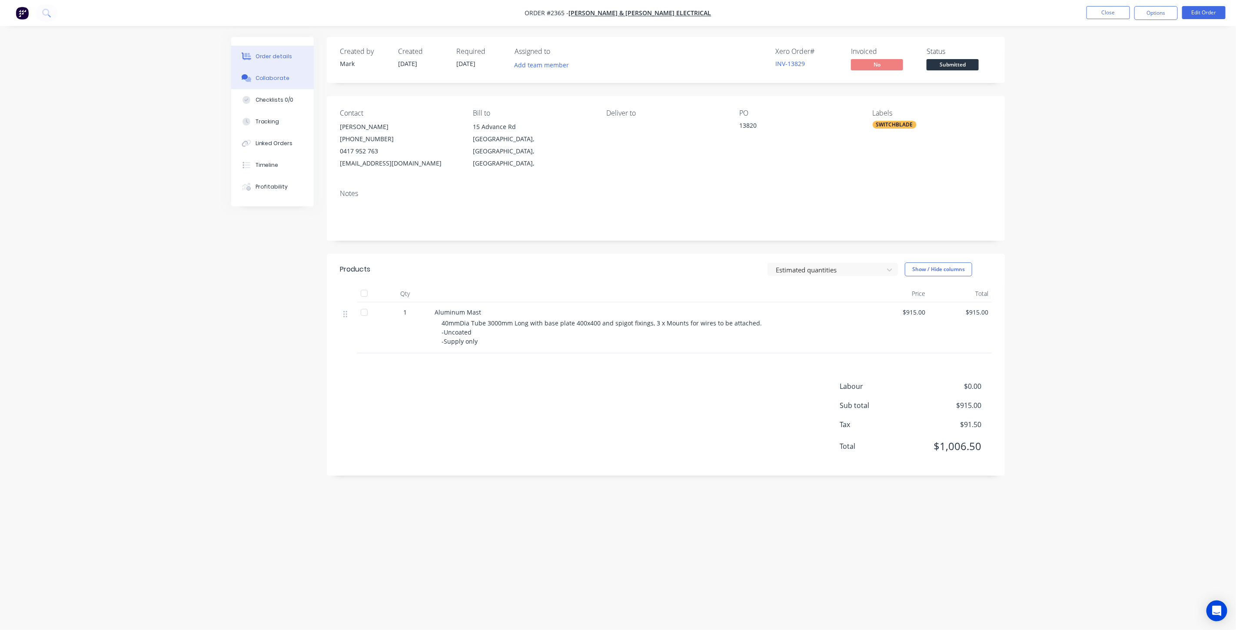
click at [263, 80] on div "Collaborate" at bounding box center [273, 78] width 34 height 8
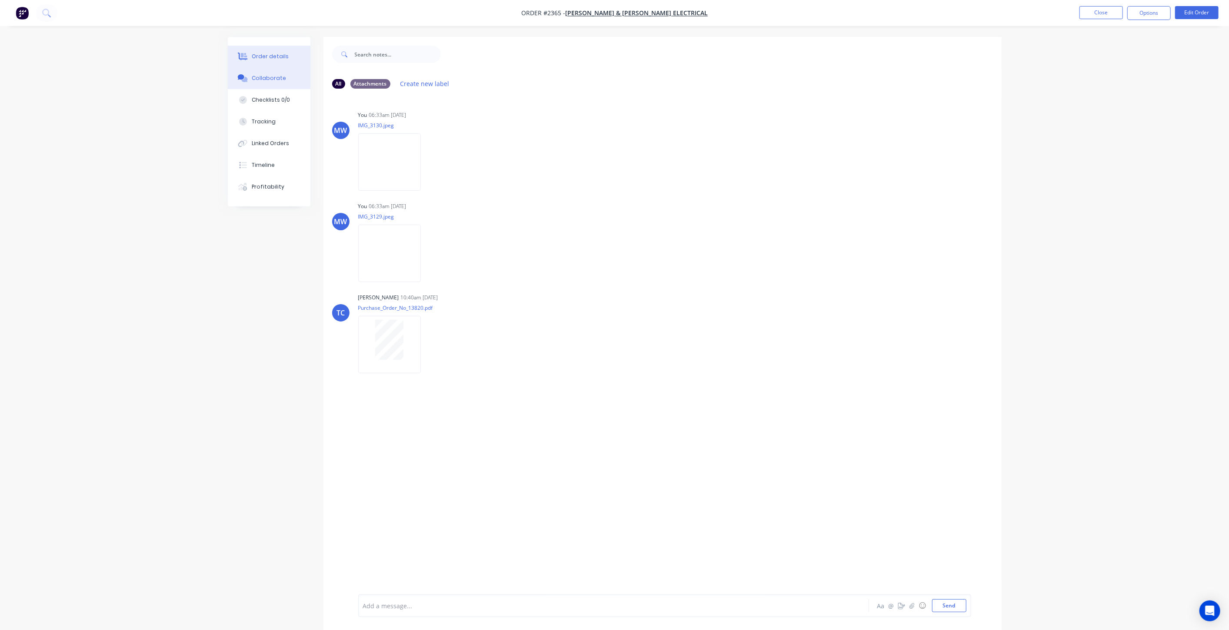
click at [277, 53] on div "Order details" at bounding box center [270, 57] width 37 height 8
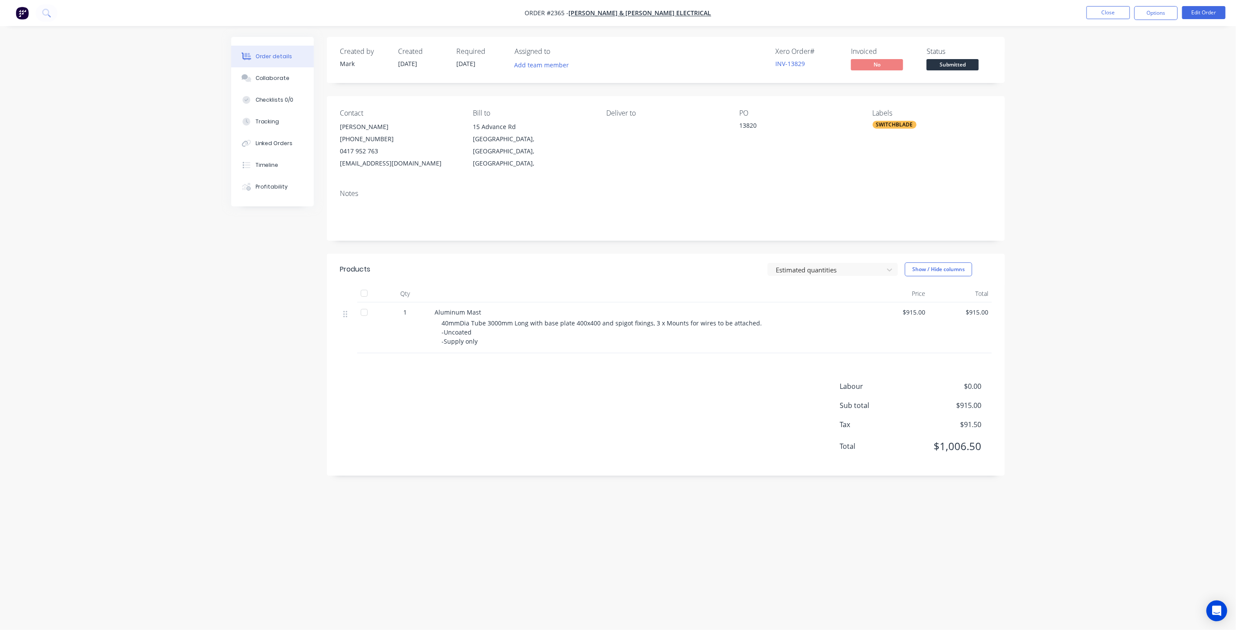
click at [1091, 354] on div "Order details Collaborate Checklists 0/0 Tracking Linked Orders Timeline Profit…" at bounding box center [618, 315] width 1236 height 630
click at [290, 83] on button "Collaborate" at bounding box center [272, 78] width 83 height 22
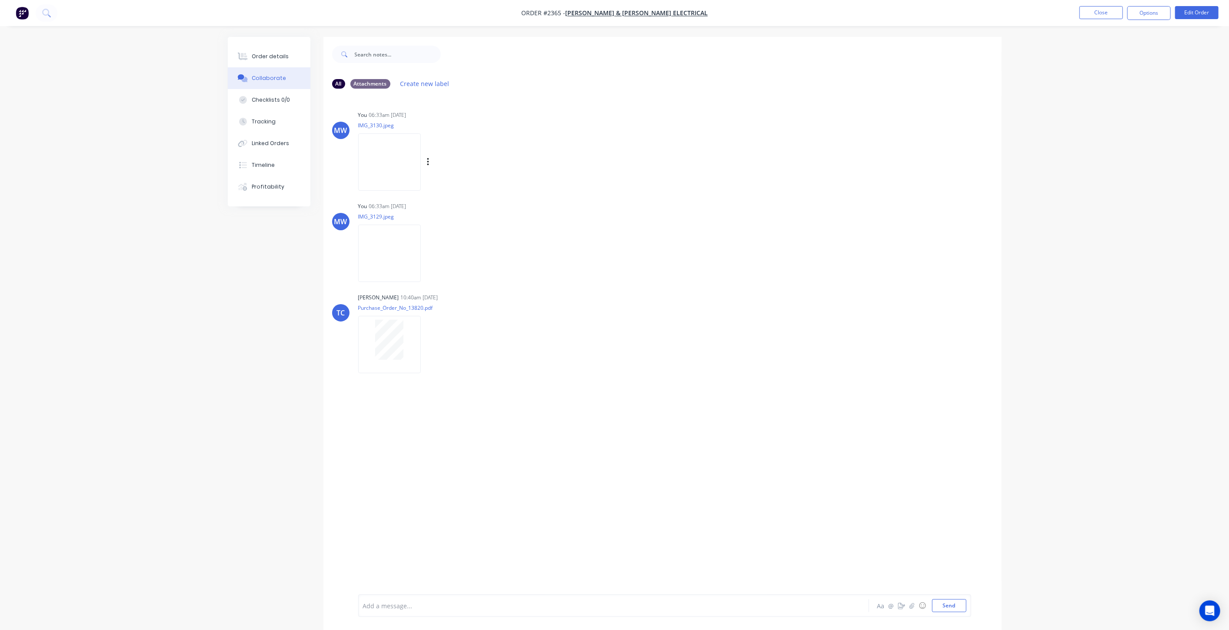
click at [403, 167] on img at bounding box center [389, 161] width 63 height 57
click at [386, 248] on img at bounding box center [389, 253] width 63 height 57
click at [283, 51] on button "Order details" at bounding box center [269, 57] width 83 height 22
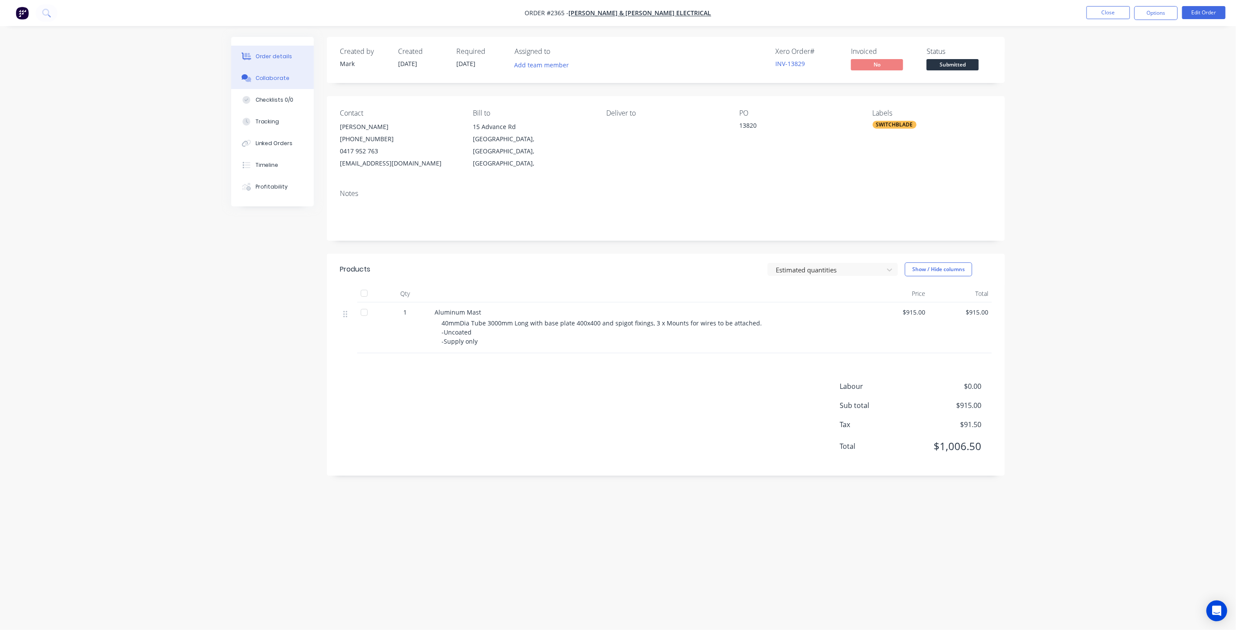
click at [274, 79] on div "Collaborate" at bounding box center [273, 78] width 34 height 8
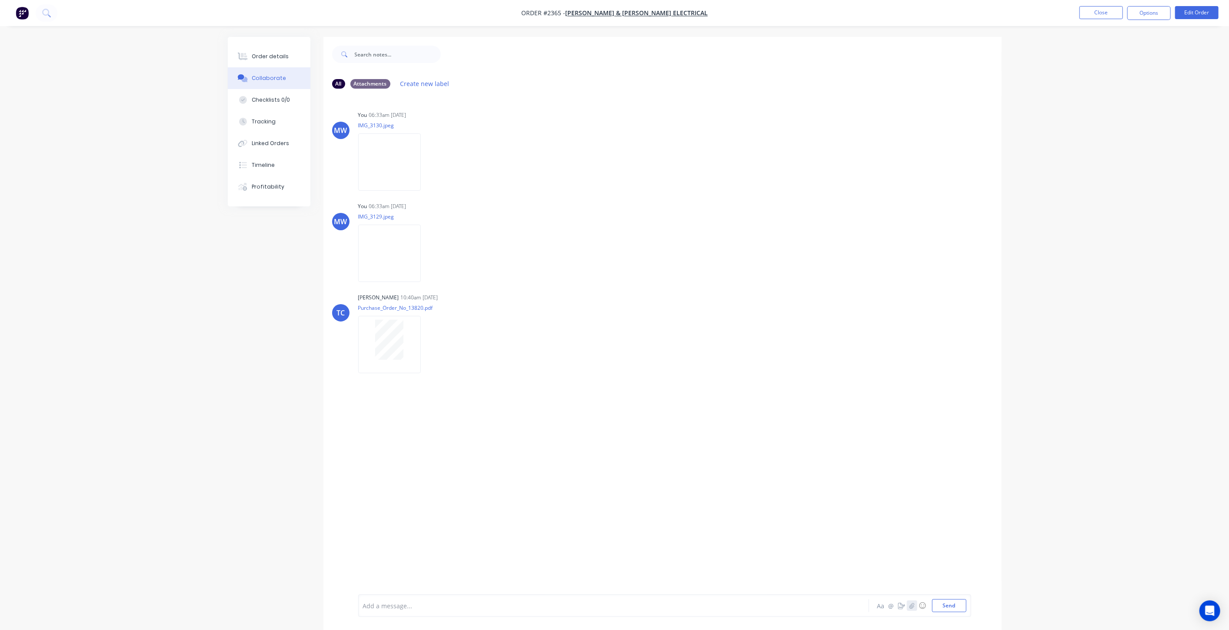
click at [912, 605] on icon "button" at bounding box center [911, 606] width 5 height 6
click at [942, 601] on button "Send" at bounding box center [949, 605] width 34 height 13
click at [273, 57] on div "Order details" at bounding box center [270, 57] width 37 height 8
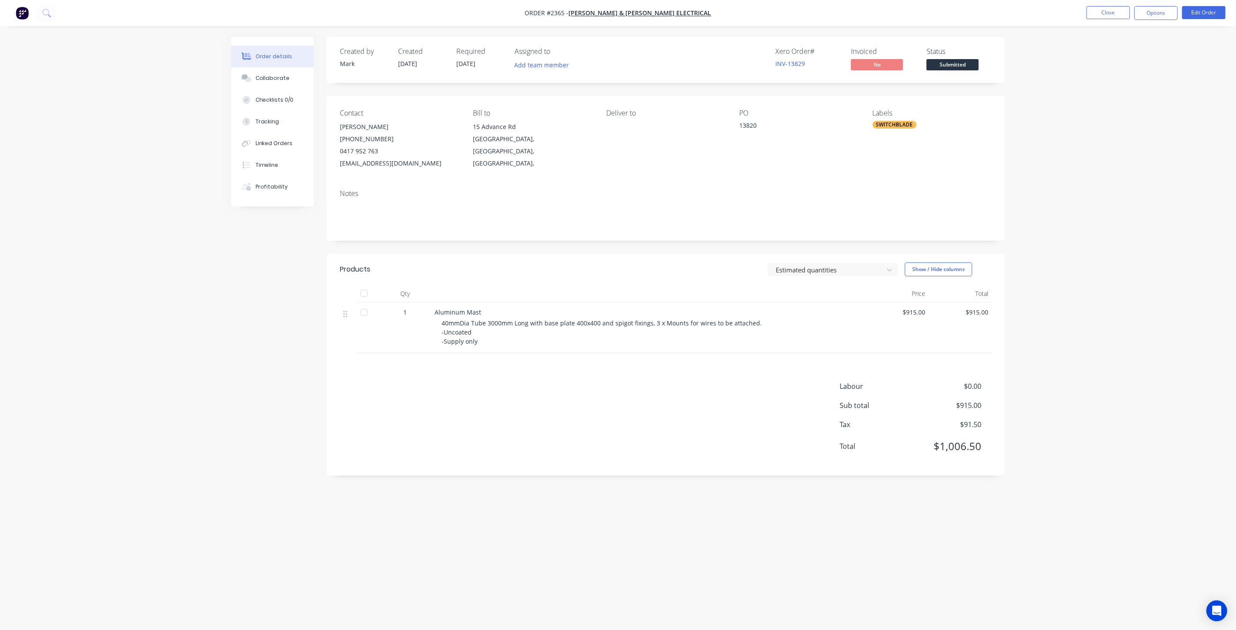
click at [1077, 202] on div "Order details Collaborate Checklists 0/0 Tracking Linked Orders Timeline Profit…" at bounding box center [618, 315] width 1236 height 630
click at [1105, 15] on button "Close" at bounding box center [1108, 12] width 43 height 13
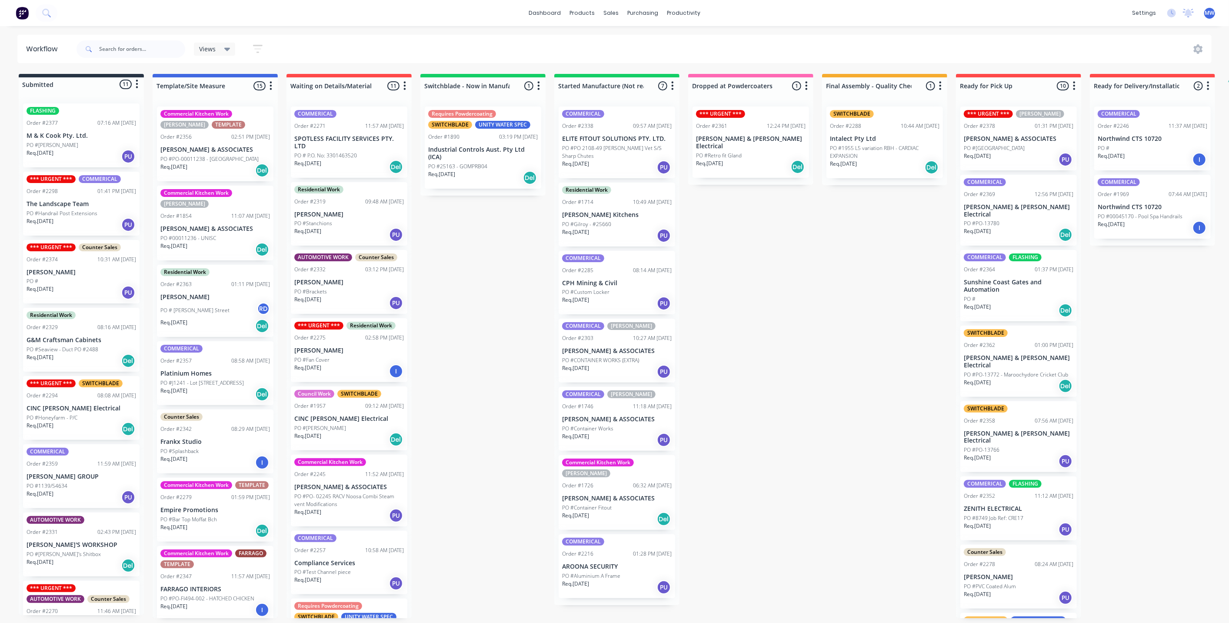
drag, startPoint x: 905, startPoint y: 300, endPoint x: 898, endPoint y: 301, distance: 7.0
click at [904, 300] on div "Submitted 11 Status colour #273444 hex #273444 Save Cancel Summaries Total orde…" at bounding box center [718, 346] width 1450 height 544
click at [870, 306] on div "Submitted 11 Status colour #273444 hex #273444 Save Cancel Summaries Total orde…" at bounding box center [718, 346] width 1450 height 544
click at [495, 331] on div "Submitted 11 Status colour #273444 hex #273444 Save Cancel Summaries Total orde…" at bounding box center [718, 346] width 1450 height 544
drag, startPoint x: 777, startPoint y: 228, endPoint x: 741, endPoint y: 189, distance: 52.9
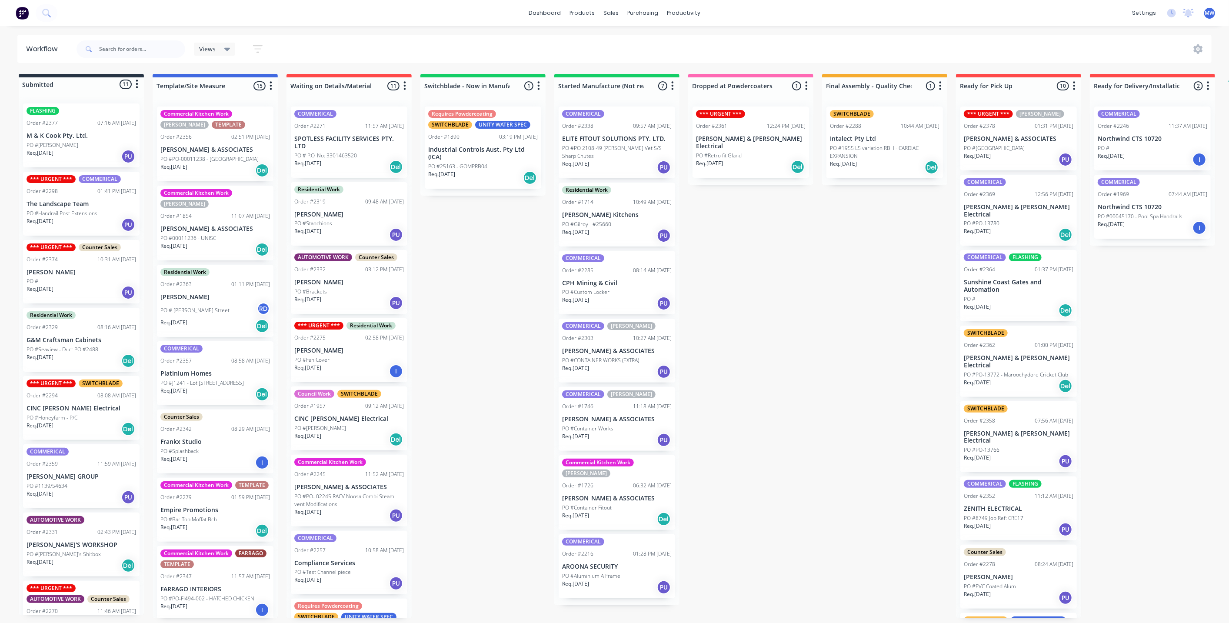
click at [776, 228] on div "Submitted 11 Status colour #273444 hex #273444 Save Cancel Summaries Total orde…" at bounding box center [718, 346] width 1450 height 544
click at [472, 280] on div "Submitted 11 Status colour #273444 hex #273444 Save Cancel Summaries Total orde…" at bounding box center [718, 346] width 1450 height 544
click at [470, 283] on div "Submitted 11 Status colour #273444 hex #273444 Save Cancel Summaries Total orde…" at bounding box center [718, 346] width 1450 height 544
click at [453, 287] on div "Submitted 11 Status colour #273444 hex #273444 Save Cancel Summaries Total orde…" at bounding box center [718, 346] width 1450 height 544
drag, startPoint x: 446, startPoint y: 256, endPoint x: 417, endPoint y: 238, distance: 33.8
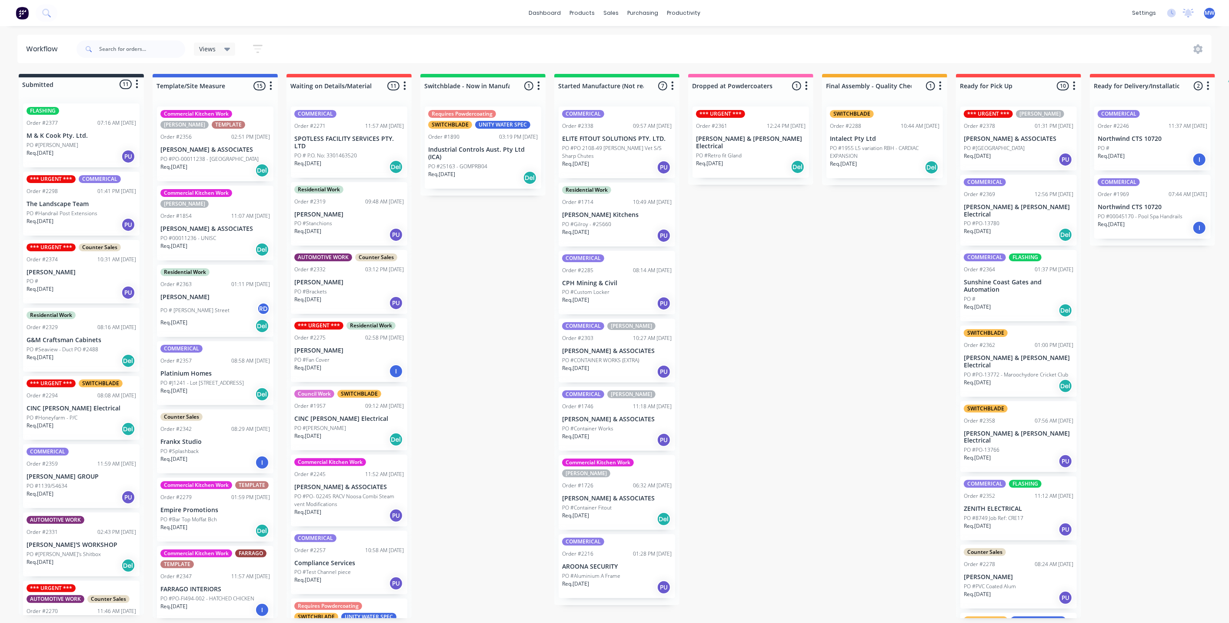
click at [446, 255] on div "Submitted 11 Status colour #273444 hex #273444 Save Cancel Summaries Total orde…" at bounding box center [718, 346] width 1450 height 544
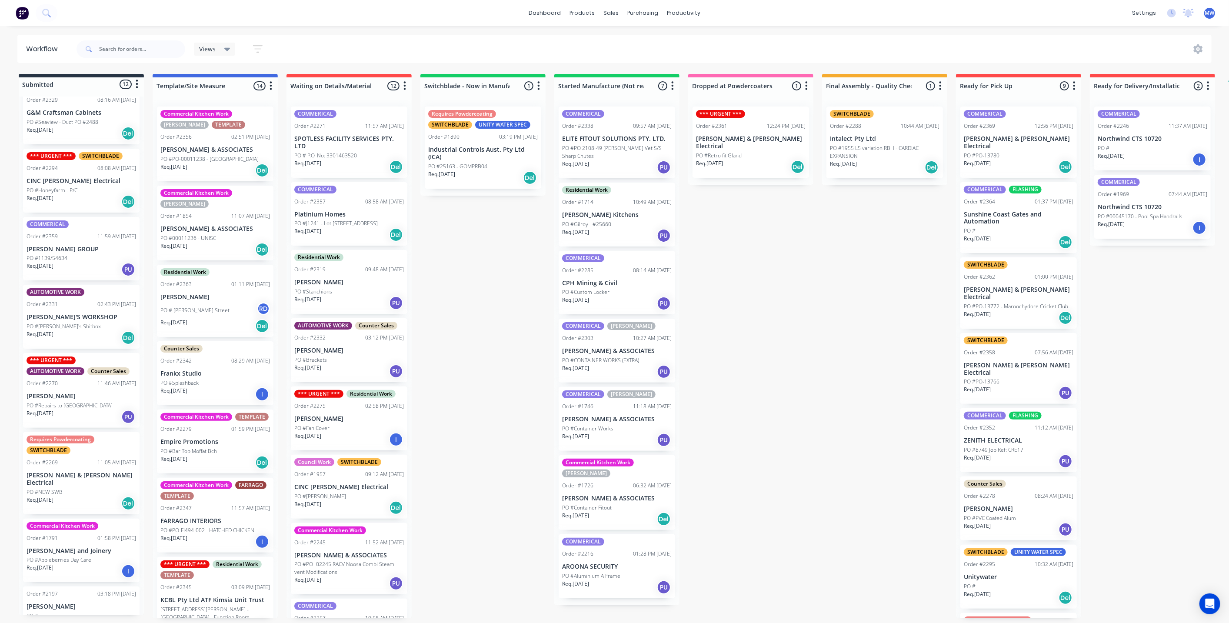
scroll to position [311, 0]
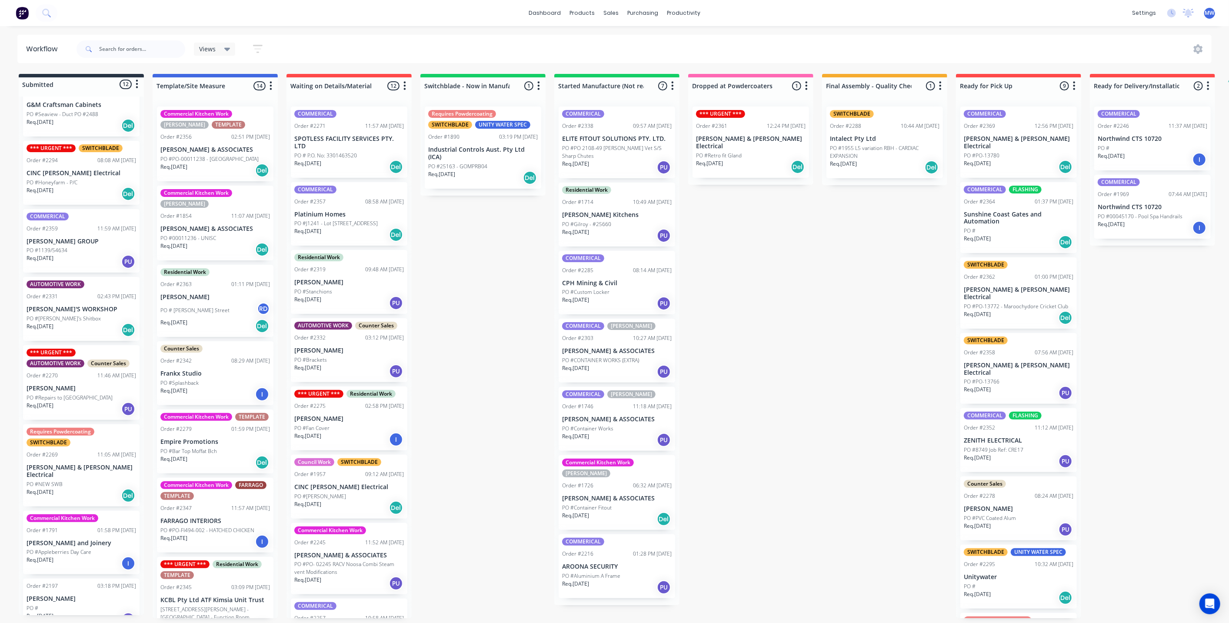
click at [852, 331] on div "Submitted 12 Status colour #273444 hex #273444 Save Cancel Summaries Total orde…" at bounding box center [718, 346] width 1450 height 544
